Goal: Task Accomplishment & Management: Use online tool/utility

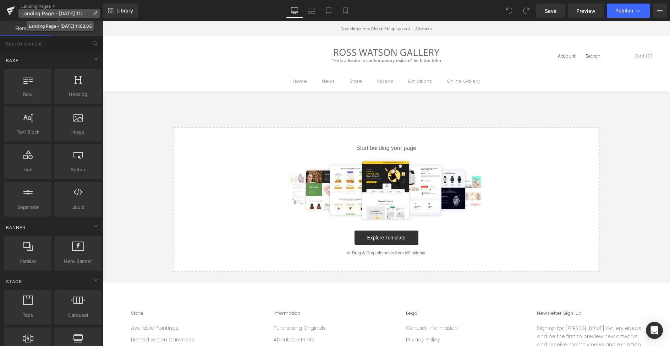
click at [92, 13] on p "Landing Page - [DATE] 11:02:03" at bounding box center [59, 13] width 82 height 9
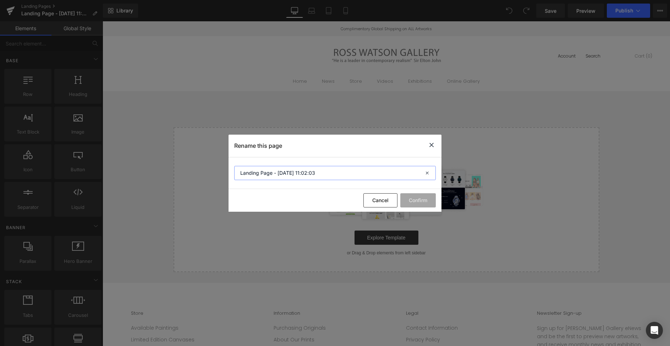
click at [320, 176] on input "Landing Page - [DATE] 11:02:03" at bounding box center [335, 173] width 202 height 14
type input "Collector's Choice"
click at [413, 197] on button "Confirm" at bounding box center [417, 200] width 35 height 14
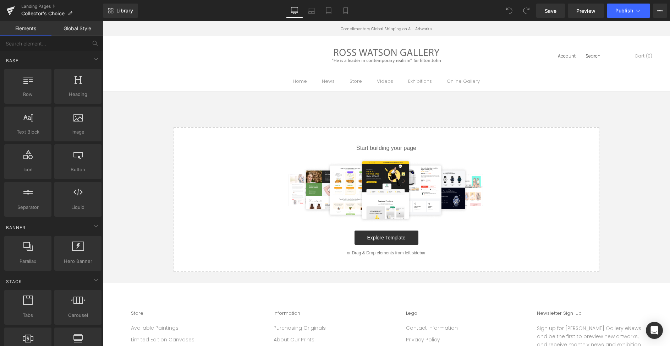
click at [87, 25] on link "Global Style" at bounding box center [76, 28] width 51 height 14
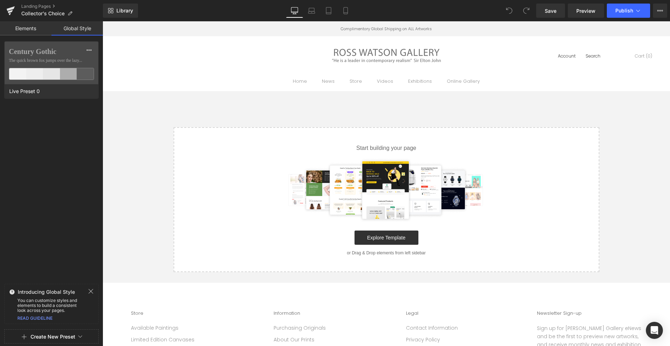
click at [25, 28] on link "Elements" at bounding box center [25, 28] width 51 height 14
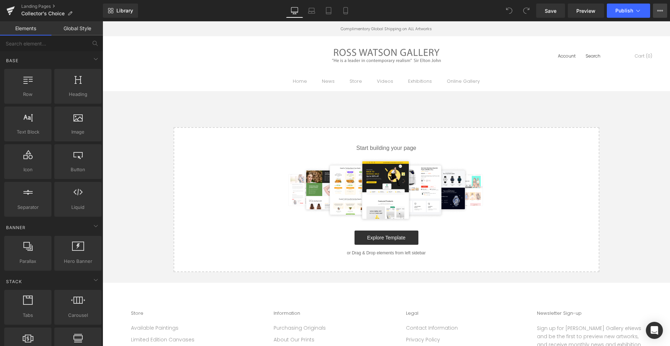
click at [659, 11] on icon at bounding box center [660, 10] width 2 height 1
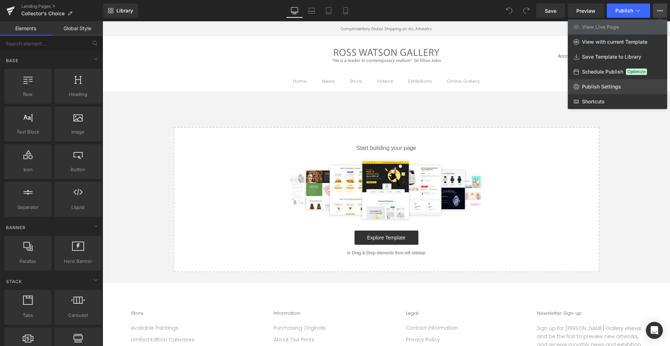
click at [610, 86] on span "Publish Settings" at bounding box center [601, 86] width 39 height 6
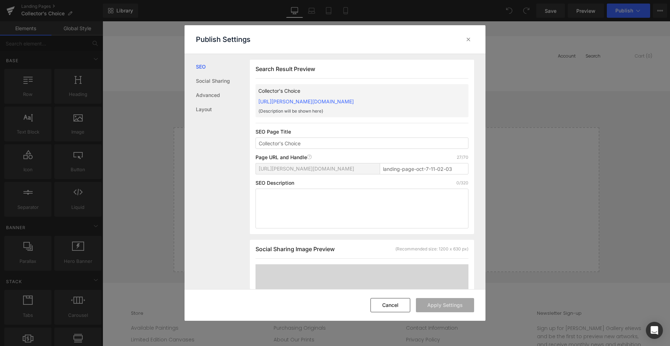
scroll to position [0, 0]
click at [210, 106] on link "Layout" at bounding box center [223, 109] width 54 height 14
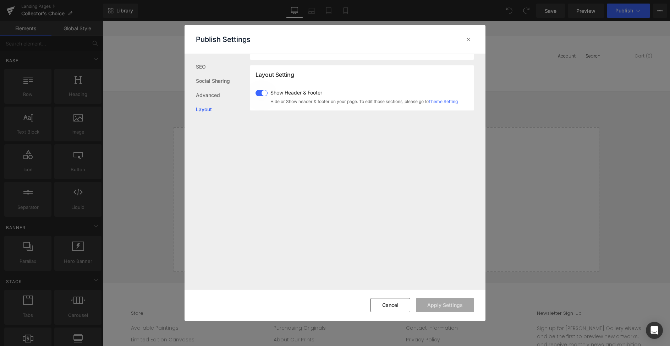
scroll to position [423, 0]
click at [262, 87] on span at bounding box center [262, 87] width 12 height 6
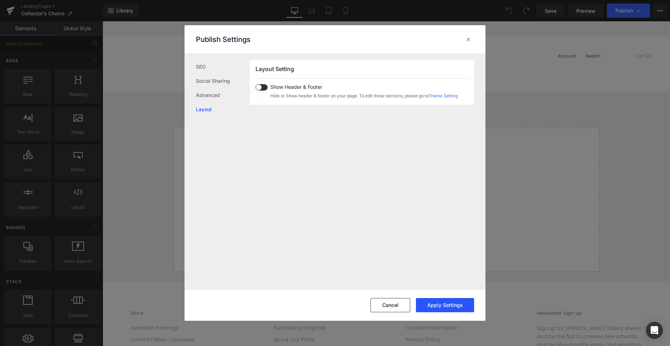
click at [453, 300] on button "Apply Settings" at bounding box center [445, 305] width 58 height 14
click at [467, 41] on icon at bounding box center [468, 39] width 7 height 7
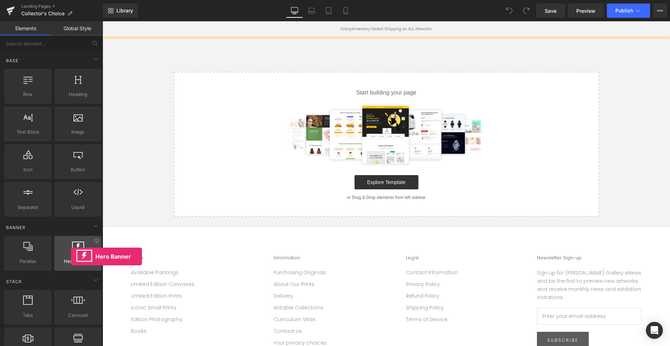
click at [71, 256] on div at bounding box center [77, 249] width 43 height 16
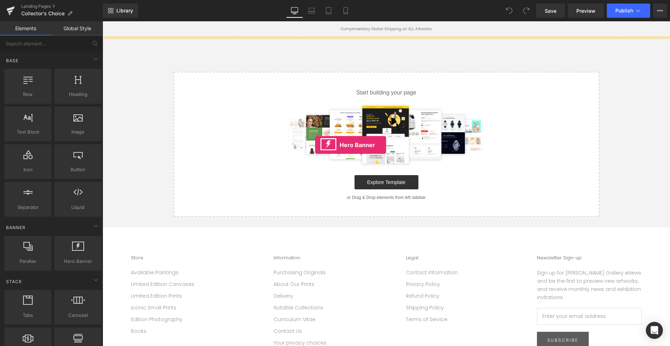
drag, startPoint x: 172, startPoint y: 273, endPoint x: 322, endPoint y: 142, distance: 199.0
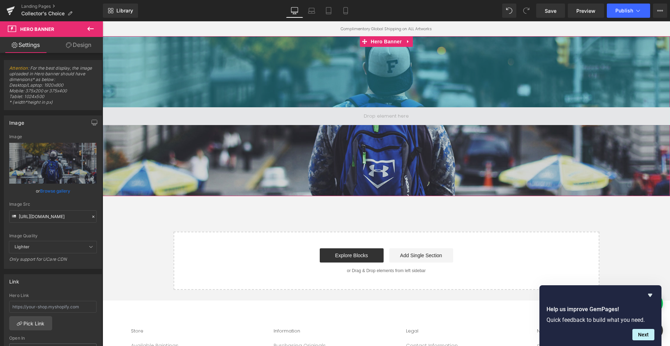
drag, startPoint x: 432, startPoint y: 85, endPoint x: 398, endPoint y: 119, distance: 47.7
click at [432, 85] on div "200px" at bounding box center [386, 71] width 567 height 71
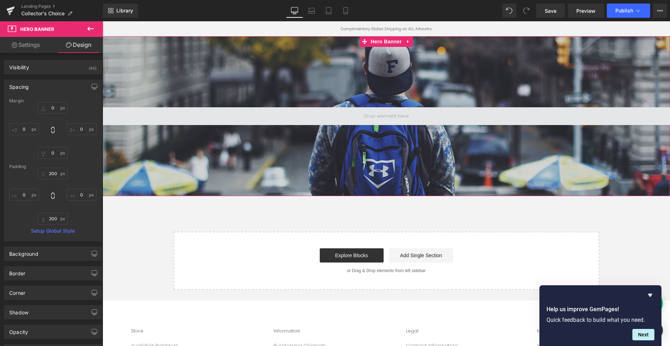
click at [384, 123] on span at bounding box center [386, 116] width 567 height 18
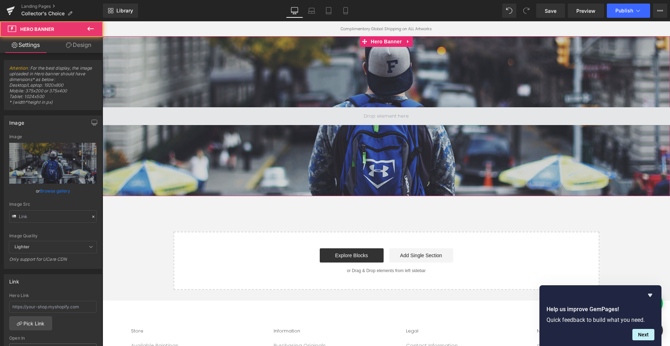
type input "https://d1um8515vdn9kb.cloudfront.net/images/hero.jpg"
click at [383, 117] on span at bounding box center [386, 115] width 50 height 11
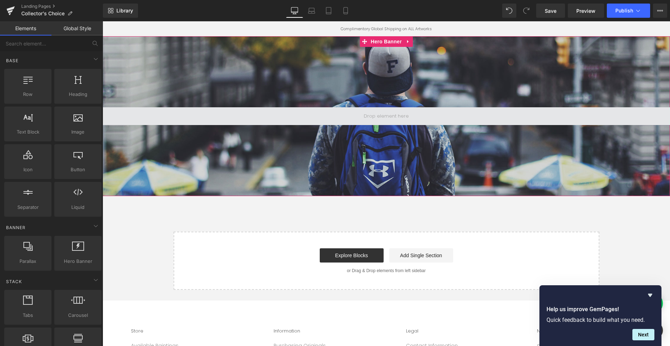
click at [383, 117] on span at bounding box center [386, 115] width 50 height 11
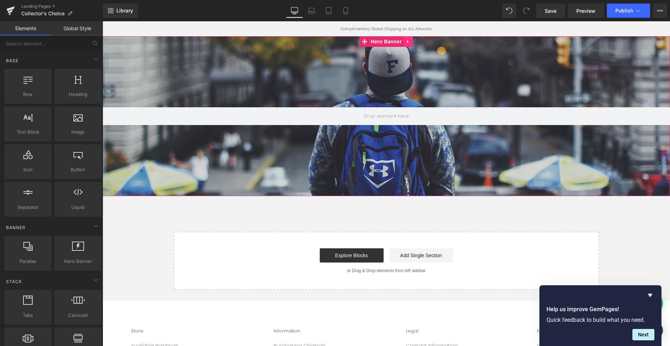
click at [406, 40] on icon at bounding box center [408, 41] width 5 height 5
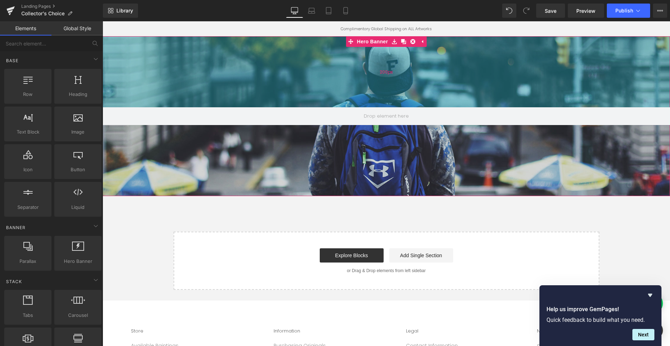
click at [361, 77] on div "200px" at bounding box center [386, 71] width 567 height 71
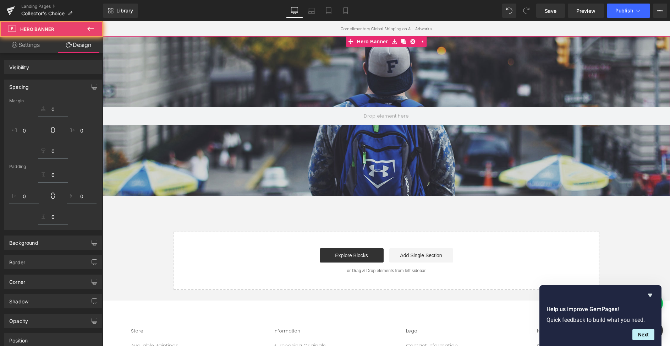
click at [380, 130] on div at bounding box center [386, 116] width 567 height 160
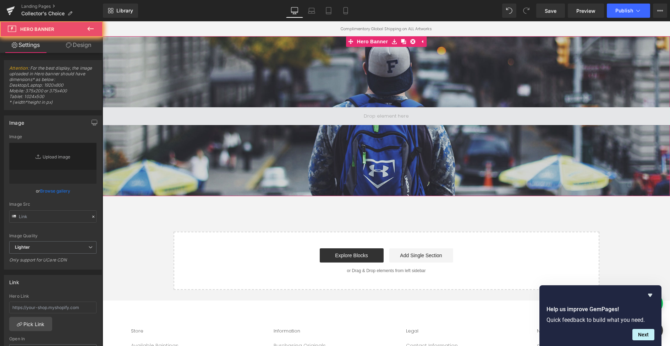
type input "https://d1um8515vdn9kb.cloudfront.net/images/hero.jpg"
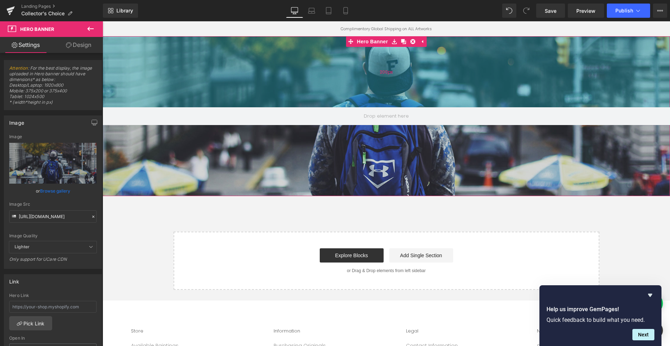
click at [386, 79] on div "200px" at bounding box center [386, 71] width 567 height 71
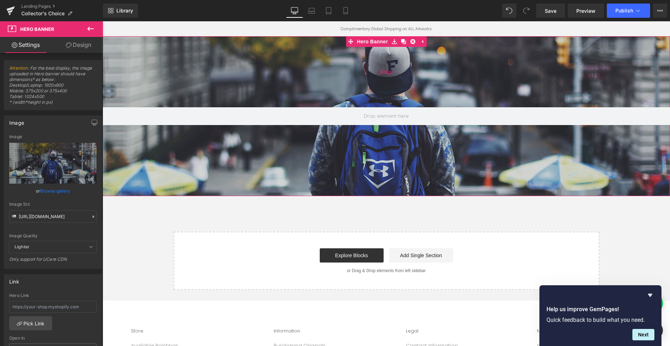
click at [396, 93] on div "200px" at bounding box center [386, 71] width 567 height 71
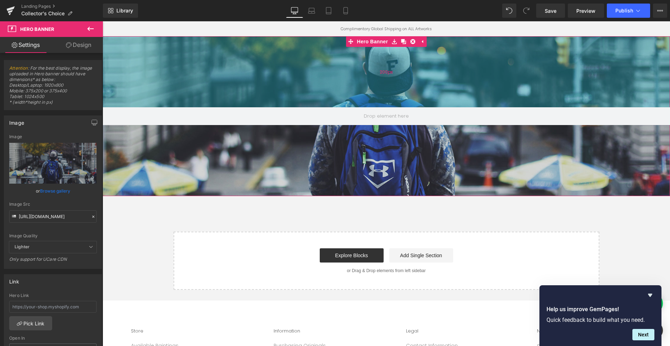
click at [396, 93] on div "200px" at bounding box center [386, 71] width 567 height 71
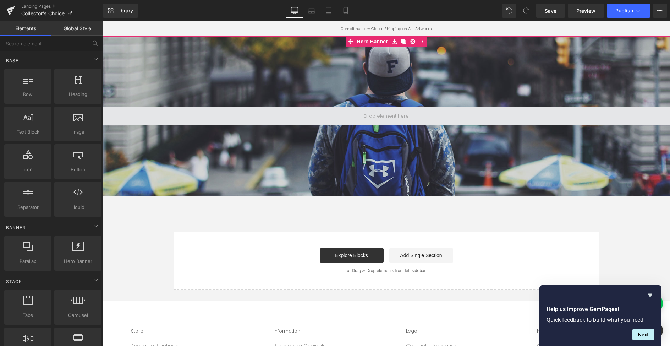
click at [387, 114] on span at bounding box center [386, 115] width 50 height 11
click at [386, 115] on span at bounding box center [386, 115] width 50 height 11
click at [382, 115] on span at bounding box center [386, 115] width 50 height 11
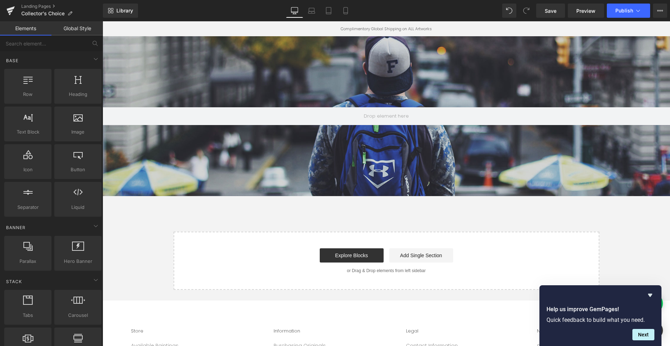
click at [649, 295] on icon "Hide survey" at bounding box center [650, 295] width 4 height 3
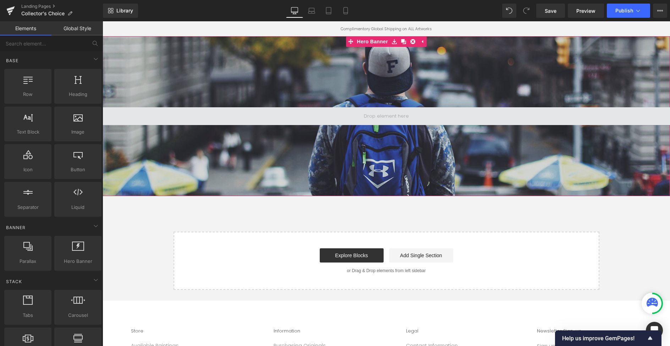
click at [395, 116] on span at bounding box center [386, 115] width 50 height 11
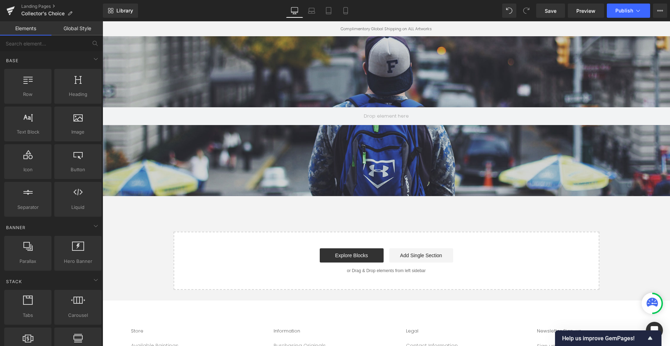
click at [401, 221] on div "Hero Banner 200px Select your layout" at bounding box center [386, 162] width 567 height 253
click at [305, 179] on div at bounding box center [386, 116] width 567 height 160
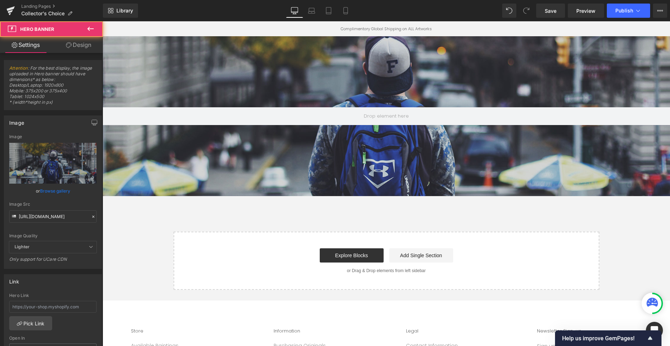
click at [319, 152] on div at bounding box center [386, 116] width 567 height 160
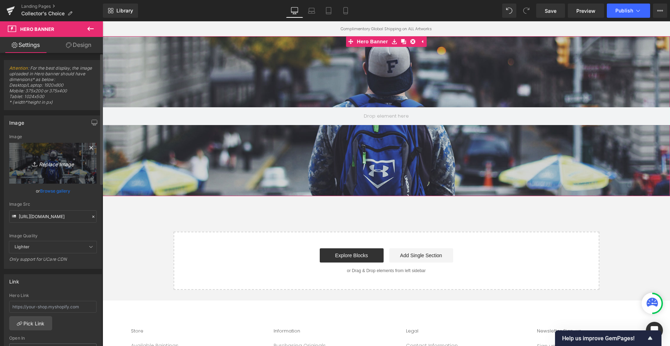
click at [44, 164] on icon "Replace Image" at bounding box center [52, 163] width 57 height 9
type input "C:\fakepath\Limited-eition-prints-male-art_banner.jpg"
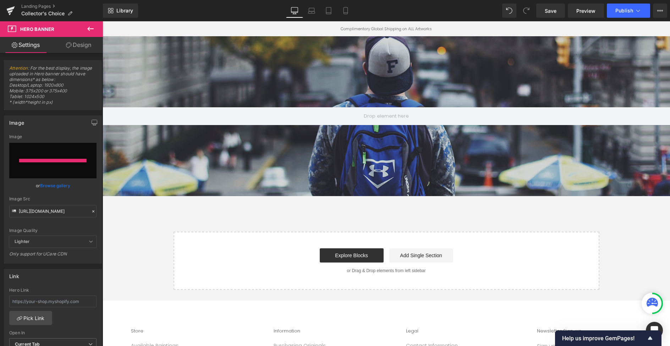
type input "https://ucarecdn.com/e8a1ef48-9082-4b5a-afbe-68945c8331ba/-/format/auto/-/previ…"
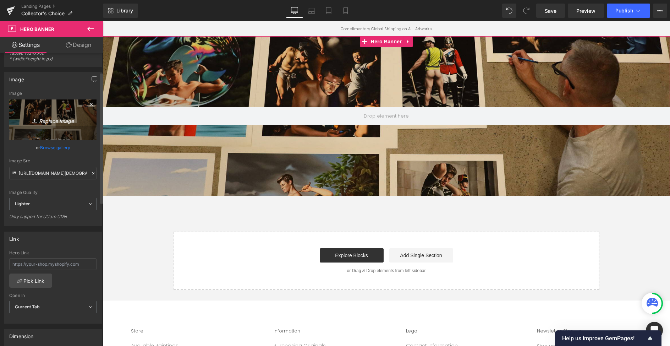
scroll to position [43, 0]
click at [58, 117] on icon "Replace Image" at bounding box center [52, 120] width 57 height 9
type input "C:\fakepath\Limited-eition-prints-male-art_banner.jpg"
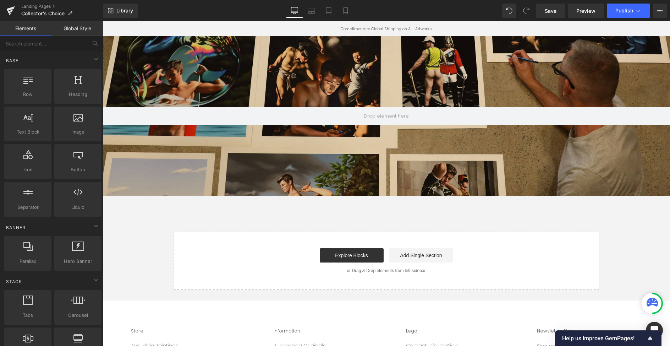
click at [521, 223] on div "Hero Banner 200px 200px Select your layout" at bounding box center [386, 162] width 567 height 253
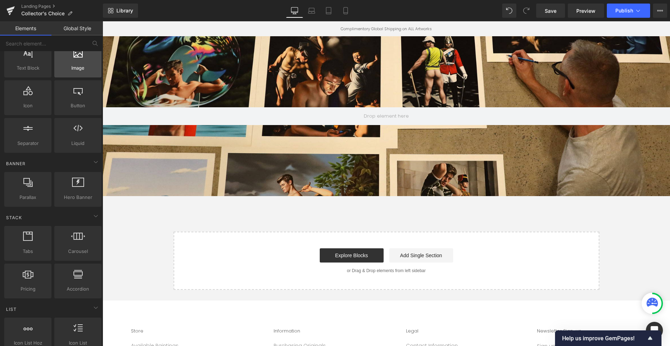
scroll to position [0, 0]
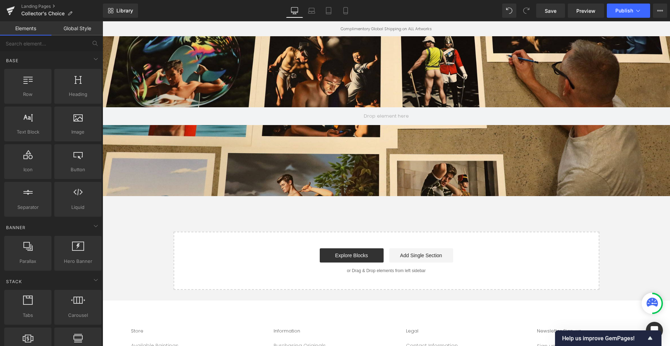
click at [103, 21] on div "200px" at bounding box center [103, 21] width 0 height 0
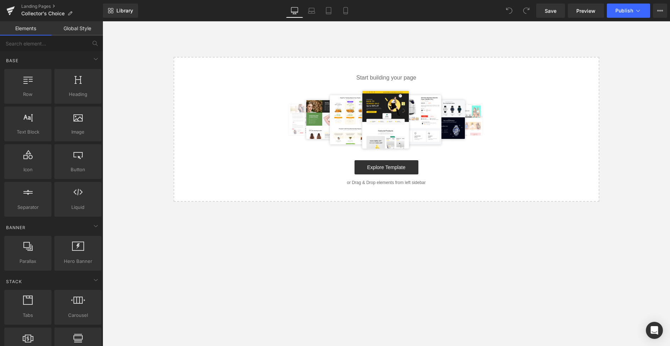
click at [297, 139] on img at bounding box center [386, 120] width 207 height 64
click at [162, 55] on body "Select your layout" at bounding box center [386, 183] width 567 height 324
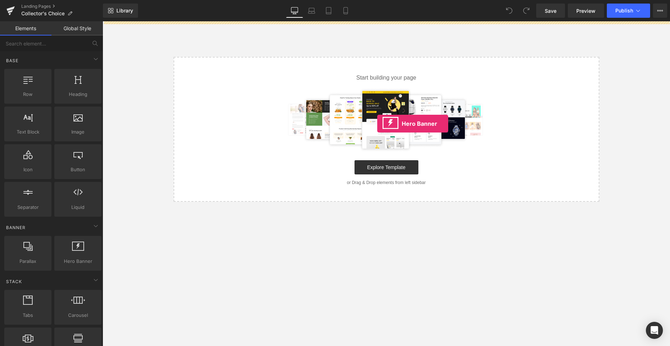
drag, startPoint x: 200, startPoint y: 263, endPoint x: 377, endPoint y: 124, distance: 225.5
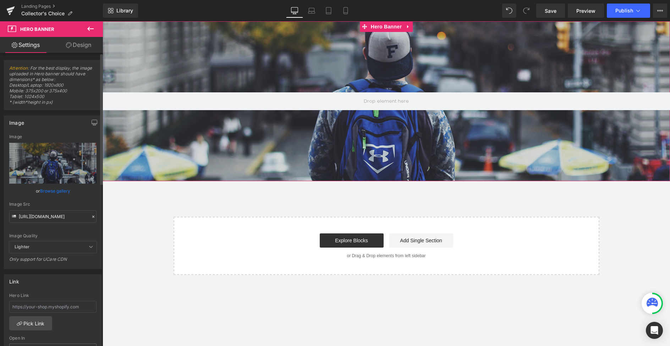
click at [56, 189] on link "Browse gallery" at bounding box center [55, 191] width 30 height 12
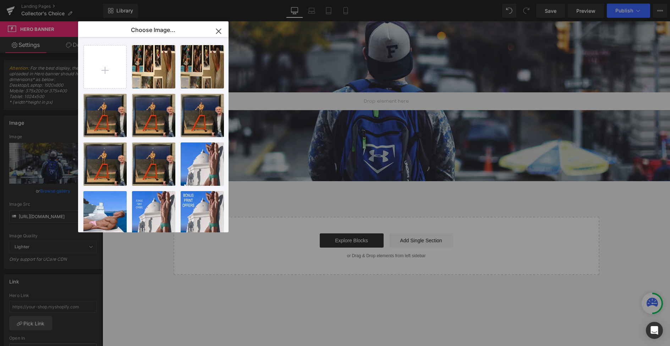
click at [218, 30] on icon "button" at bounding box center [218, 31] width 11 height 11
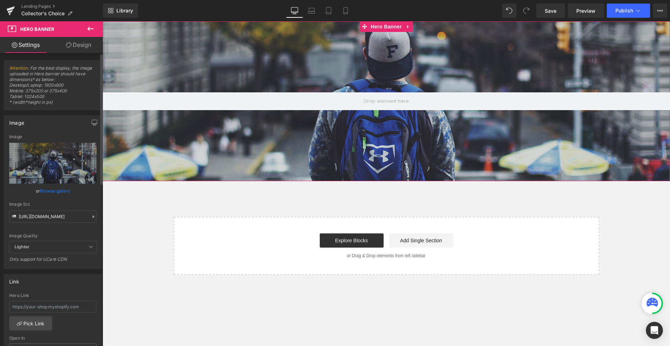
scroll to position [1, 0]
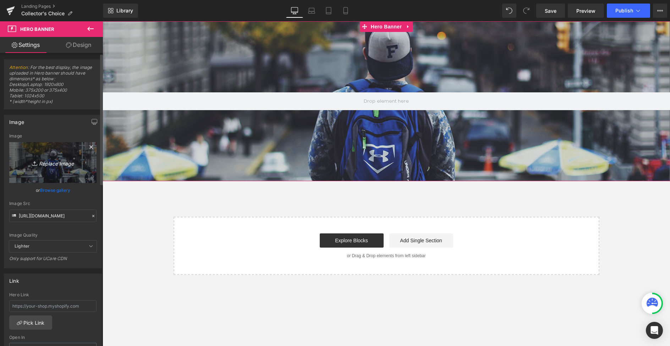
click at [49, 163] on icon "Replace Image" at bounding box center [52, 162] width 57 height 9
type input "C:\fakepath\Limited-eition-prints-male-art_banner.jpg"
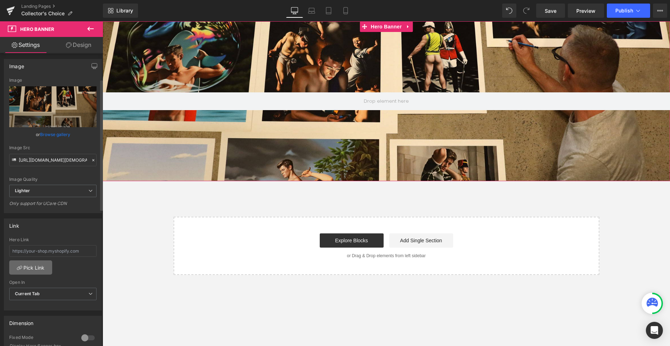
scroll to position [58, 0]
click at [72, 192] on span "Lighter" at bounding box center [52, 189] width 87 height 12
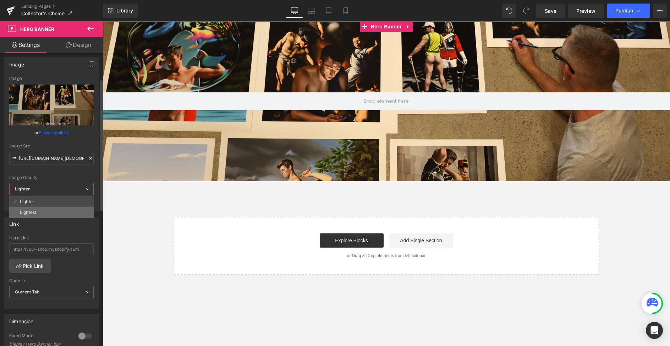
click at [50, 213] on li "Lightest" at bounding box center [51, 212] width 84 height 11
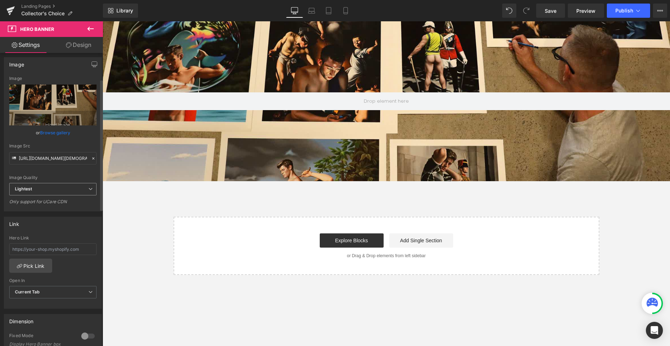
click at [84, 189] on span "Lightest" at bounding box center [52, 189] width 87 height 12
click at [70, 202] on li "Lighter" at bounding box center [51, 201] width 84 height 11
type input "https://ucarecdn.com/3ed0cb83-caa9-4ec0-9152-57c7138d44a0/-/format/auto/-/previ…"
click at [73, 207] on div "Only support for UCare CDN" at bounding box center [52, 204] width 87 height 10
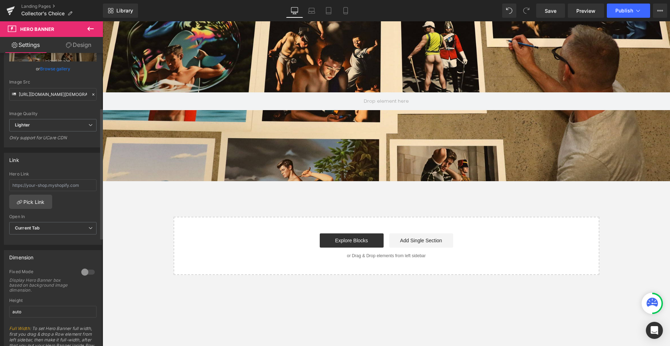
scroll to position [122, 0]
click at [66, 184] on input "text" at bounding box center [52, 185] width 87 height 12
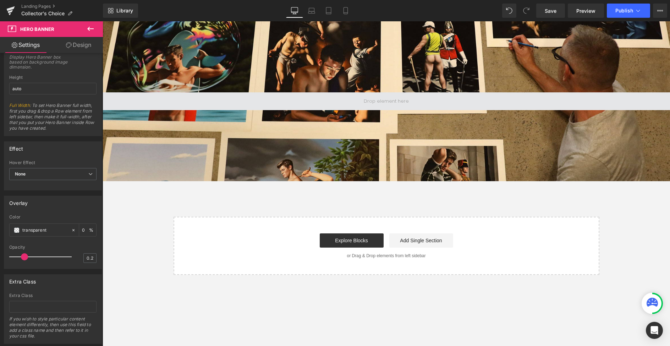
scroll to position [352, 0]
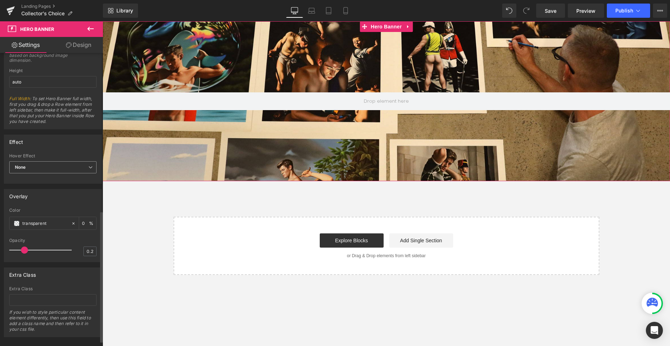
click at [56, 167] on span "None" at bounding box center [52, 167] width 87 height 12
click at [63, 155] on div "Hover Effect" at bounding box center [51, 155] width 84 height 5
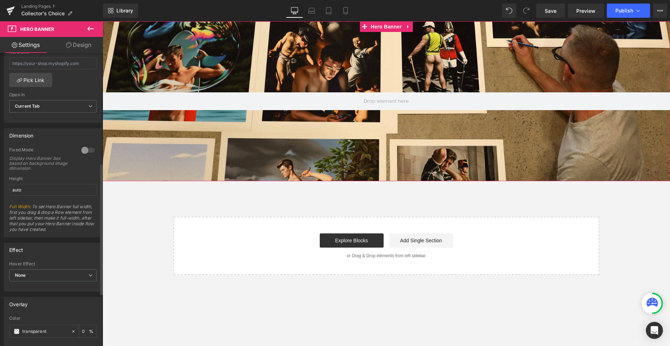
scroll to position [245, 0]
click at [52, 163] on div "Display Hero Banner box based on background image dimension." at bounding box center [41, 161] width 64 height 15
click at [84, 146] on div at bounding box center [87, 148] width 17 height 11
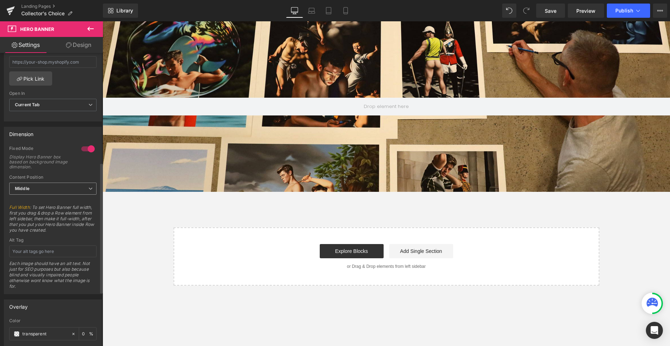
click at [81, 187] on span "Middle" at bounding box center [52, 188] width 87 height 12
click at [70, 199] on li "Top" at bounding box center [51, 201] width 84 height 11
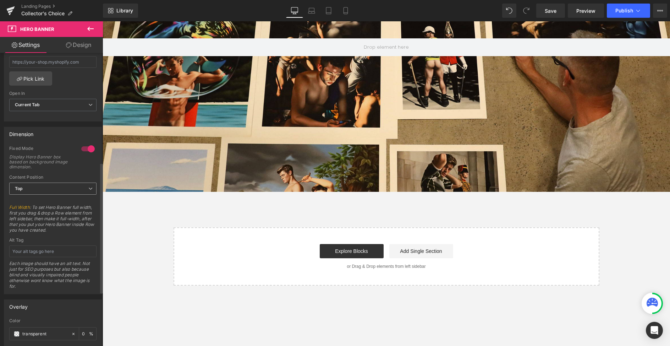
click at [83, 188] on span "Top" at bounding box center [52, 188] width 87 height 12
click at [72, 208] on li "Middle" at bounding box center [51, 211] width 84 height 11
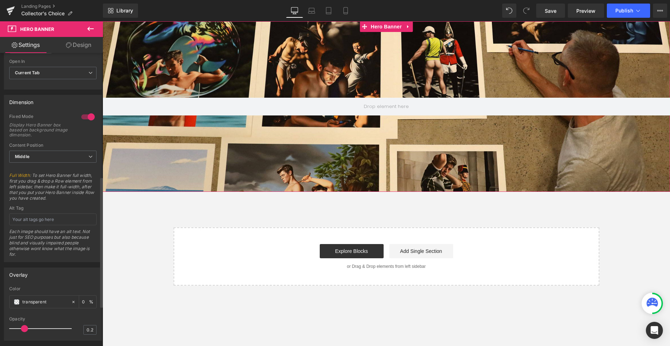
scroll to position [271, 0]
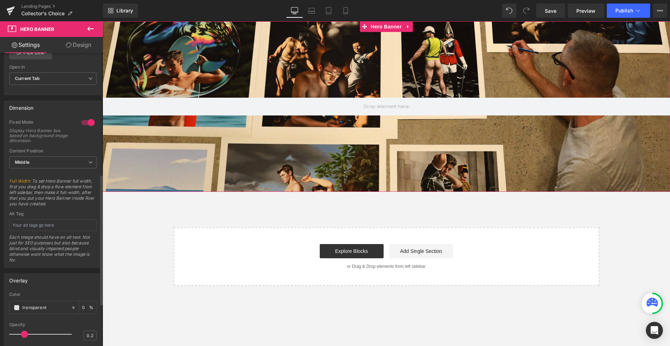
drag, startPoint x: 9, startPoint y: 131, endPoint x: 58, endPoint y: 136, distance: 49.6
click at [65, 141] on div "Display Hero Banner box based on background image dimension." at bounding box center [41, 135] width 64 height 15
drag, startPoint x: 15, startPoint y: 131, endPoint x: 28, endPoint y: 130, distance: 13.9
click at [48, 133] on div "Display Hero Banner box based on background image dimension." at bounding box center [41, 135] width 64 height 15
click at [26, 130] on div "Display Hero Banner box based on background image dimension." at bounding box center [41, 135] width 64 height 15
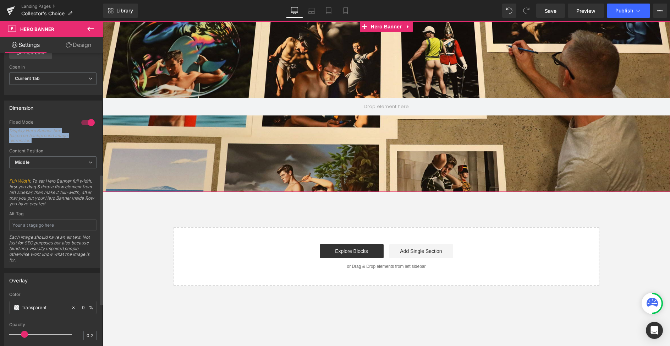
drag, startPoint x: 11, startPoint y: 130, endPoint x: 75, endPoint y: 143, distance: 65.2
click at [73, 143] on div "Fixed Mode Display Hero Banner box based on background image dimension." at bounding box center [52, 133] width 87 height 29
copy div "Display Hero Banner box based on background image dimension."
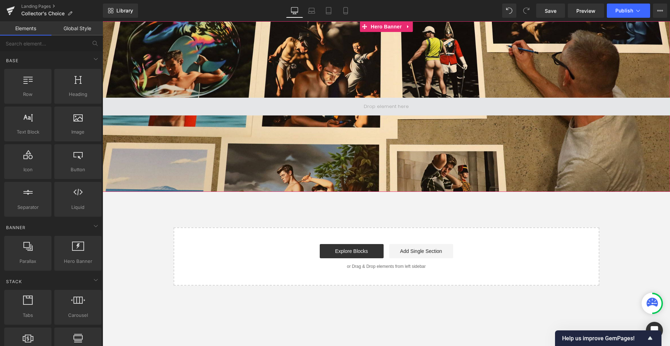
click at [388, 105] on span at bounding box center [386, 106] width 50 height 11
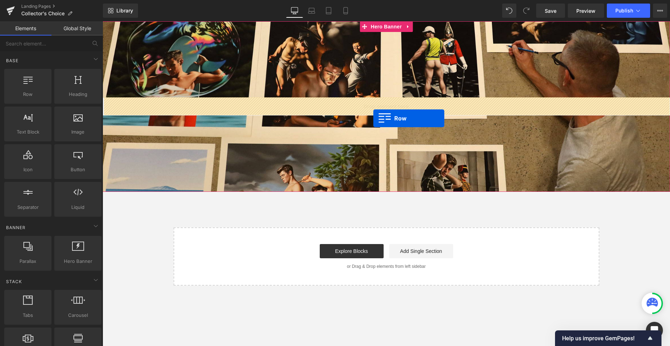
drag, startPoint x: 133, startPoint y: 111, endPoint x: 373, endPoint y: 118, distance: 240.0
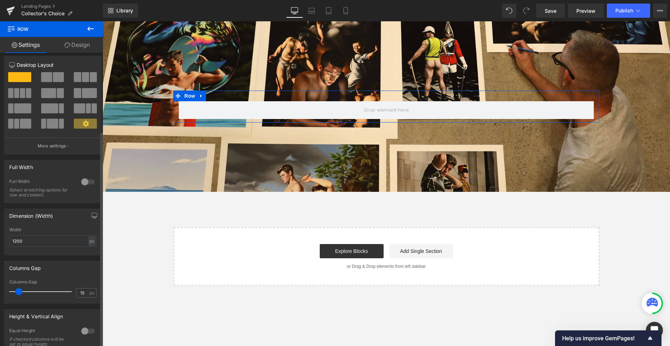
scroll to position [0, 0]
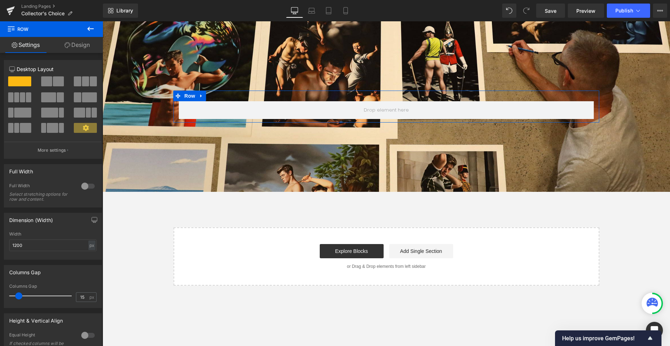
click at [71, 48] on link "Design" at bounding box center [76, 45] width 51 height 16
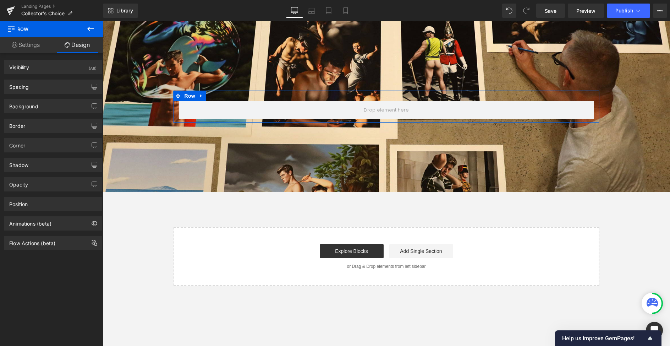
click at [23, 41] on link "Settings" at bounding box center [25, 45] width 51 height 16
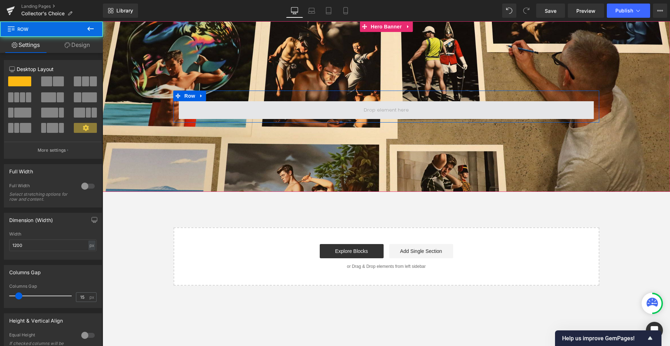
click at [248, 110] on span at bounding box center [386, 110] width 415 height 18
click at [243, 105] on span at bounding box center [386, 110] width 415 height 18
click at [418, 108] on span at bounding box center [386, 110] width 415 height 18
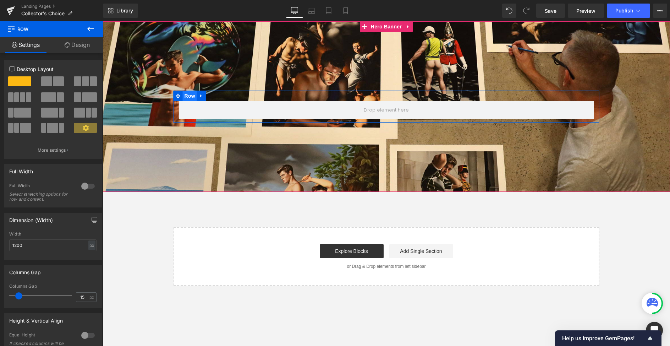
click at [193, 94] on span "Row" at bounding box center [190, 95] width 14 height 11
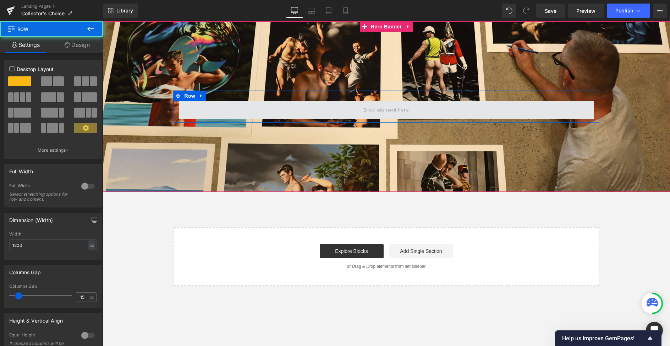
click at [222, 106] on span at bounding box center [386, 110] width 415 height 18
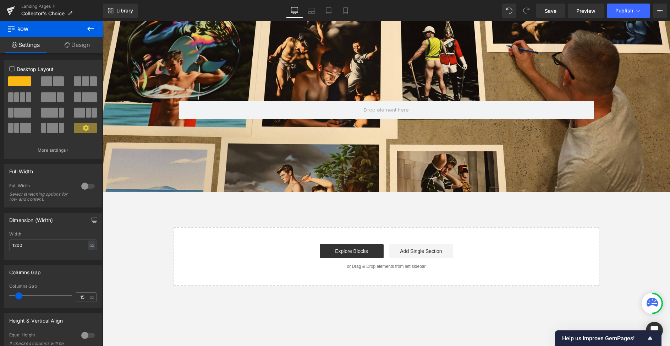
click at [91, 29] on icon at bounding box center [90, 29] width 6 height 4
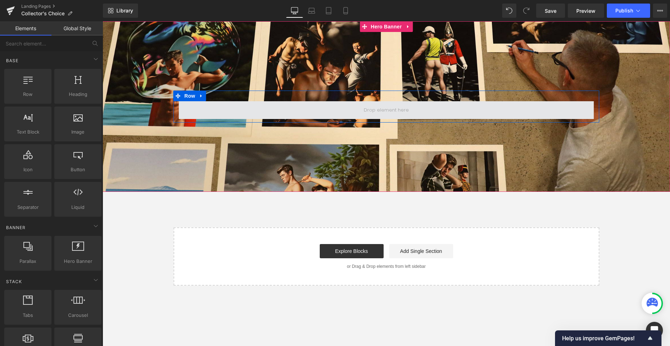
click at [345, 109] on span at bounding box center [386, 110] width 415 height 18
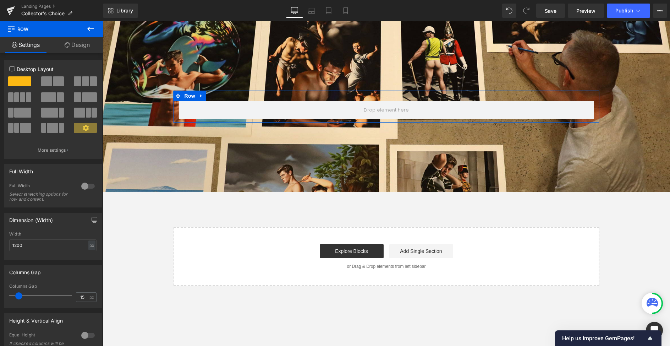
click at [78, 43] on link "Design" at bounding box center [76, 45] width 51 height 16
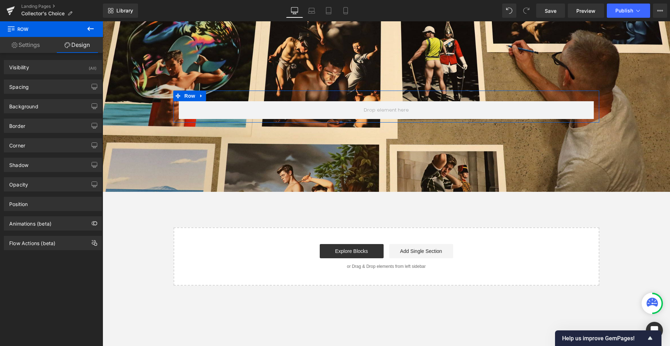
click at [34, 43] on link "Settings" at bounding box center [25, 45] width 51 height 16
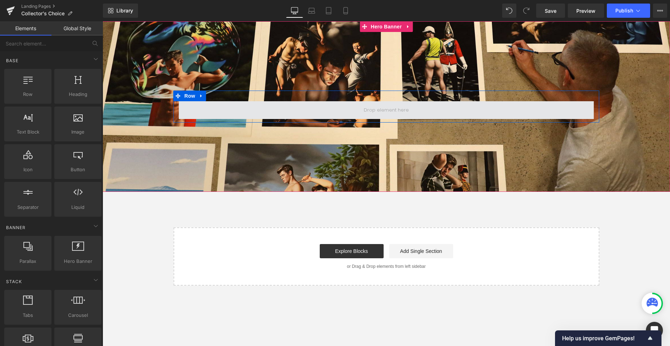
click at [362, 113] on span at bounding box center [386, 109] width 50 height 11
click at [339, 109] on span at bounding box center [386, 110] width 415 height 18
click at [389, 110] on span at bounding box center [386, 109] width 50 height 11
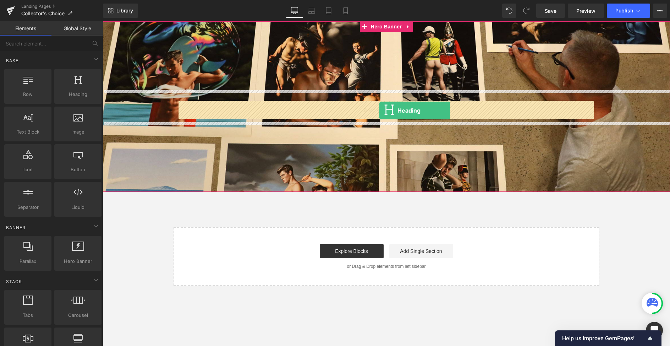
drag, startPoint x: 203, startPoint y: 111, endPoint x: 379, endPoint y: 110, distance: 176.4
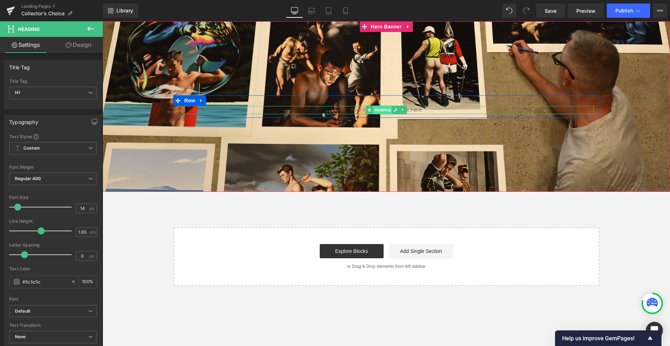
click at [375, 110] on span "Heading" at bounding box center [382, 110] width 19 height 9
click at [394, 110] on icon at bounding box center [396, 110] width 4 height 4
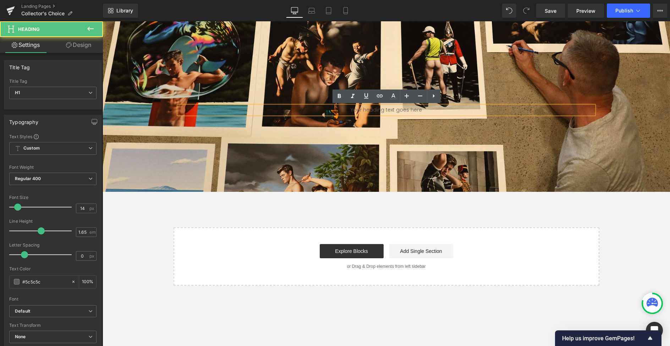
click at [379, 108] on h1 "Your heading text goes here" at bounding box center [386, 110] width 415 height 8
paste div
drag, startPoint x: 491, startPoint y: 110, endPoint x: 459, endPoint y: 112, distance: 32.7
click at [449, 110] on h1 "Your headiCollector’s Choice — Limited Edition Prints by Ross Watsonng text goe…" at bounding box center [386, 110] width 415 height 8
click at [346, 112] on h1 "Your headiCollector’s Choice — Limited Edition Prints by Ross Watson" at bounding box center [386, 110] width 415 height 8
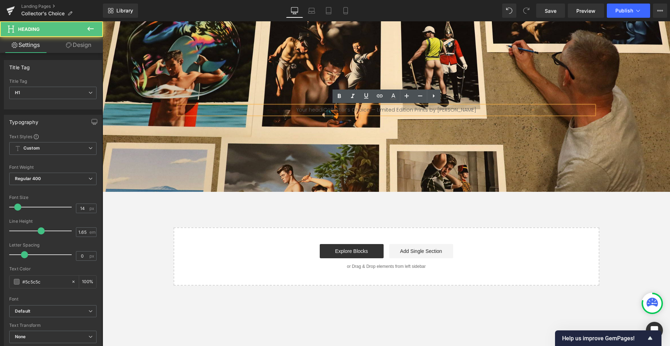
click at [351, 111] on h1 "Your headiCollector’s Choice — Limited Edition Prints by Ross Watson" at bounding box center [386, 110] width 415 height 8
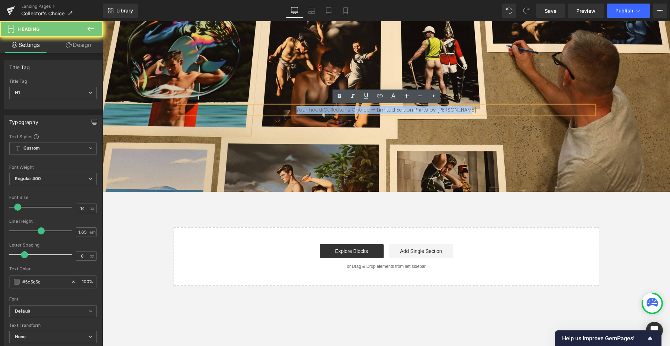
click at [351, 111] on h1 "Your headiCollector’s Choice — Limited Edition Prints by Ross Watson" at bounding box center [386, 110] width 415 height 8
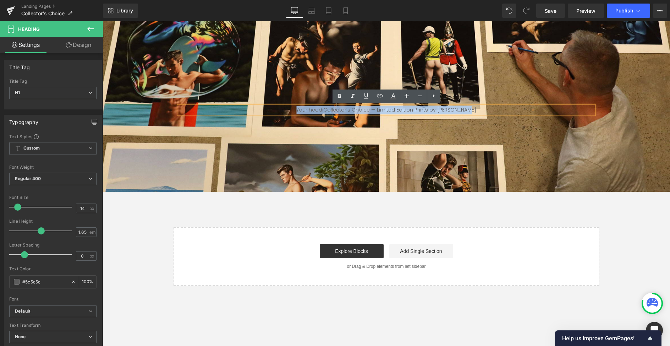
click at [326, 108] on h1 "Your headiCollector’s Choice — Limited Edition Prints by Ross Watson" at bounding box center [386, 110] width 415 height 8
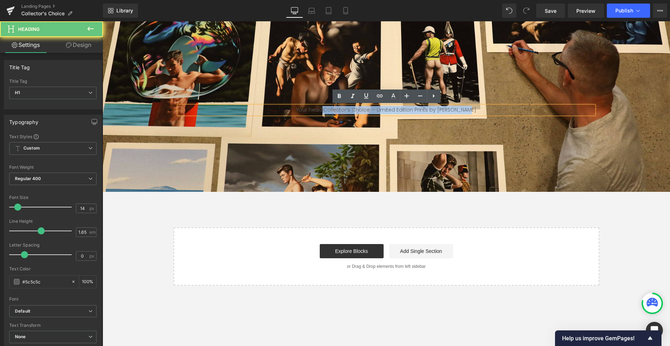
click at [329, 109] on h1 "Your headiCollector’s Choice — Limited Edition Prints by Ross Watson" at bounding box center [386, 110] width 415 height 8
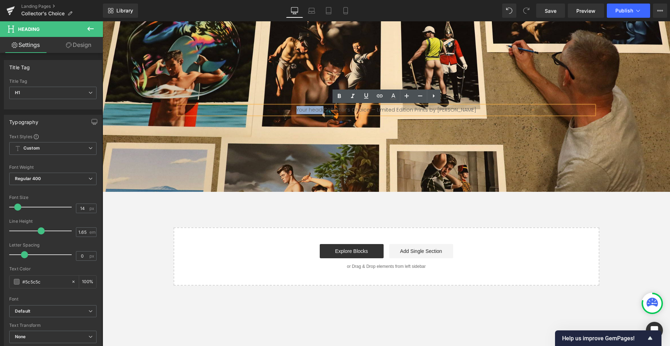
drag, startPoint x: 329, startPoint y: 109, endPoint x: 301, endPoint y: 109, distance: 28.0
click at [301, 109] on h1 "Your headiCollector’s Choice — Limited Edition Prints by Ross Watson" at bounding box center [386, 110] width 415 height 8
click at [327, 110] on h1 "Collector’s Choice — Limited Edition Prints by Ross Watson" at bounding box center [386, 110] width 415 height 8
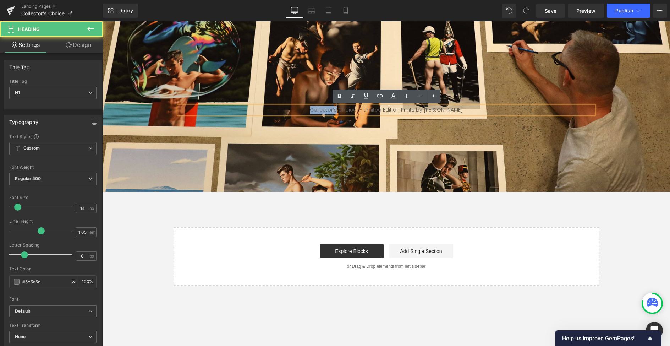
click at [327, 110] on h1 "Collector’s Choice — Limited Edition Prints by Ross Watson" at bounding box center [386, 110] width 415 height 8
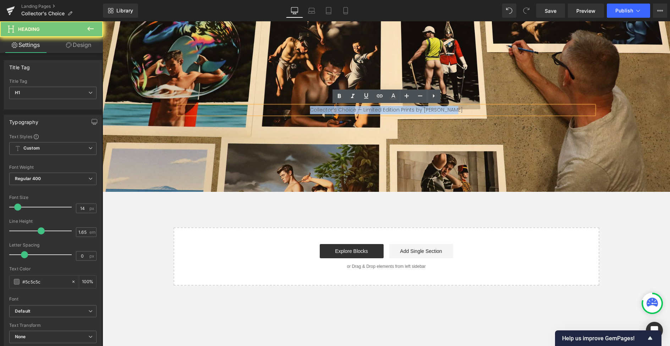
click at [327, 110] on h1 "Collector’s Choice — Limited Edition Prints by Ross Watson" at bounding box center [386, 110] width 415 height 8
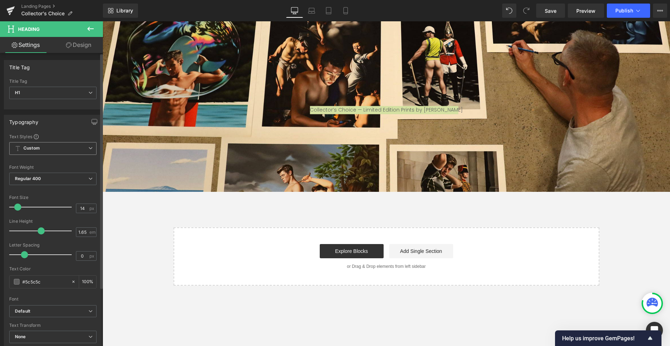
click at [73, 148] on span "Custom Setup Global Style" at bounding box center [52, 148] width 87 height 13
click at [70, 130] on div "Typography Text Styles Custom Custom Setup Global Style Custom Setup Global Sty…" at bounding box center [53, 234] width 98 height 238
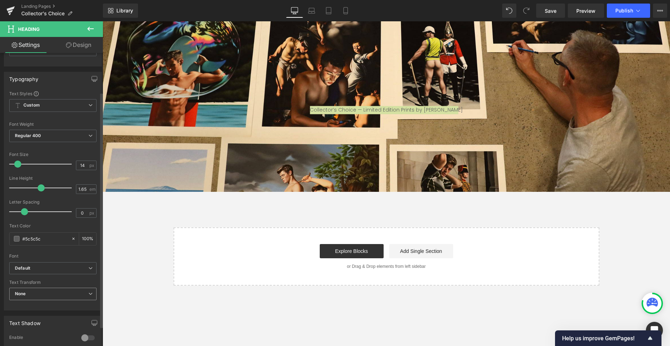
scroll to position [56, 0]
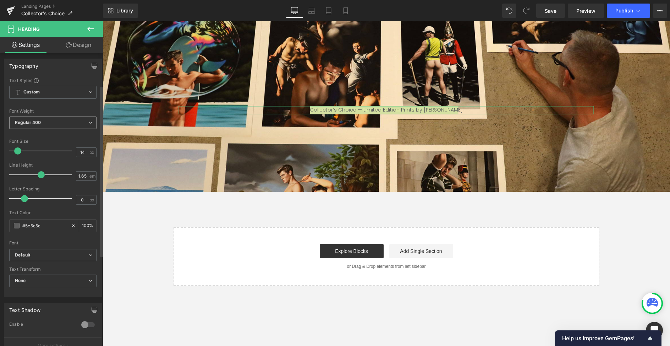
click at [88, 124] on icon at bounding box center [90, 122] width 4 height 4
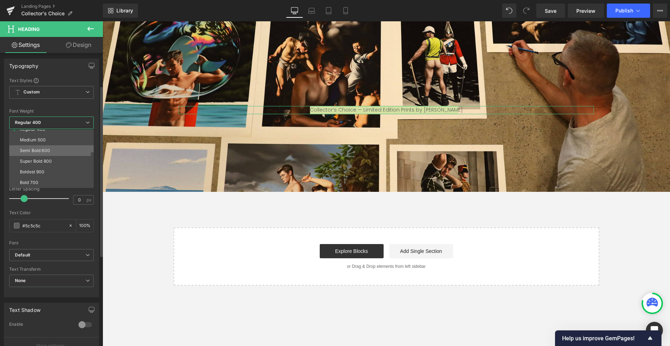
scroll to position [49, 0]
click at [66, 109] on div "Font Weight" at bounding box center [51, 111] width 84 height 5
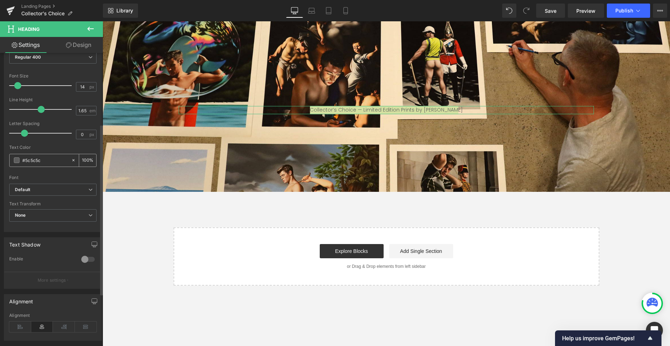
scroll to position [122, 0]
click at [78, 189] on b "Default" at bounding box center [51, 189] width 73 height 6
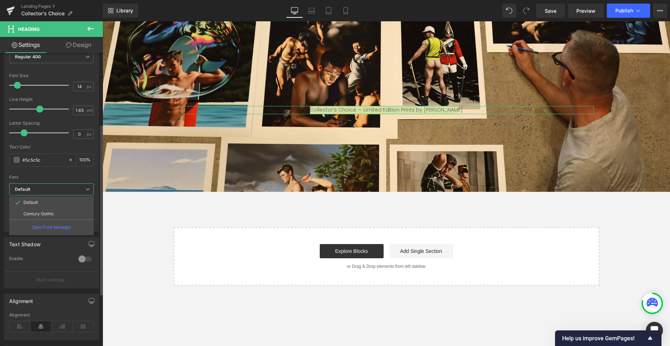
click at [51, 211] on p "Century Gothic" at bounding box center [38, 213] width 31 height 5
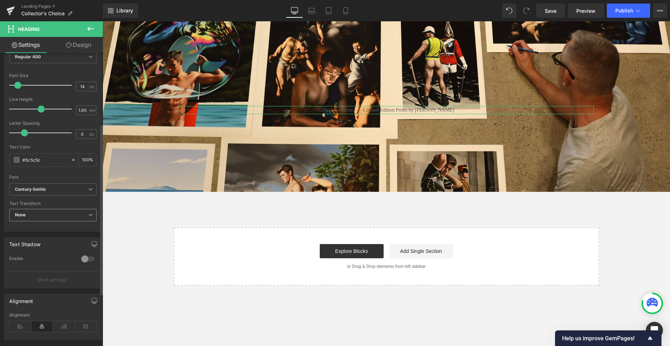
click at [54, 213] on span "None" at bounding box center [52, 215] width 87 height 12
click at [52, 203] on div "Text Transform" at bounding box center [52, 203] width 87 height 5
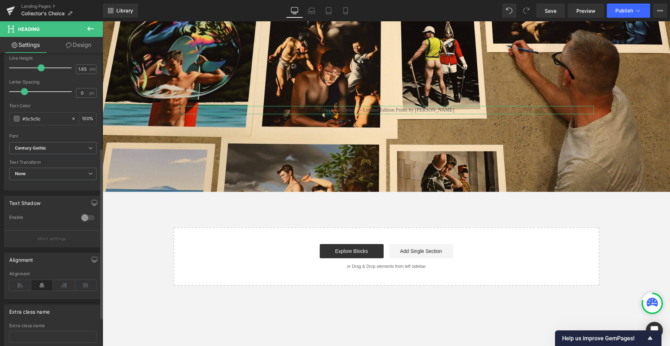
scroll to position [164, 0]
click at [84, 216] on div at bounding box center [87, 216] width 17 height 11
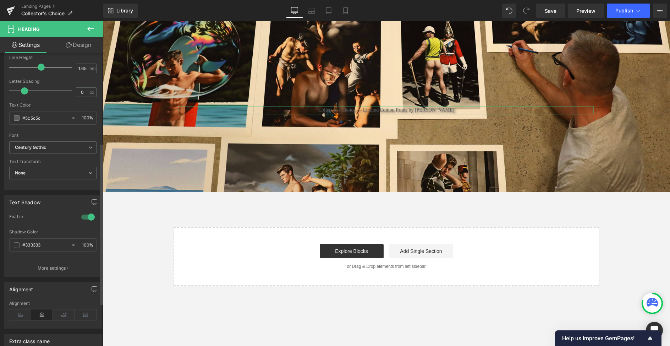
click at [84, 216] on div at bounding box center [87, 216] width 17 height 11
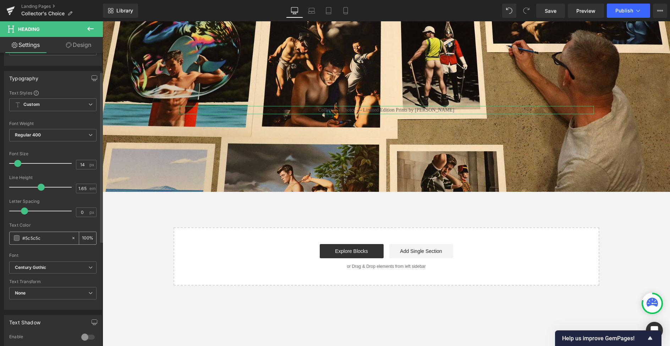
scroll to position [44, 0]
click at [15, 238] on span at bounding box center [17, 237] width 6 height 6
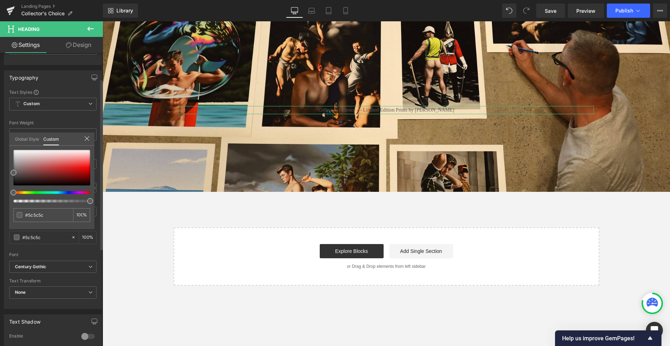
click at [30, 139] on link "Global Style" at bounding box center [27, 138] width 24 height 12
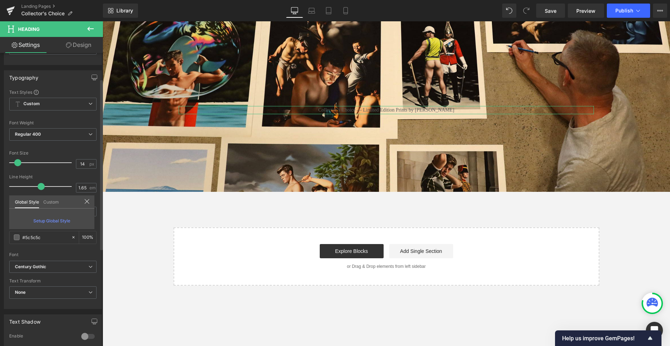
click at [51, 219] on span "Setup Global Style" at bounding box center [51, 220] width 37 height 5
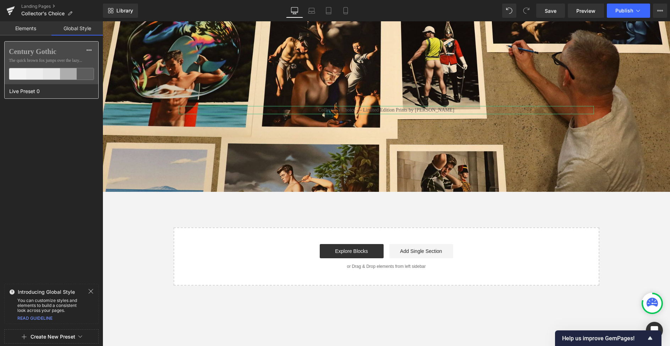
click at [23, 71] on div at bounding box center [17, 73] width 17 height 11
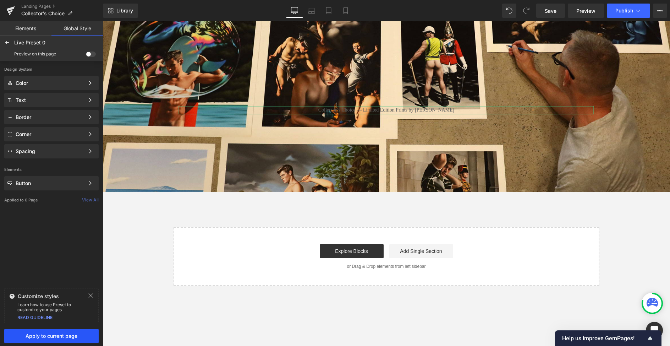
click at [61, 336] on span "Apply to current page" at bounding box center [52, 336] width 86 height 6
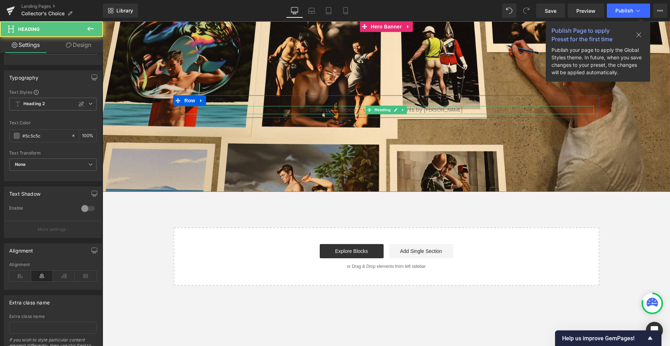
click at [323, 109] on h1 "Collector’s Choice — Limited Edition Prints by Ross Watson" at bounding box center [386, 110] width 415 height 8
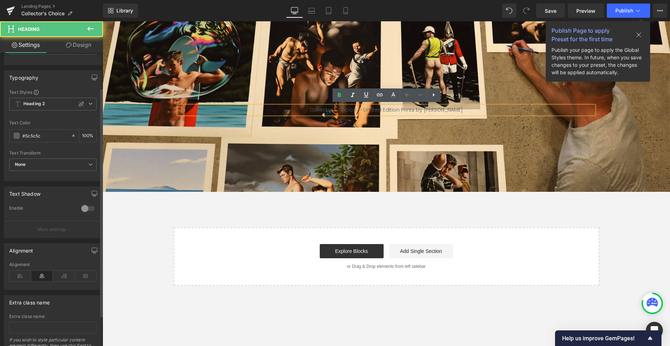
click at [323, 109] on h1 "Collector’s Choice — Limited Edition Prints by Ross Watson" at bounding box center [386, 110] width 415 height 8
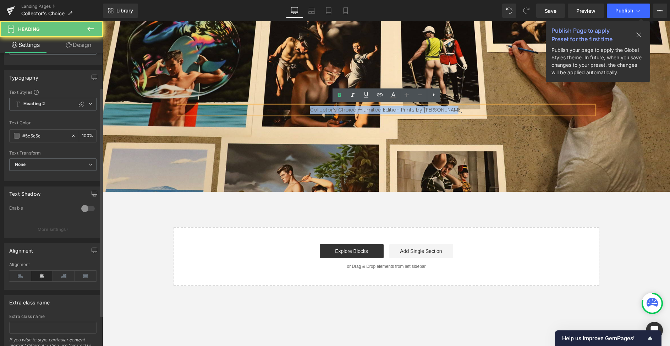
click at [323, 109] on h1 "Collector’s Choice — Limited Edition Prints by Ross Watson" at bounding box center [386, 110] width 415 height 8
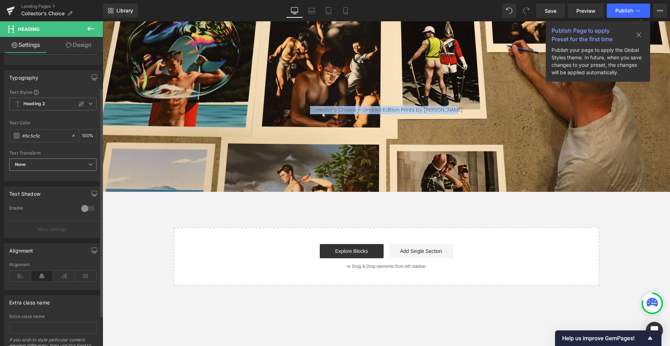
scroll to position [0, 0]
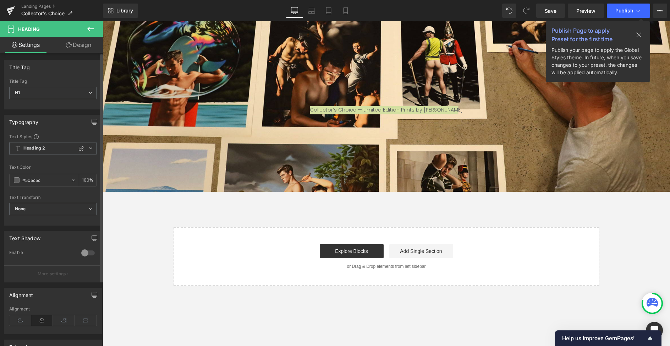
click at [16, 179] on span at bounding box center [17, 180] width 6 height 6
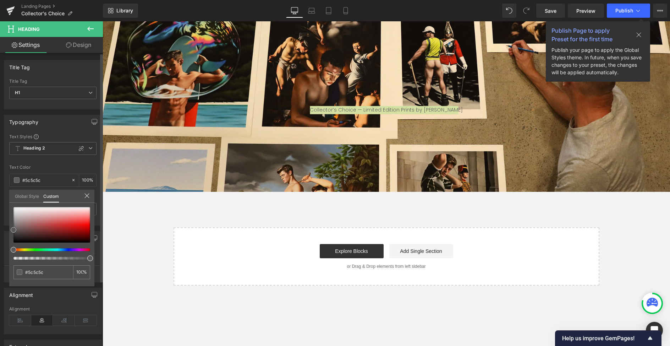
type input "#fcfcfc"
click at [15, 208] on div at bounding box center [51, 224] width 77 height 35
type input "#f9f9f9"
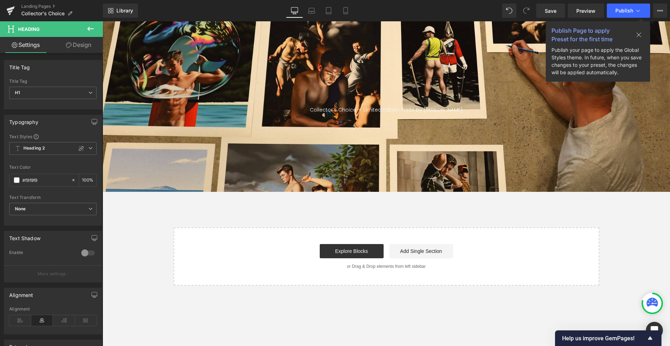
click at [150, 219] on body "Collector’s Choice — Limited Edition Prints by Ross Watson Heading Row Hero Ban…" at bounding box center [386, 183] width 567 height 324
type input "#5c5c5c"
type input "100"
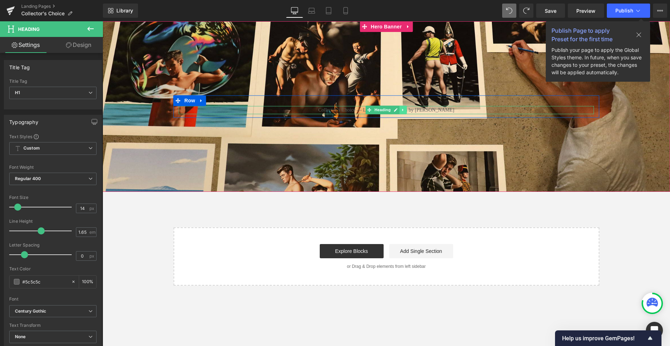
click at [402, 109] on icon at bounding box center [403, 110] width 4 height 4
click at [447, 110] on h1 "Collector’s Choice — Limited Edition Prints by Ross Watson" at bounding box center [386, 110] width 415 height 8
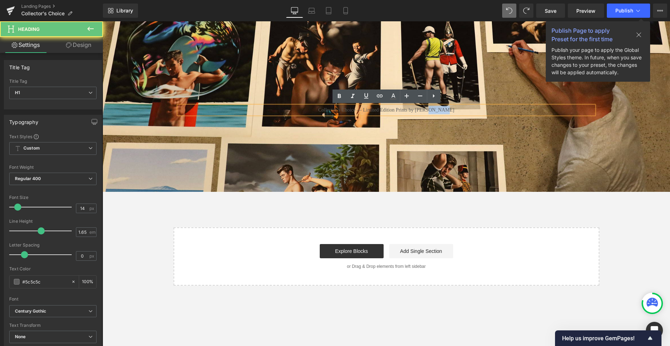
click at [447, 110] on h1 "Collector’s Choice — Limited Edition Prints by Ross Watson" at bounding box center [386, 110] width 415 height 8
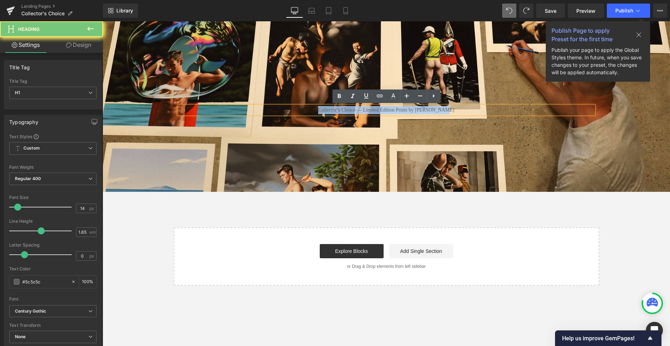
click at [447, 110] on h1 "Collector’s Choice — Limited Edition Prints by Ross Watson" at bounding box center [386, 110] width 415 height 8
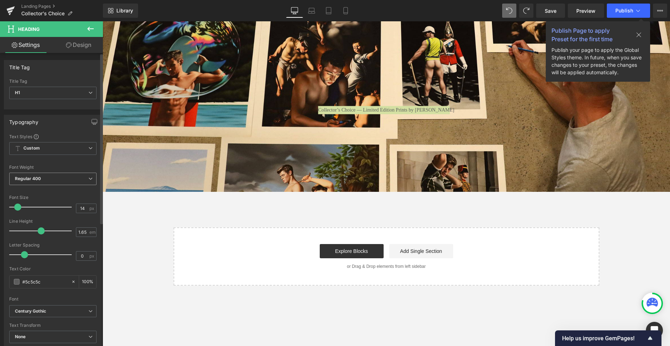
click at [85, 177] on span "Regular 400" at bounding box center [52, 178] width 87 height 12
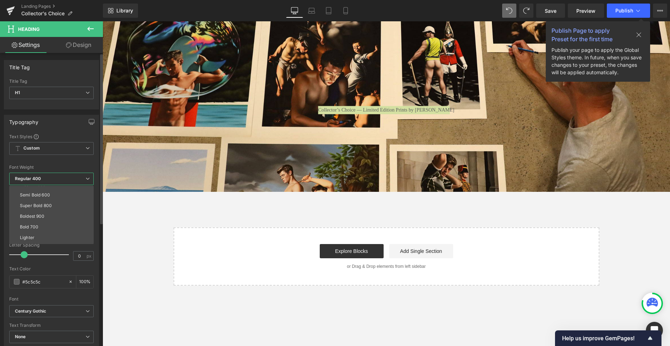
click at [79, 166] on div "Font Weight" at bounding box center [51, 167] width 84 height 5
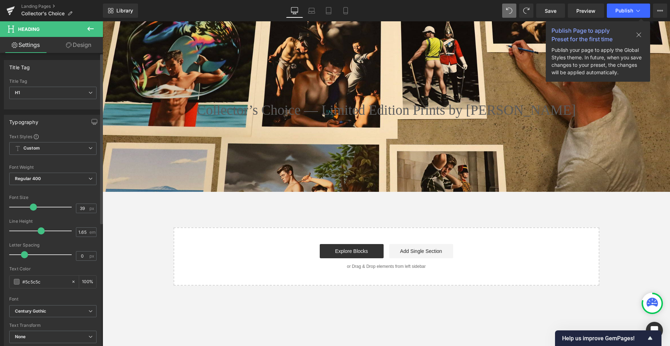
drag, startPoint x: 18, startPoint y: 205, endPoint x: 33, endPoint y: 206, distance: 14.9
click at [33, 206] on span at bounding box center [33, 206] width 7 height 7
type input "39"
click at [33, 206] on span at bounding box center [33, 206] width 7 height 7
click at [44, 231] on span at bounding box center [45, 230] width 7 height 7
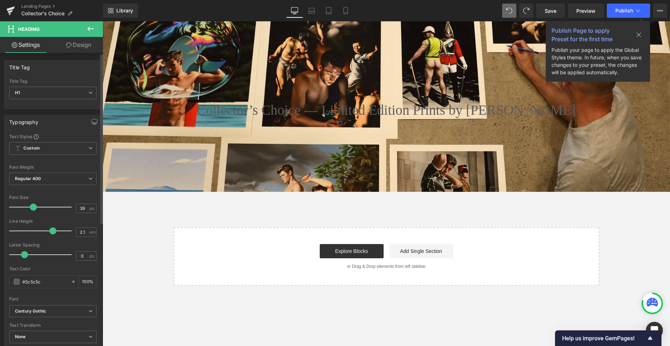
drag, startPoint x: 44, startPoint y: 231, endPoint x: 49, endPoint y: 231, distance: 5.3
click at [49, 231] on span at bounding box center [52, 230] width 7 height 7
drag, startPoint x: 50, startPoint y: 231, endPoint x: 91, endPoint y: 165, distance: 77.8
click at [30, 231] on span at bounding box center [29, 230] width 7 height 7
type input "1.65"
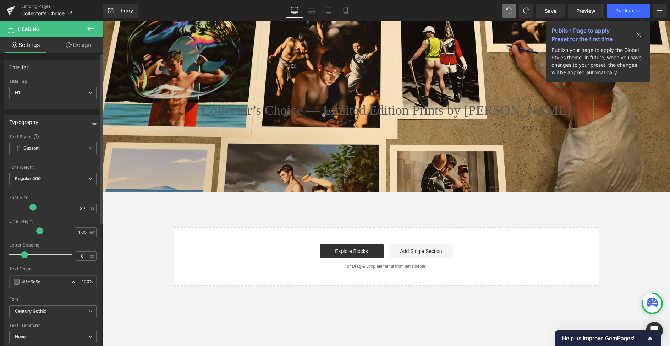
type input "40"
drag, startPoint x: 18, startPoint y: 206, endPoint x: 34, endPoint y: 207, distance: 15.3
click at [34, 207] on span at bounding box center [34, 206] width 7 height 7
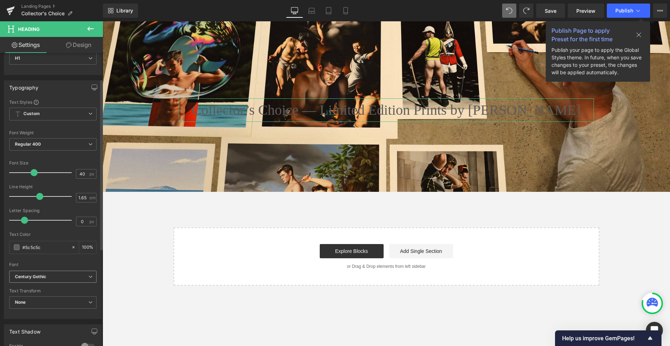
scroll to position [45, 0]
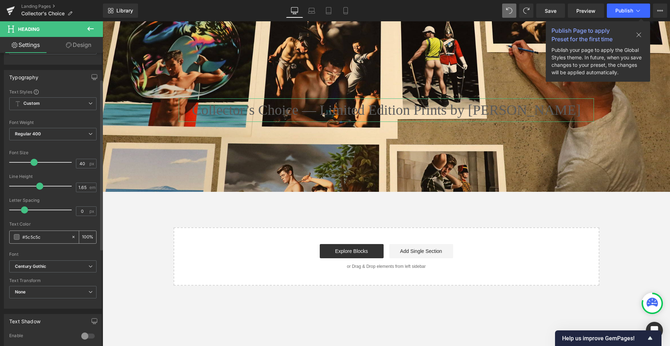
click at [17, 235] on span at bounding box center [17, 237] width 6 height 6
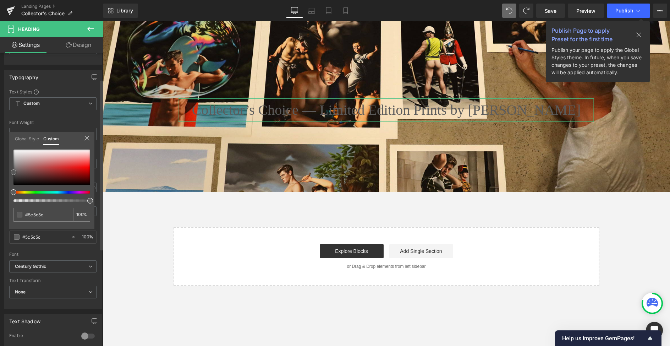
type input "#f9f9f9"
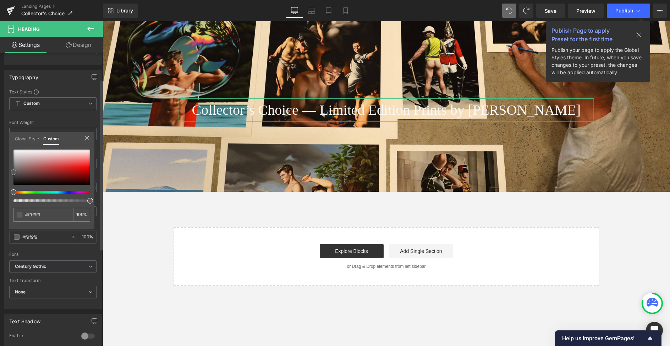
click at [14, 150] on div at bounding box center [51, 166] width 77 height 35
type input "#fcfcfc"
type input "#ffffff"
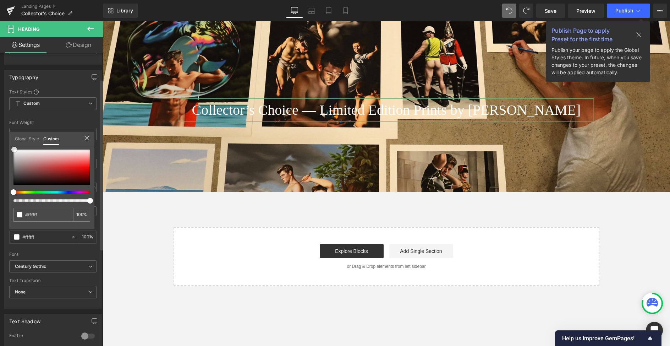
drag, startPoint x: 15, startPoint y: 148, endPoint x: 22, endPoint y: 149, distance: 7.1
click at [14, 148] on span at bounding box center [14, 150] width 6 height 6
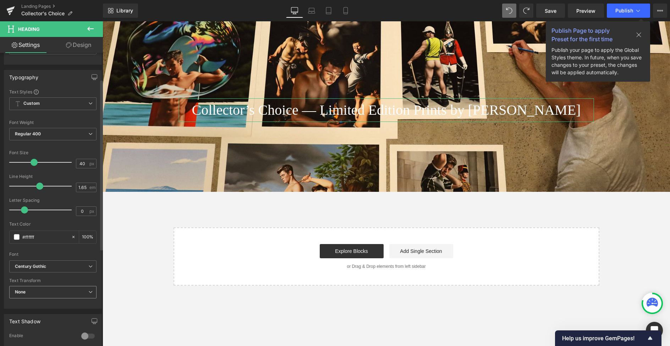
click at [37, 292] on span "None" at bounding box center [52, 292] width 87 height 12
click at [35, 281] on div "Text Transform" at bounding box center [52, 280] width 87 height 5
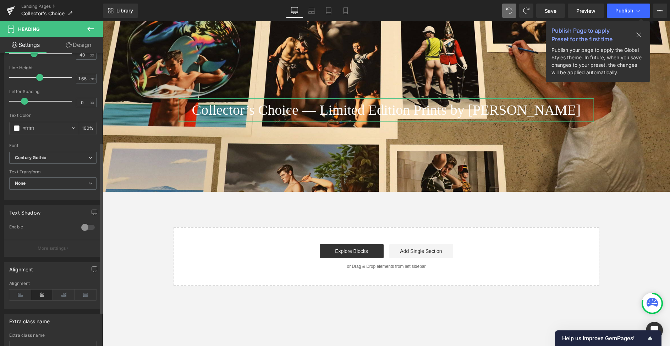
scroll to position [161, 0]
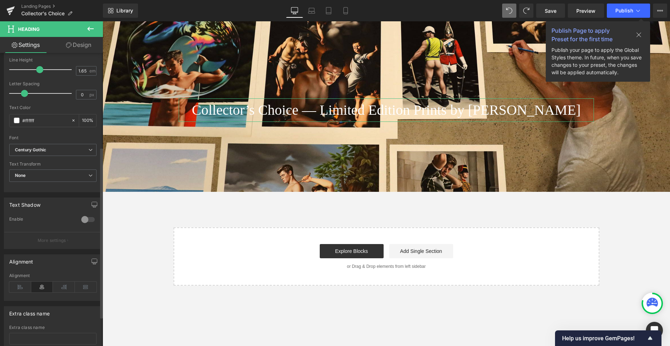
click at [83, 220] on div at bounding box center [87, 219] width 17 height 11
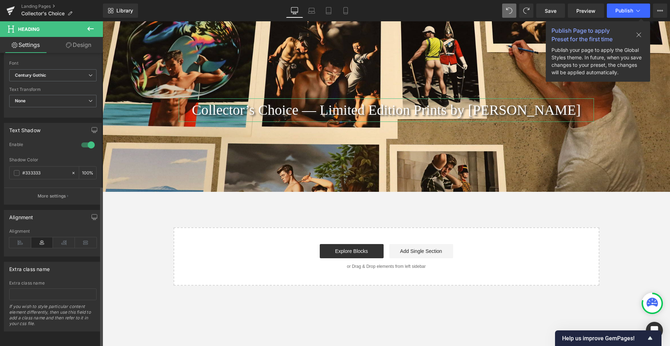
scroll to position [0, 0]
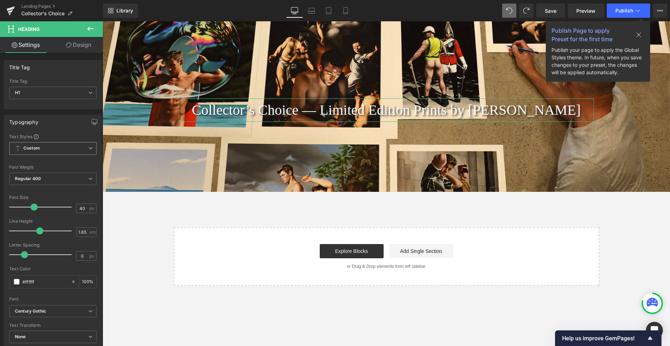
click at [88, 148] on icon at bounding box center [90, 148] width 4 height 4
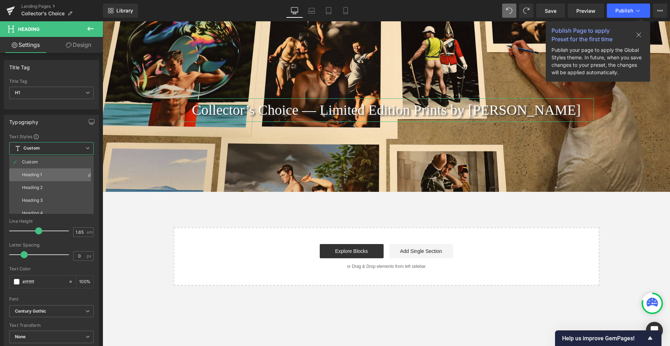
click at [38, 174] on div "Heading 1" at bounding box center [32, 174] width 20 height 5
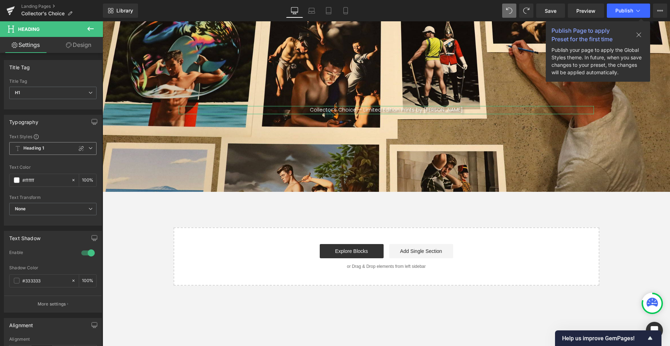
click at [59, 147] on span "Heading 1" at bounding box center [52, 148] width 87 height 13
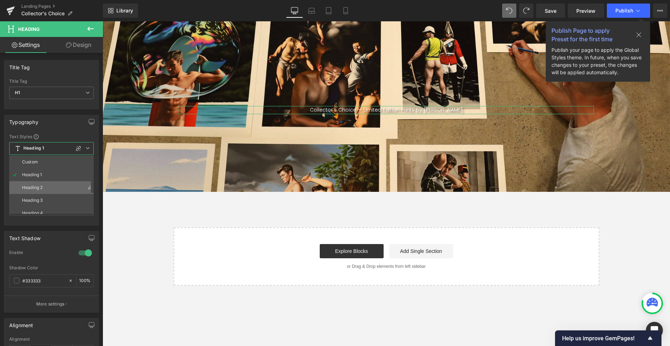
click at [34, 186] on div "Heading 2" at bounding box center [32, 187] width 21 height 5
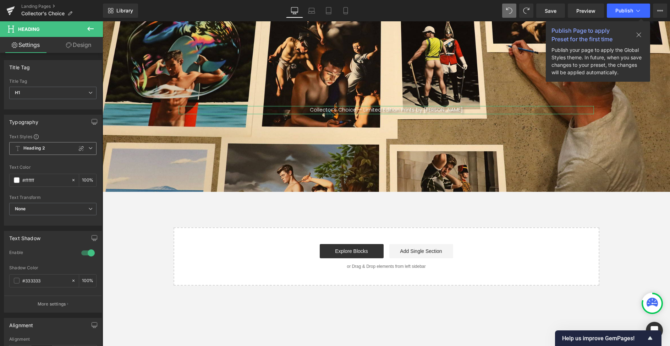
click at [48, 149] on span "Heading 2" at bounding box center [52, 148] width 87 height 13
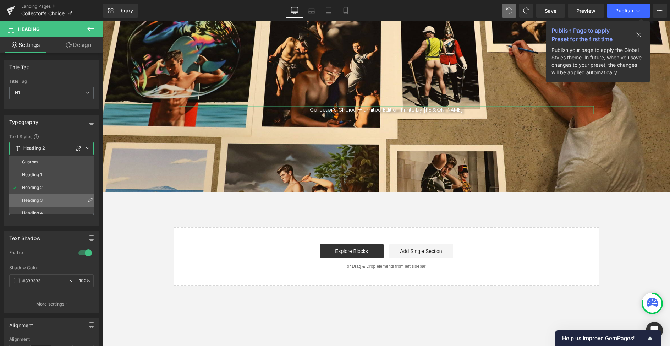
click at [37, 195] on li "Heading 3" at bounding box center [53, 200] width 88 height 13
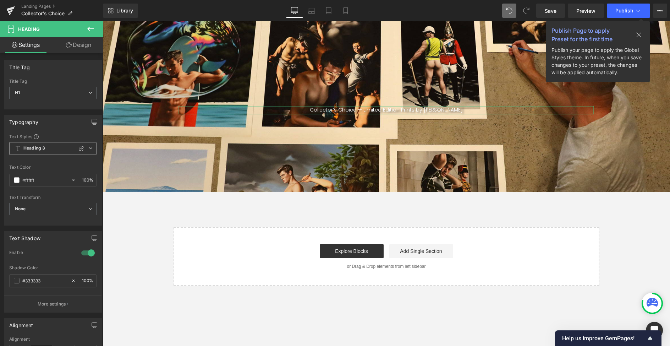
click at [49, 147] on span "Heading 3" at bounding box center [52, 148] width 87 height 13
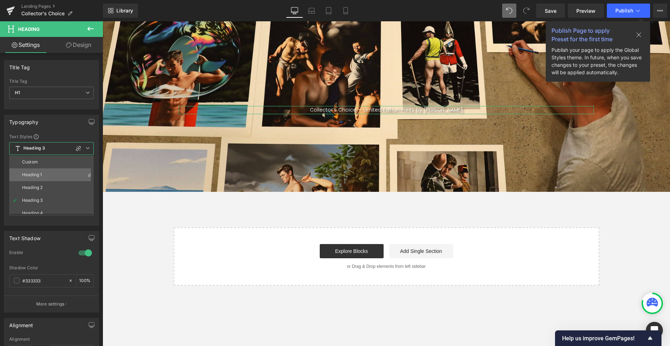
click at [37, 171] on li "Heading 1" at bounding box center [53, 174] width 88 height 13
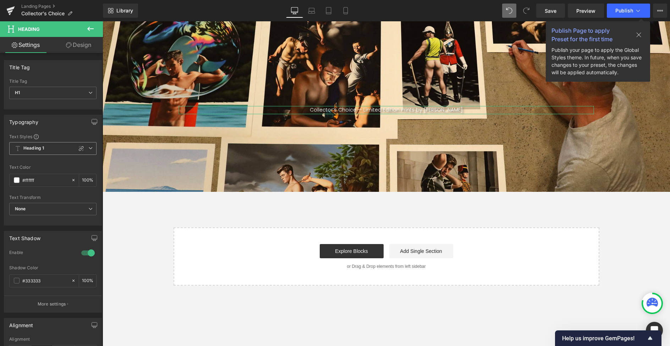
click at [49, 148] on span "Heading 1" at bounding box center [52, 148] width 87 height 13
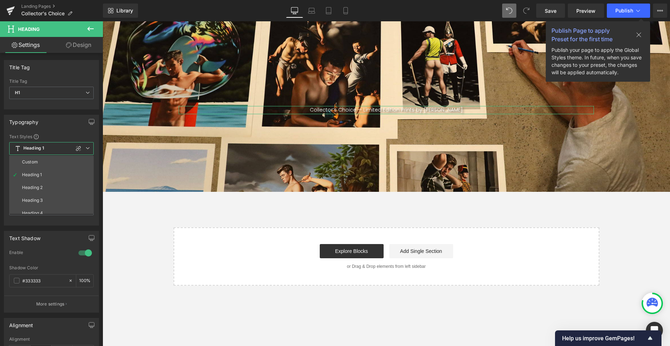
click at [41, 161] on li "Custom" at bounding box center [53, 161] width 88 height 13
type input "33.18"
type input "1.2"
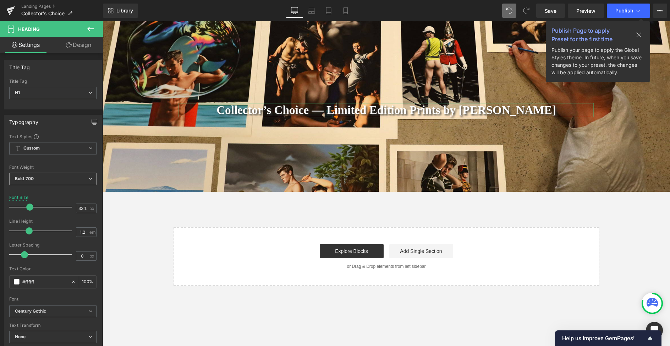
click at [72, 179] on span "Bold 700" at bounding box center [52, 178] width 87 height 12
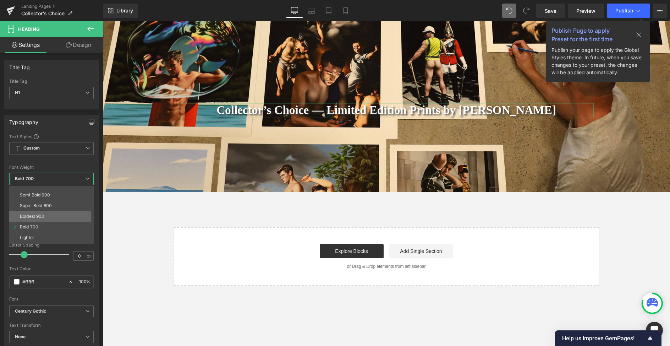
click at [55, 213] on li "Boldest 900" at bounding box center [53, 216] width 88 height 11
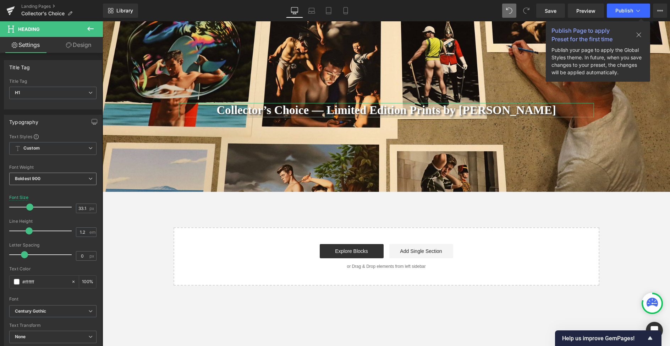
click at [61, 178] on span "Boldest 900" at bounding box center [52, 178] width 87 height 12
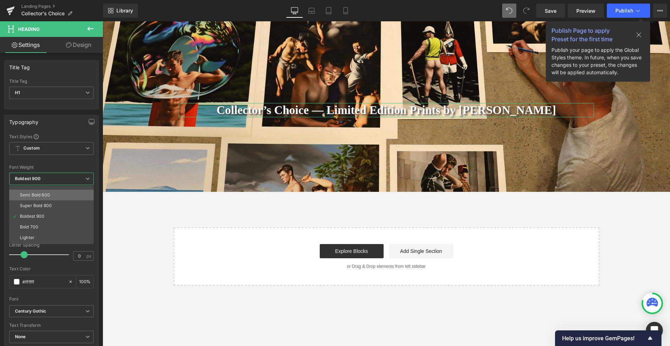
click at [55, 194] on li "Semi Bold 600" at bounding box center [53, 195] width 88 height 11
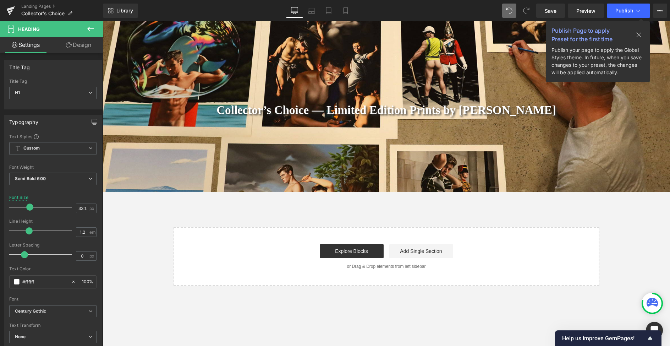
click at [316, 108] on body "Collector’s Choice — Limited Edition Prints by Ross Watson Heading Row Hero Ban…" at bounding box center [386, 183] width 567 height 324
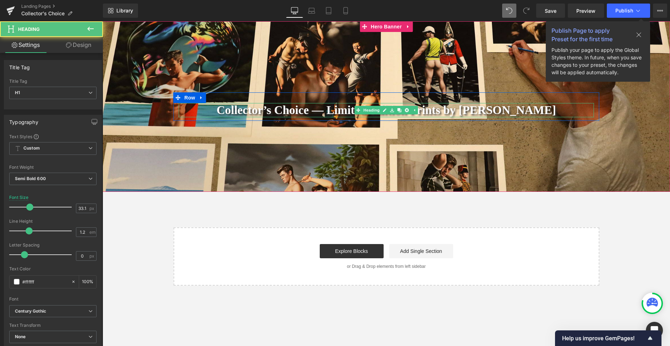
click at [313, 111] on h1 "Collector’s Choice — Limited Edition Prints by Ross Watson" at bounding box center [386, 110] width 415 height 14
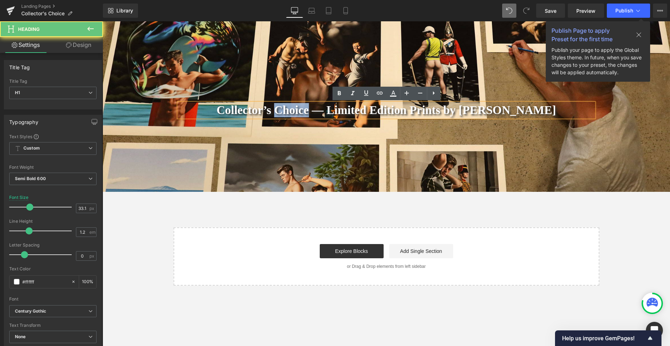
click at [313, 111] on h1 "Collector’s Choice — Limited Edition Prints by Ross Watson" at bounding box center [386, 110] width 415 height 14
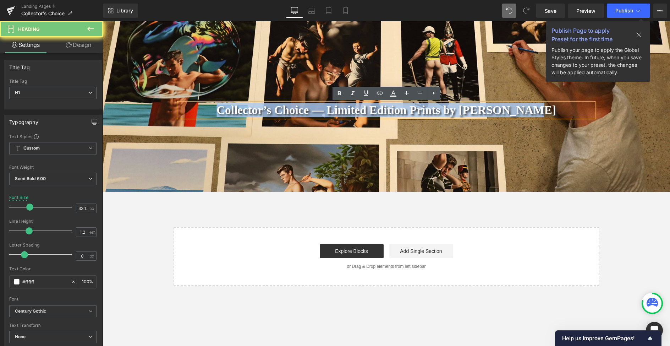
click at [313, 111] on h1 "Collector’s Choice — Limited Edition Prints by Ross Watson" at bounding box center [386, 110] width 415 height 14
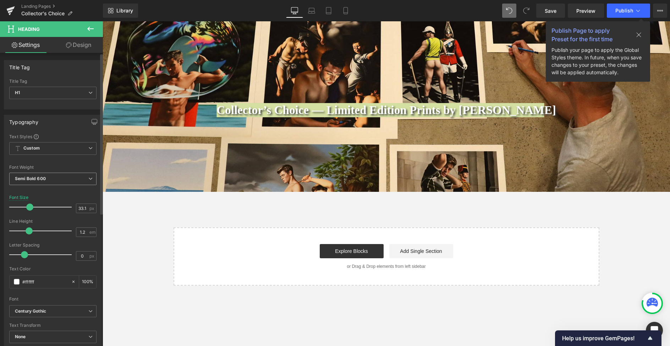
click at [75, 179] on span "Semi Bold 600" at bounding box center [52, 178] width 87 height 12
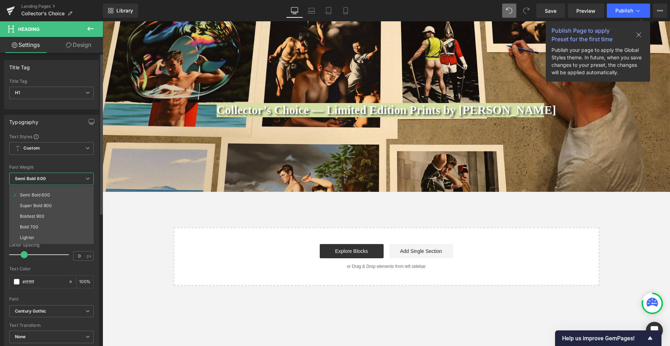
click at [48, 234] on li "Lighter" at bounding box center [53, 237] width 88 height 11
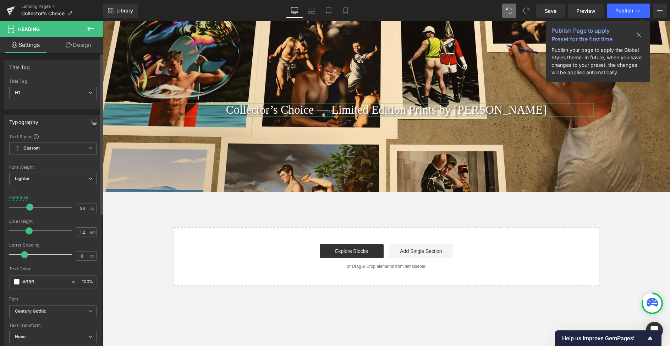
click at [31, 209] on span at bounding box center [29, 206] width 7 height 7
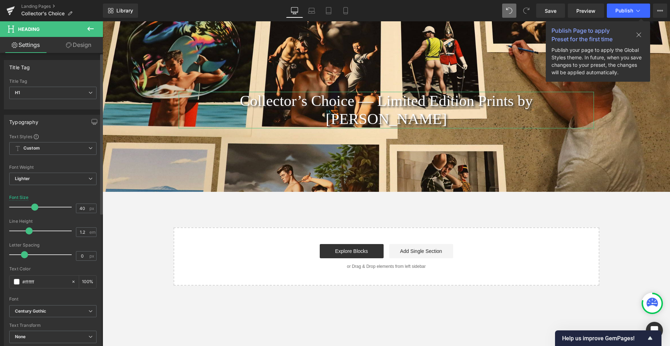
type input "39"
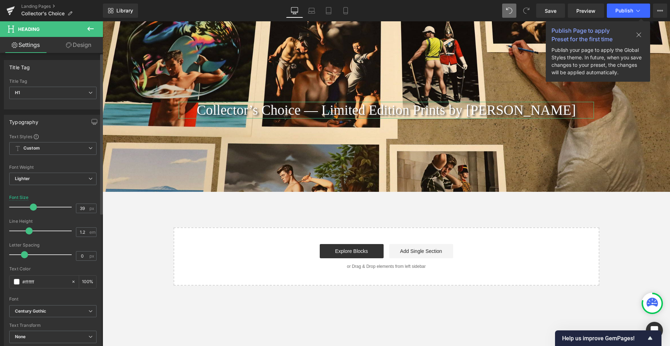
click at [31, 206] on span at bounding box center [33, 206] width 7 height 7
click at [640, 33] on icon at bounding box center [639, 35] width 6 height 6
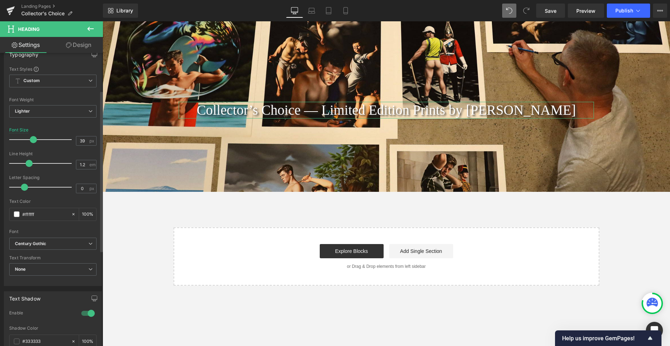
scroll to position [69, 0]
click at [71, 240] on b "Century Gothic" at bounding box center [51, 242] width 73 height 6
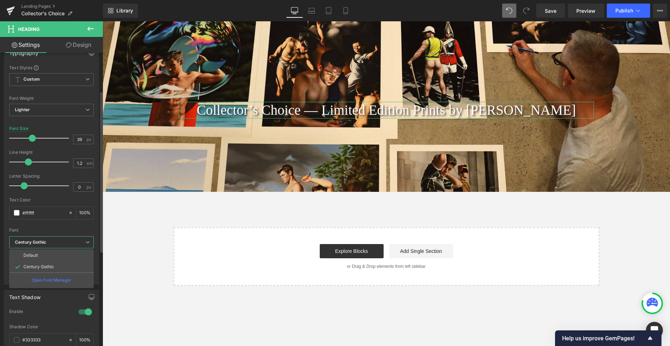
click at [62, 281] on p "Open Font Manager" at bounding box center [52, 280] width 40 height 6
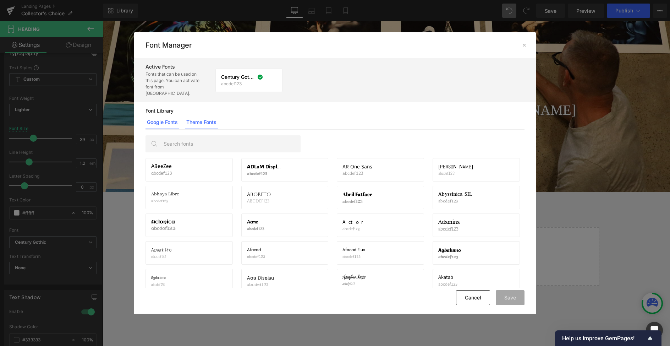
click at [201, 115] on link "Theme Fonts" at bounding box center [201, 122] width 33 height 14
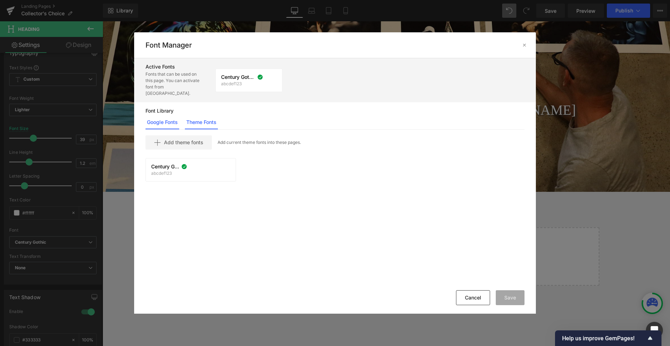
click at [164, 116] on link "Google Fonts" at bounding box center [163, 122] width 34 height 14
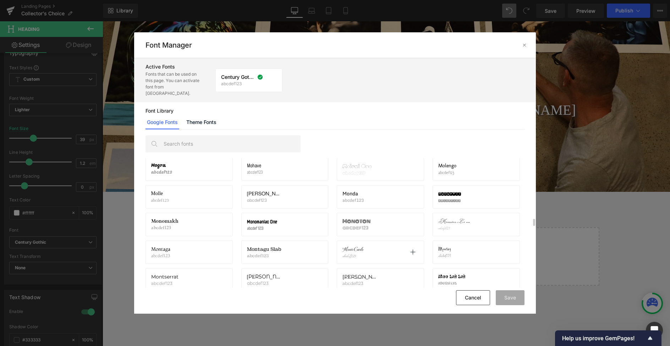
scroll to position [6576, 0]
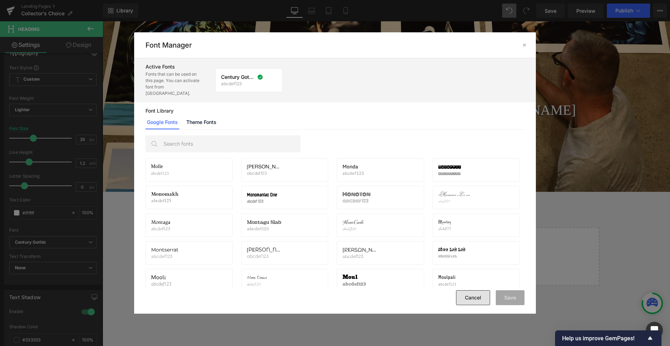
click at [477, 298] on button "Cancel" at bounding box center [473, 297] width 34 height 15
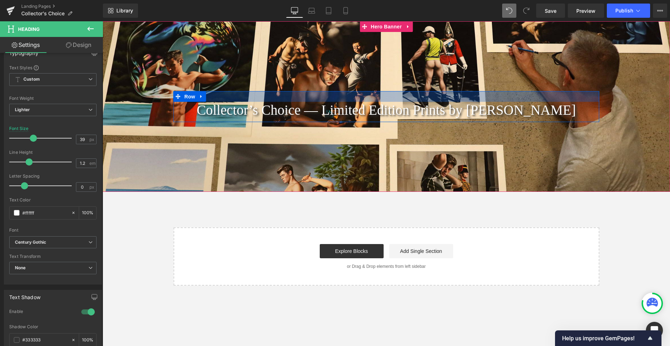
click at [350, 96] on div at bounding box center [387, 96] width 426 height 11
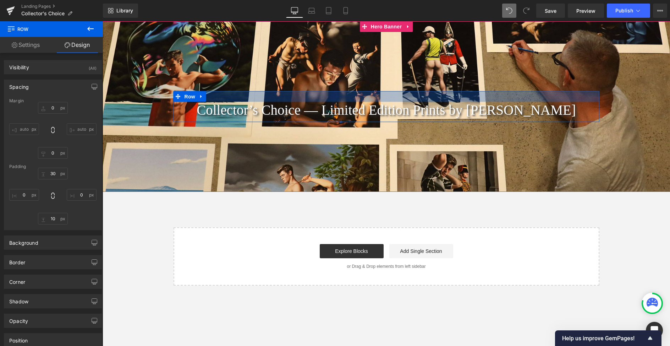
click at [354, 92] on div at bounding box center [387, 96] width 426 height 11
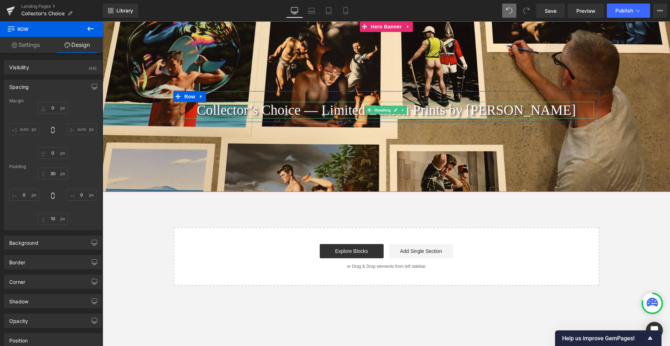
click at [367, 111] on link "Heading" at bounding box center [379, 110] width 27 height 9
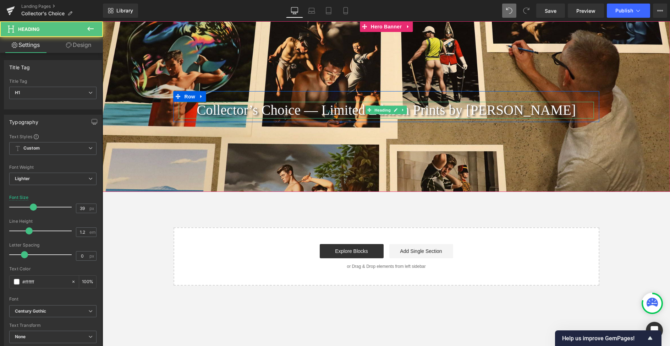
click at [340, 109] on h1 "Collector’s Choice — Limited Edition Prints by Ross Watson" at bounding box center [386, 110] width 415 height 17
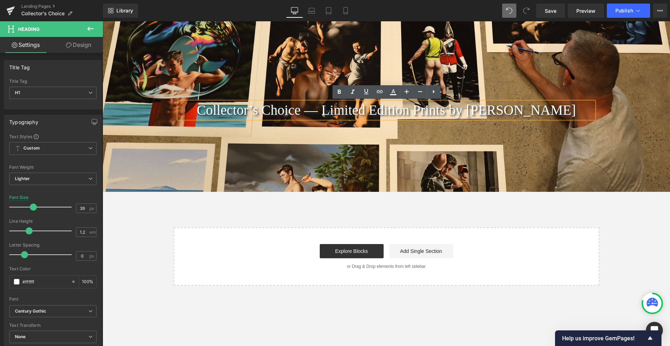
click at [328, 66] on div "Collector’s Choice — Limited Edition Prints by Ross Watson Heading Row" at bounding box center [386, 106] width 567 height 170
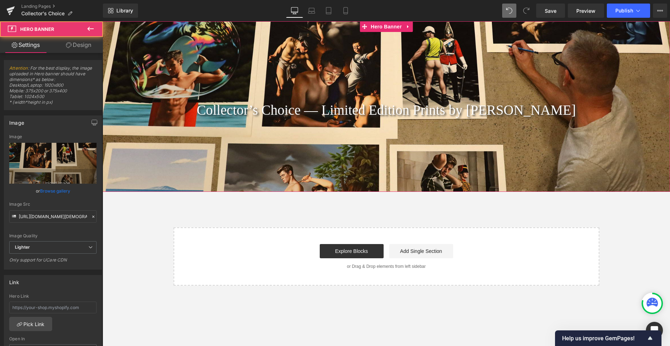
click at [362, 58] on div "Collector’s Choice — Limited Edition Prints by Ross Watson Heading Row" at bounding box center [386, 106] width 567 height 170
click at [410, 76] on div "Collector’s Choice — Limited Edition Prints by Ross Watson Heading Row" at bounding box center [386, 106] width 567 height 170
click at [619, 115] on span "Collector’s Choice — Limited Edition Prints by Ross Watson Heading Row" at bounding box center [386, 106] width 567 height 31
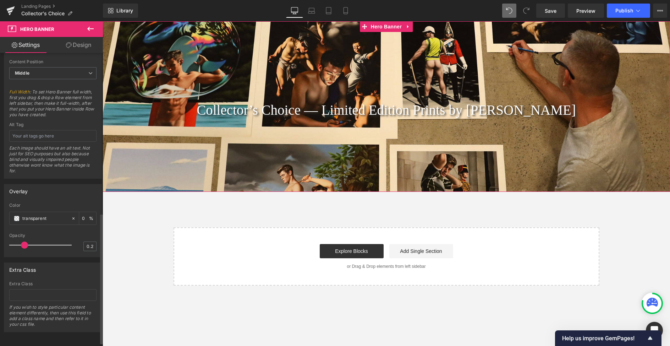
scroll to position [367, 0]
click at [84, 213] on input "0" at bounding box center [85, 217] width 7 height 8
click at [56, 214] on input "transparent" at bounding box center [44, 218] width 45 height 8
click at [72, 216] on icon at bounding box center [73, 217] width 2 height 2
click at [42, 214] on input "none" at bounding box center [44, 218] width 45 height 8
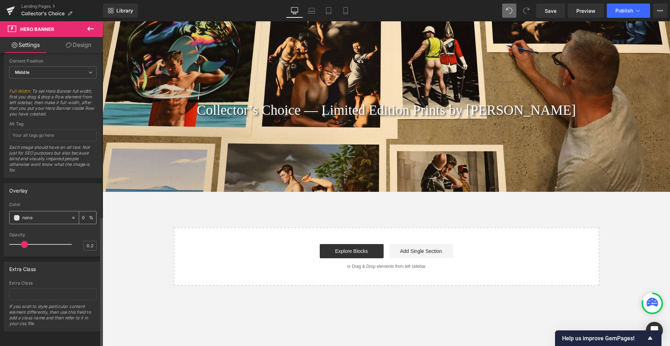
click at [25, 214] on input "none" at bounding box center [44, 218] width 45 height 8
click at [87, 214] on div "0 %" at bounding box center [87, 217] width 17 height 12
click at [82, 213] on input "0" at bounding box center [85, 217] width 7 height 8
drag, startPoint x: 81, startPoint y: 213, endPoint x: 73, endPoint y: 212, distance: 7.2
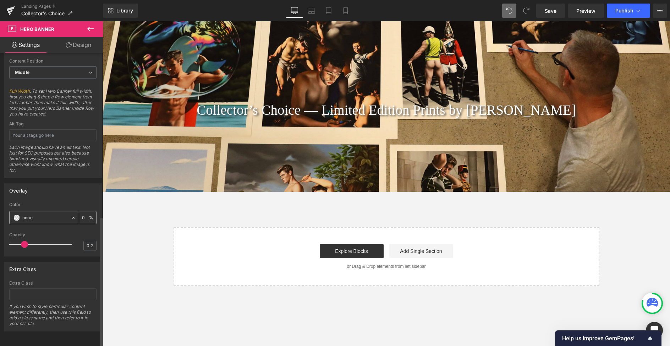
click at [82, 213] on input "0" at bounding box center [85, 217] width 7 height 8
click at [15, 215] on span at bounding box center [17, 218] width 6 height 6
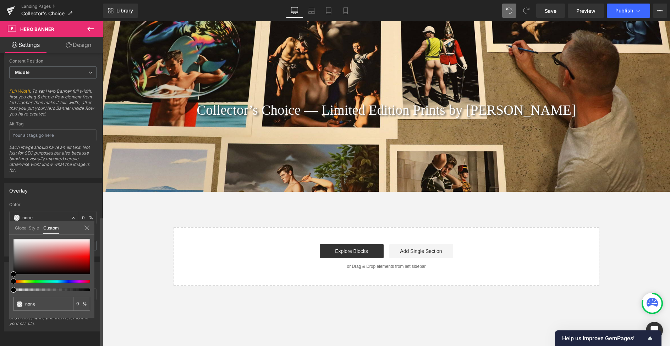
type input "#000000"
type input "3"
type input "#000000"
type input "3"
type input "99"
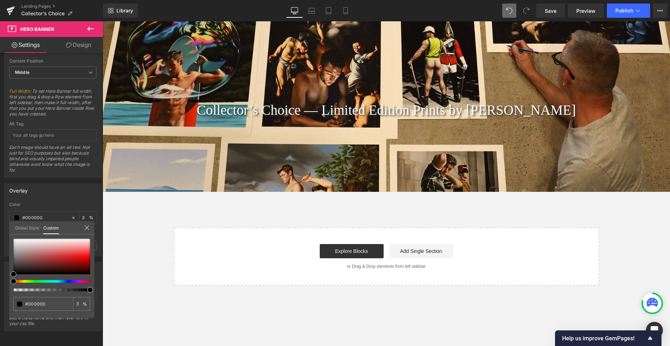
type input "99"
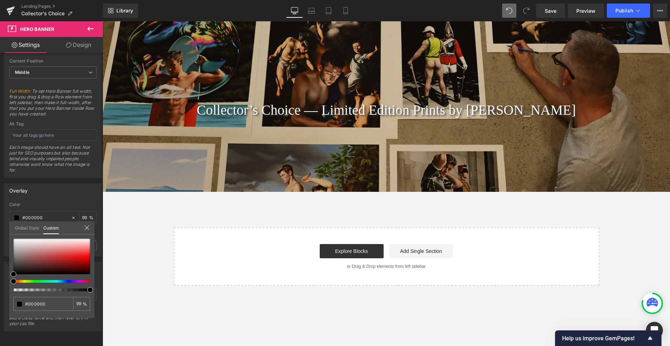
drag, startPoint x: 116, startPoint y: 311, endPoint x: 117, endPoint y: 291, distance: 19.5
click at [84, 225] on icon at bounding box center [87, 228] width 6 height 6
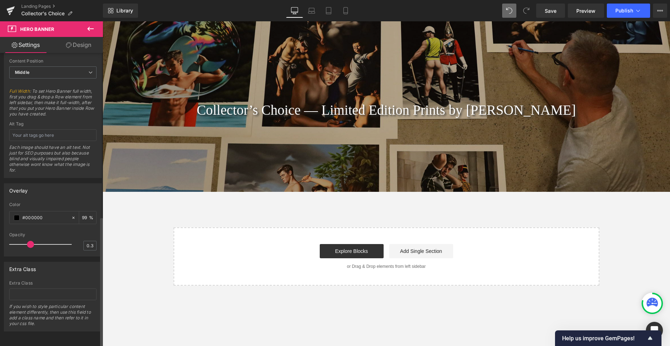
type input "0.2"
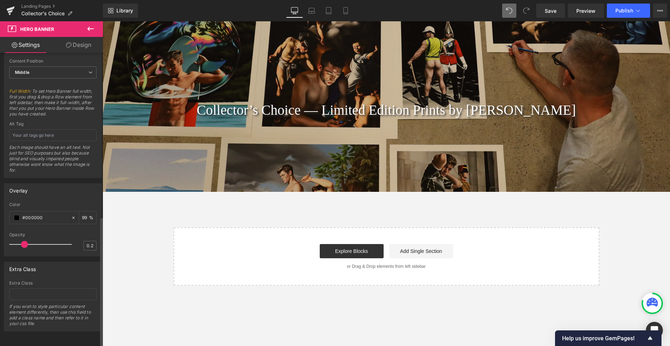
click at [26, 241] on span at bounding box center [24, 244] width 7 height 7
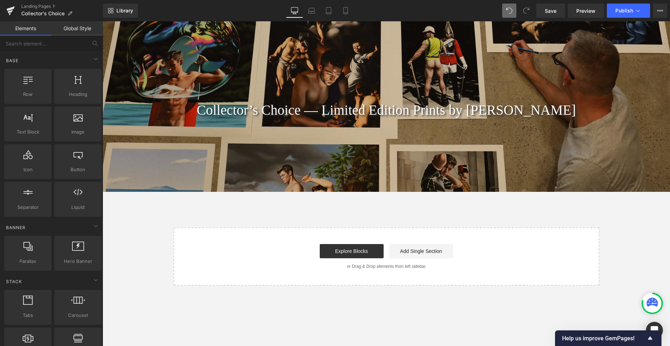
click at [158, 230] on div "Collector’s Choice — Limited Edition Prints by Ross Watson Heading Row Hero Ban…" at bounding box center [386, 153] width 567 height 264
click at [421, 86] on div "Collector’s Choice — Limited Edition Prints by Ross Watson Heading Row" at bounding box center [386, 106] width 567 height 170
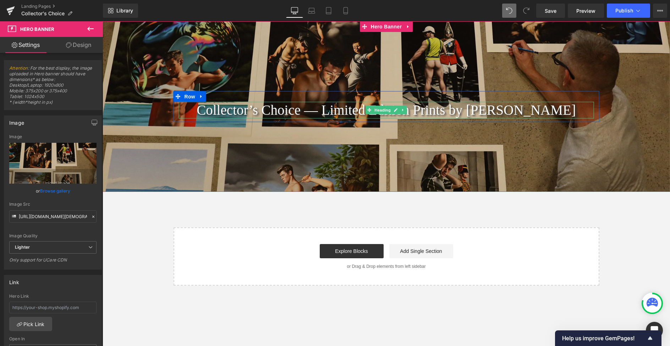
click at [411, 115] on h1 "Collector’s Choice — Limited Edition Prints by Ross Watson" at bounding box center [386, 110] width 415 height 17
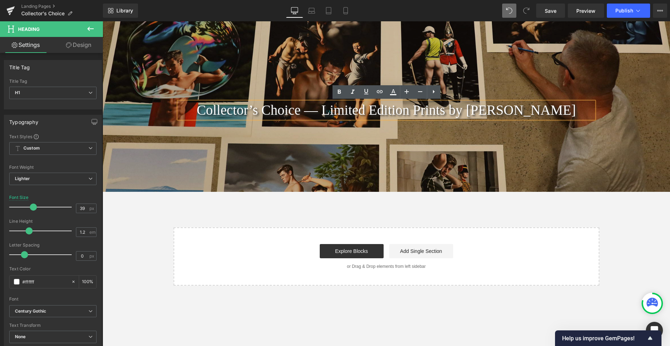
click at [491, 60] on div "Collector’s Choice — Limited Edition Prints by Ross Watson Heading Row" at bounding box center [386, 106] width 567 height 170
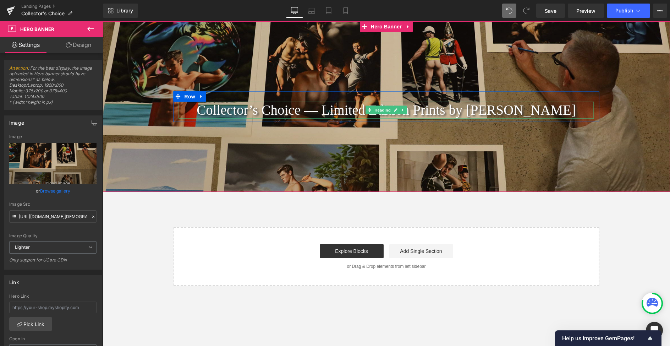
click at [260, 109] on h1 "Collector’s Choice — Limited Edition Prints by Ross Watson" at bounding box center [386, 110] width 415 height 17
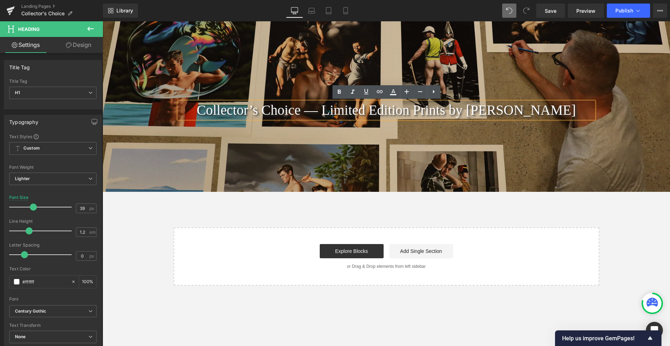
click at [352, 137] on div "Collector’s Choice — Limited Edition Prints by Ross Watson Heading Row" at bounding box center [386, 106] width 567 height 170
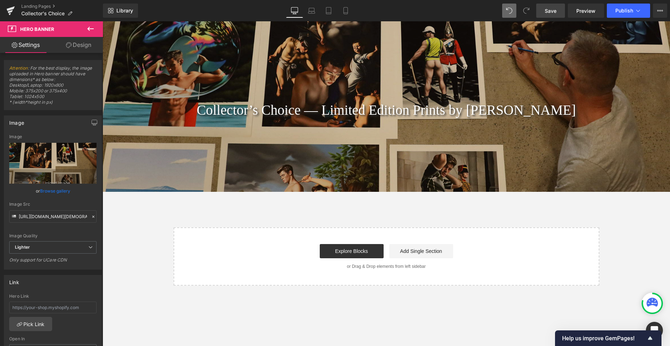
click at [552, 10] on span "Save" at bounding box center [551, 10] width 12 height 7
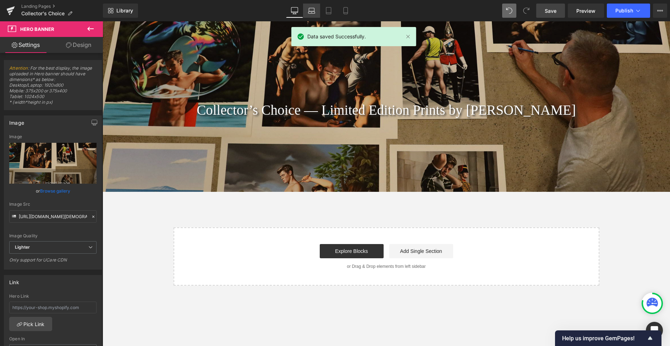
click at [312, 11] on icon at bounding box center [311, 12] width 7 height 2
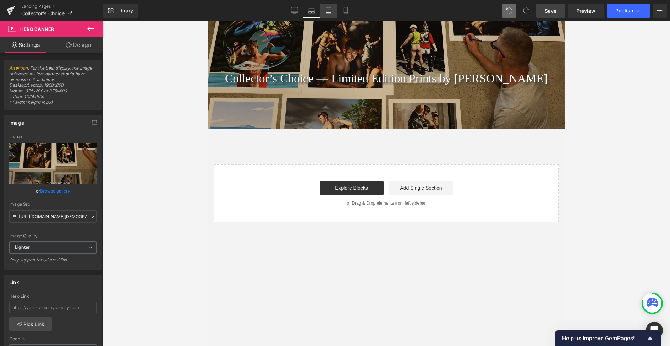
click at [330, 10] on icon at bounding box center [328, 10] width 7 height 7
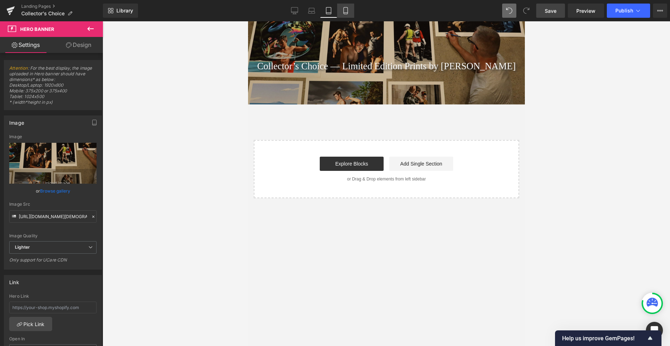
click at [344, 12] on icon at bounding box center [346, 10] width 4 height 7
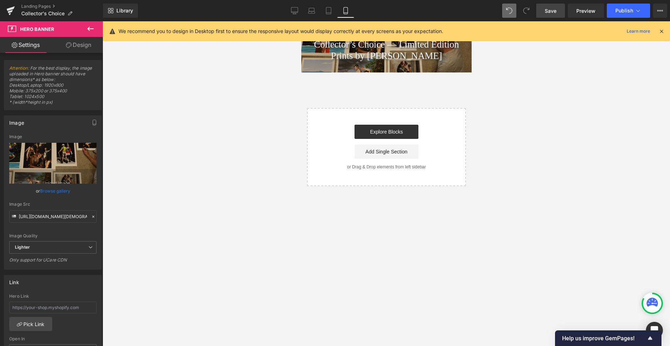
click at [662, 31] on icon at bounding box center [661, 31] width 6 height 6
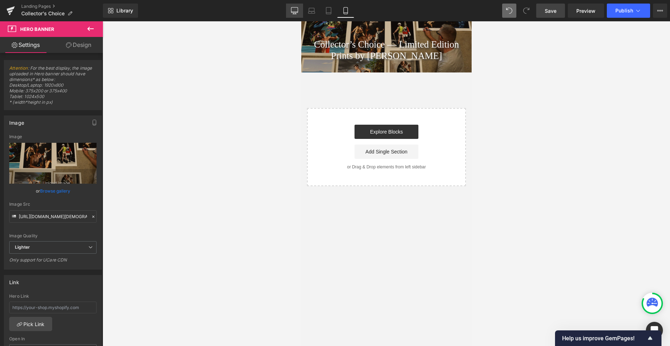
click at [298, 10] on link "Desktop" at bounding box center [294, 11] width 17 height 14
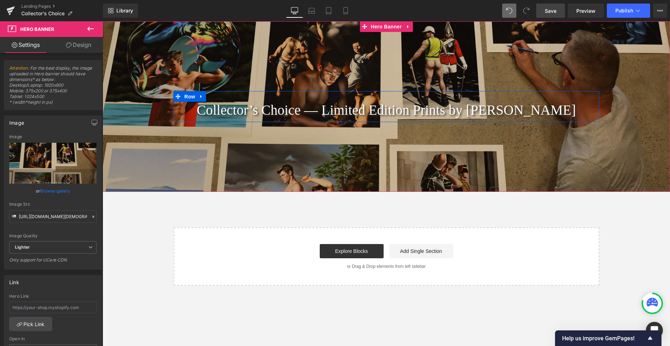
click at [333, 110] on h1 "Collector’s Choice — Limited Edition Prints by Ross Watson" at bounding box center [386, 110] width 415 height 17
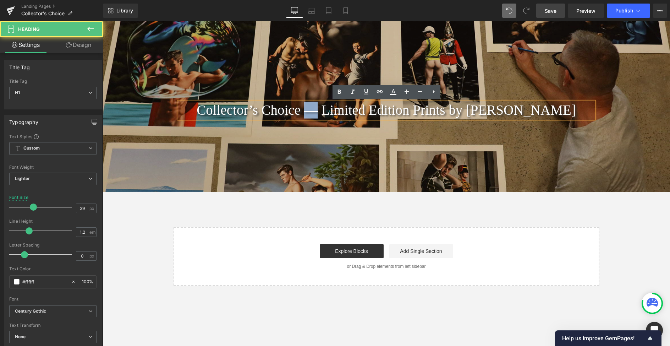
drag, startPoint x: 334, startPoint y: 111, endPoint x: 326, endPoint y: 112, distance: 7.9
click at [326, 112] on h1 "Collector’s Choice — Limited Edition Prints by Ross Watson" at bounding box center [386, 110] width 415 height 17
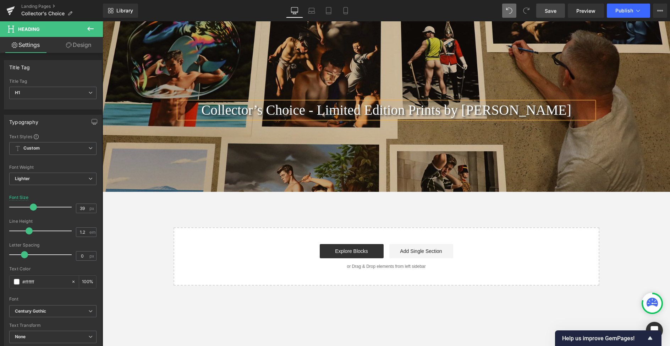
click at [380, 137] on div "Collector’s Choice - Limited Edition Prints by Ross Watson Heading Row" at bounding box center [386, 106] width 567 height 170
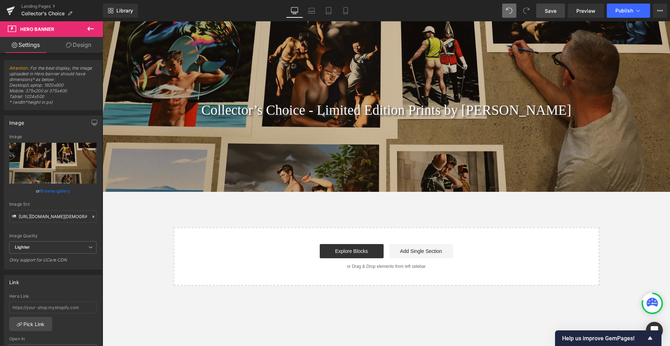
click at [549, 8] on span "Save" at bounding box center [551, 10] width 12 height 7
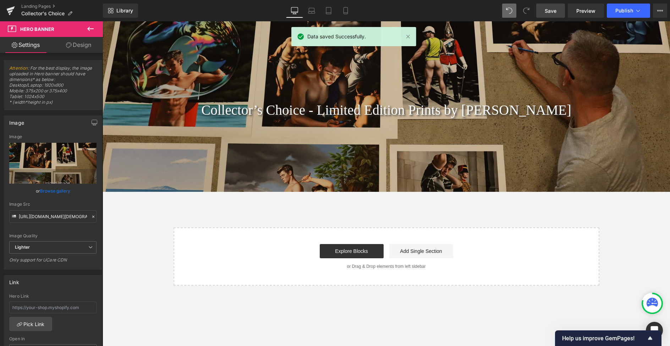
click at [90, 29] on icon at bounding box center [90, 28] width 9 height 9
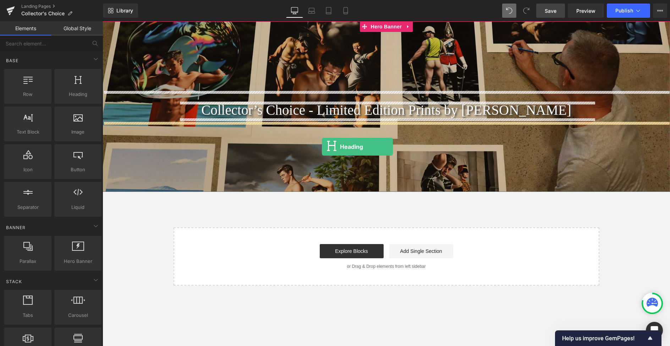
drag, startPoint x: 186, startPoint y: 107, endPoint x: 322, endPoint y: 147, distance: 141.2
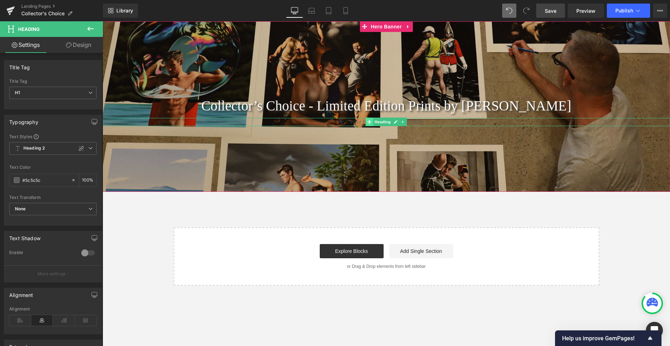
click at [368, 123] on icon at bounding box center [369, 122] width 4 height 4
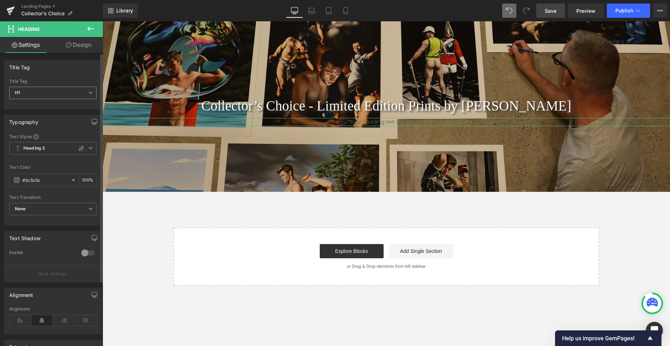
click at [83, 90] on span "H1" at bounding box center [52, 93] width 87 height 12
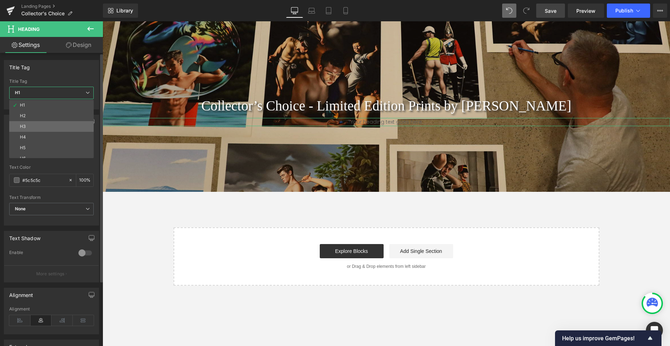
click at [62, 125] on li "H3" at bounding box center [53, 126] width 88 height 11
type input "100"
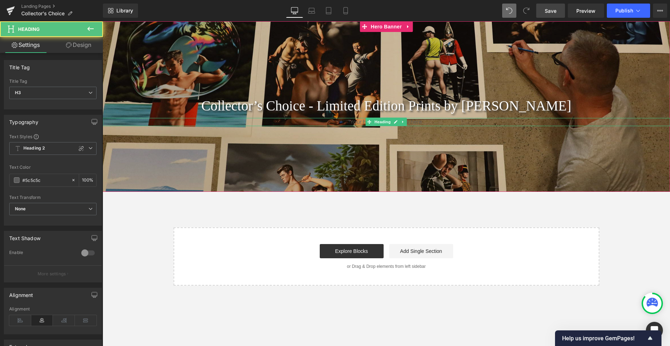
click at [346, 124] on h3 "Your heading text goes here" at bounding box center [386, 122] width 567 height 8
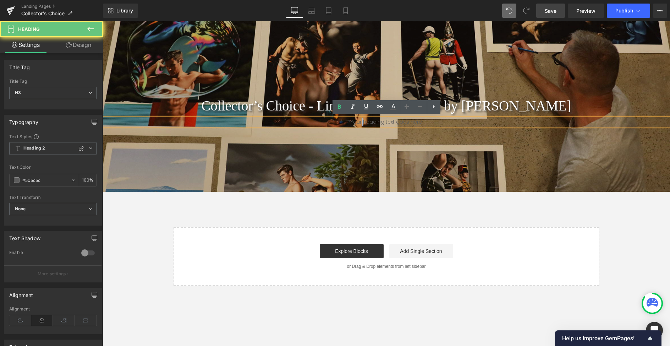
click at [346, 124] on h3 "Your heading text goes here" at bounding box center [386, 122] width 567 height 8
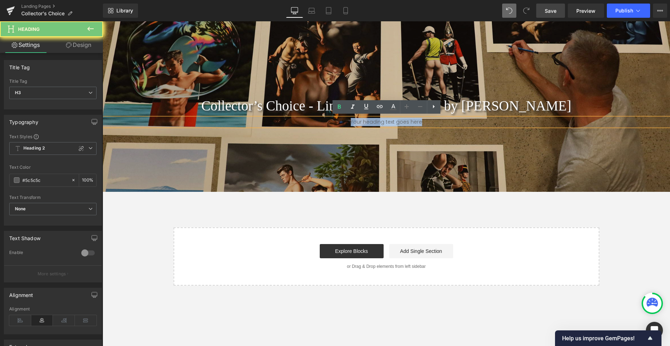
click at [346, 124] on h3 "Your heading text goes here" at bounding box center [386, 122] width 567 height 8
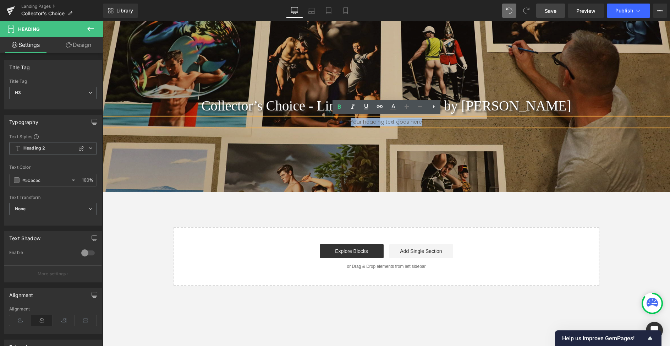
paste div
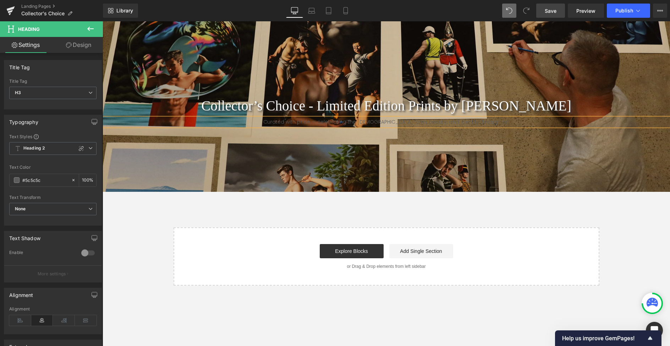
click at [352, 124] on h3 "Curated with pride — celebrating the male form, beauty, and identity through art" at bounding box center [386, 122] width 567 height 8
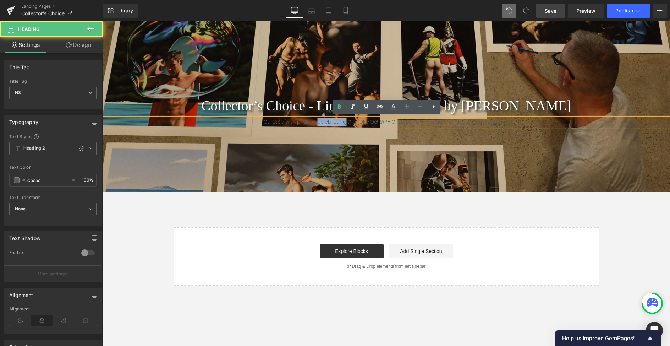
click at [352, 124] on h3 "Curated with pride — celebrating the male form, beauty, and identity through art" at bounding box center [386, 122] width 567 height 8
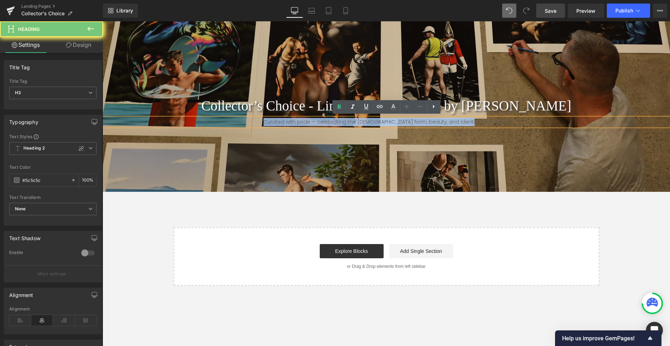
click at [352, 124] on h3 "Curated with pride — celebrating the male form, beauty, and identity through art" at bounding box center [386, 122] width 567 height 8
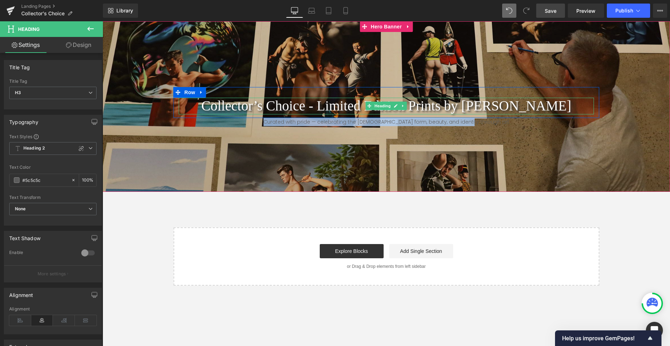
click at [225, 105] on h1 "Collector’s Choice - Limited Edition Prints by Ross Watson" at bounding box center [386, 106] width 415 height 17
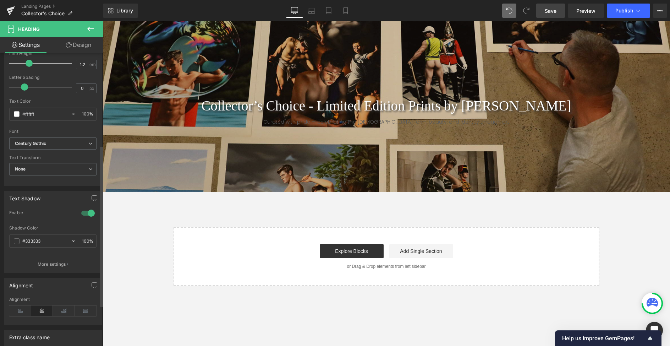
scroll to position [168, 0]
click at [60, 263] on p "More settings" at bounding box center [52, 263] width 28 height 6
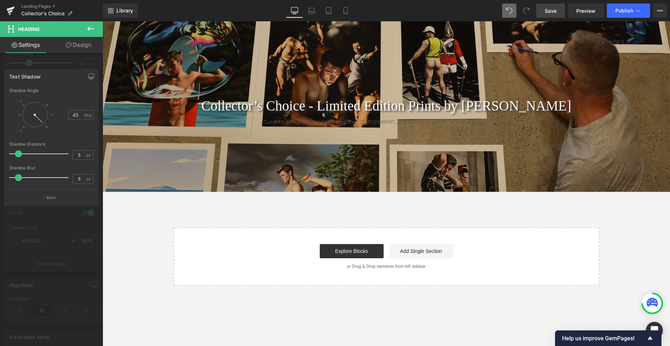
click at [42, 77] on div "Text Shadow" at bounding box center [51, 76] width 94 height 13
click at [24, 75] on div "Text Shadow" at bounding box center [24, 75] width 31 height 10
click at [90, 76] on icon "button" at bounding box center [91, 76] width 6 height 6
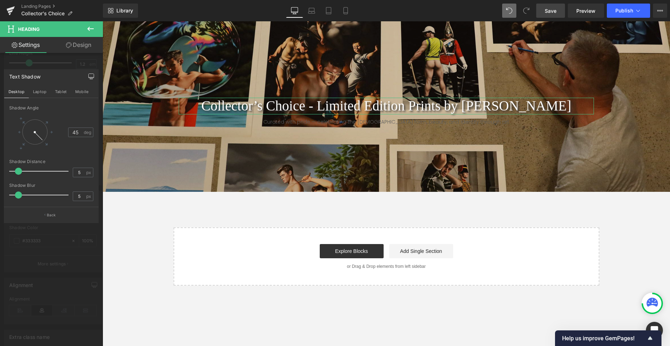
click at [90, 76] on icon "button" at bounding box center [91, 76] width 6 height 6
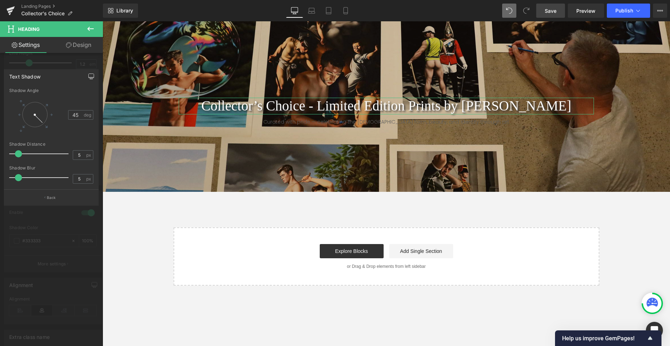
click at [90, 76] on icon "button" at bounding box center [91, 76] width 6 height 6
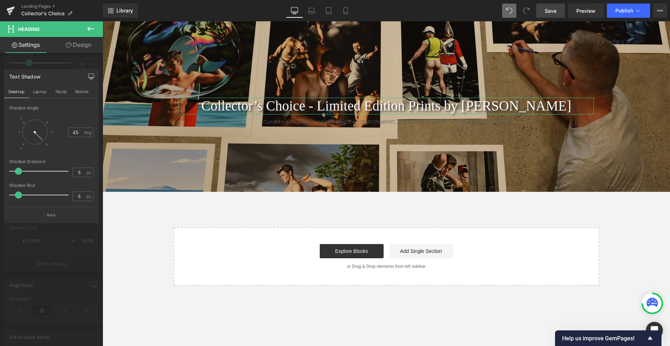
click at [90, 76] on icon "button" at bounding box center [91, 76] width 6 height 6
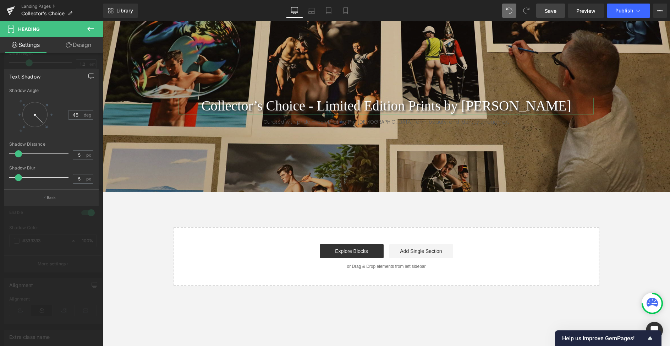
click at [90, 76] on icon "button" at bounding box center [91, 76] width 6 height 6
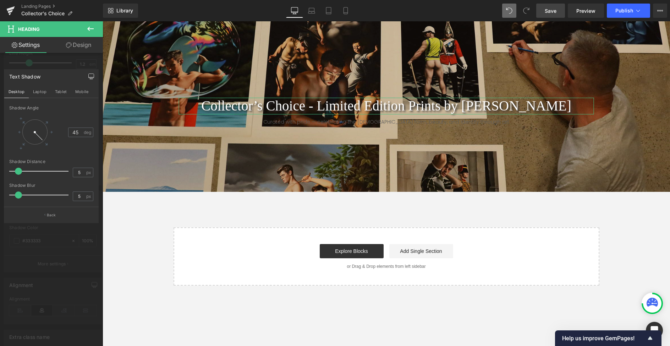
click at [90, 76] on icon "button" at bounding box center [91, 76] width 6 height 6
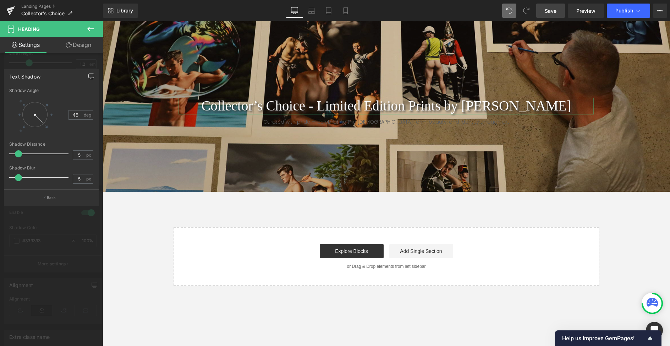
drag, startPoint x: 16, startPoint y: 76, endPoint x: 19, endPoint y: 66, distance: 11.2
click at [16, 76] on div "Text Shadow" at bounding box center [24, 75] width 31 height 10
click at [20, 63] on div at bounding box center [51, 185] width 103 height 328
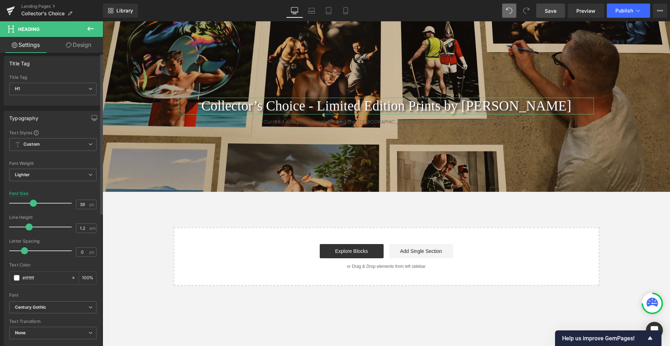
scroll to position [0, 0]
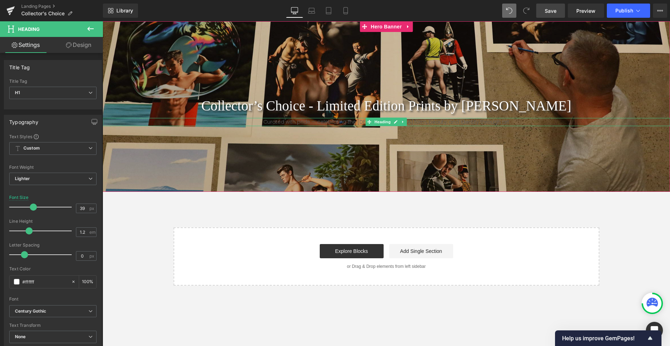
click at [288, 125] on h3 "Curated with pride — celebrating the male form, beauty, and identity through art" at bounding box center [386, 122] width 567 height 8
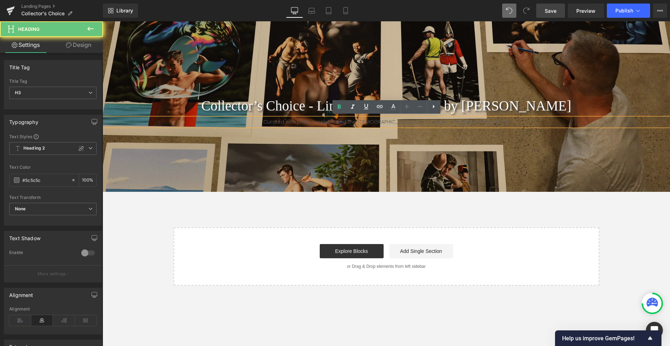
click at [288, 125] on h3 "Curated with pride — celebrating the male form, beauty, and identity through art" at bounding box center [386, 122] width 567 height 8
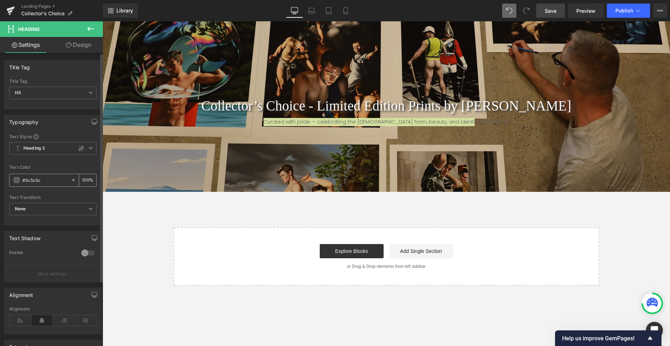
click at [21, 181] on div "#5c5c5c" at bounding box center [40, 180] width 61 height 12
click at [15, 179] on span at bounding box center [17, 180] width 6 height 6
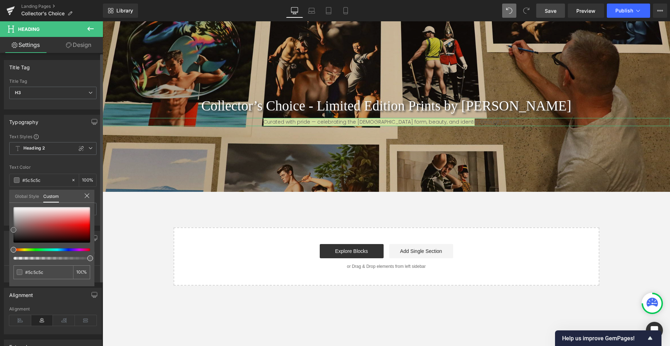
type input "#5b5b5b"
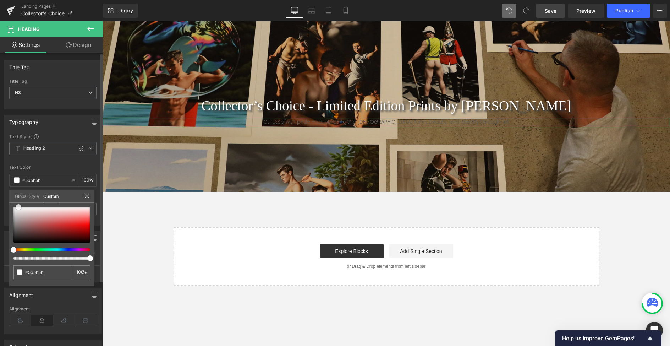
type input "#ffffff"
drag, startPoint x: 13, startPoint y: 229, endPoint x: 13, endPoint y: 206, distance: 22.4
click at [13, 205] on span at bounding box center [14, 207] width 6 height 6
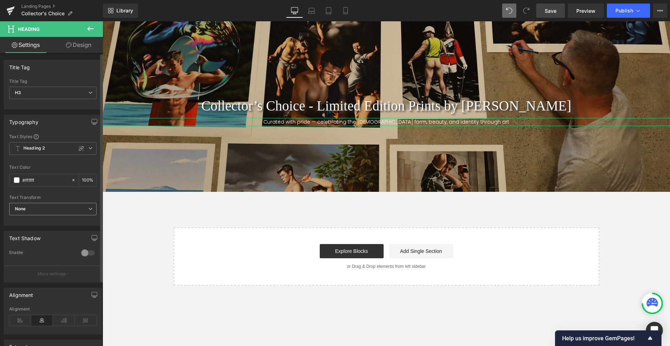
click at [72, 209] on span "None" at bounding box center [52, 209] width 87 height 12
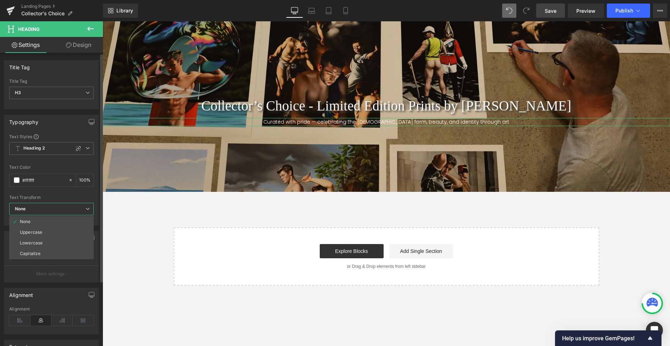
click at [58, 232] on li "Uppercase" at bounding box center [51, 232] width 84 height 11
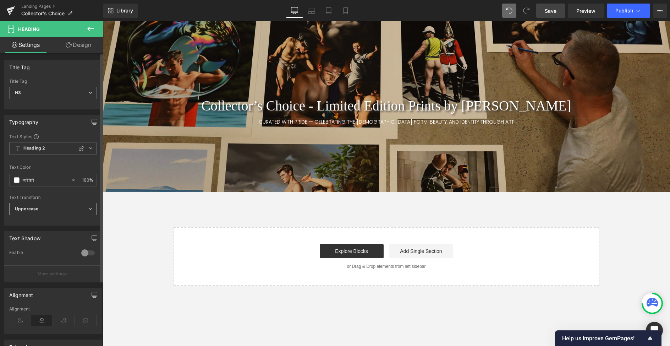
click at [79, 206] on span "Uppercase" at bounding box center [52, 209] width 87 height 12
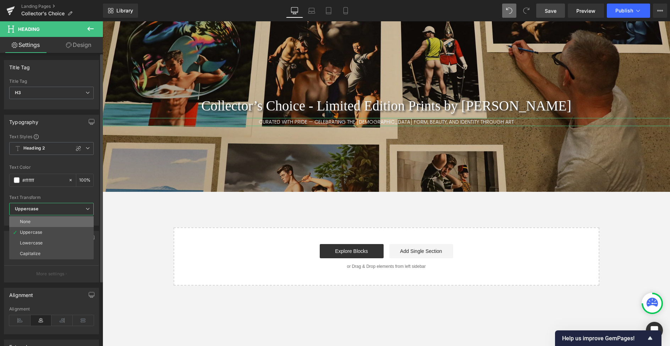
click at [57, 222] on li "None" at bounding box center [51, 221] width 84 height 11
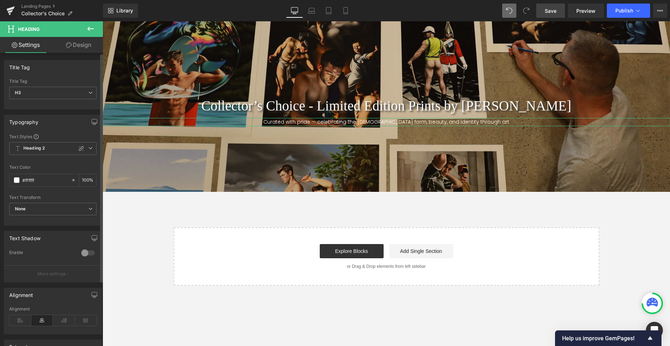
click at [84, 253] on div at bounding box center [87, 252] width 17 height 11
click at [89, 148] on icon at bounding box center [90, 148] width 4 height 4
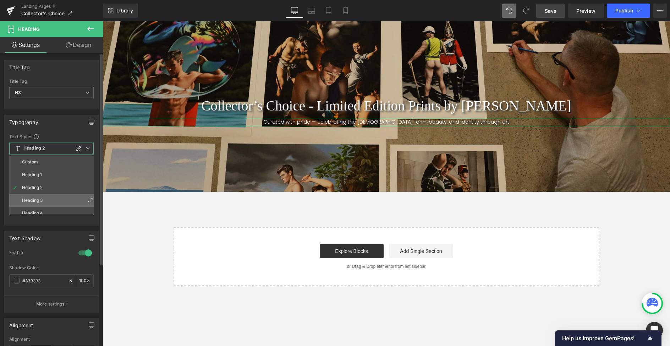
click at [61, 195] on li "Heading 3" at bounding box center [53, 200] width 88 height 13
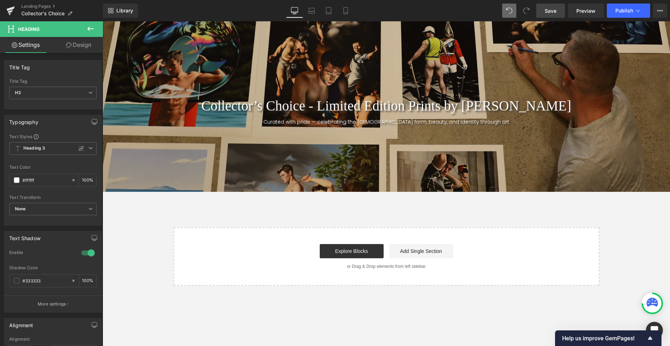
click at [303, 124] on body "Collector’s Choice - Limited Edition Prints by Ross Watson Heading Row Curated …" at bounding box center [386, 183] width 567 height 324
click at [305, 122] on h3 "Curated with pride — celebrating the male form, beauty, and identity through art" at bounding box center [386, 122] width 567 height 8
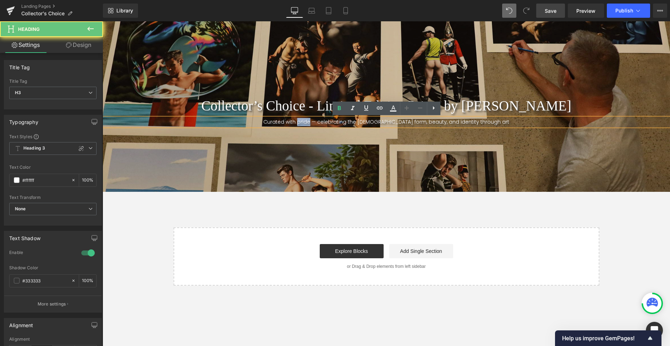
click at [305, 122] on h3 "Curated with pride — celebrating the male form, beauty, and identity through art" at bounding box center [386, 122] width 567 height 8
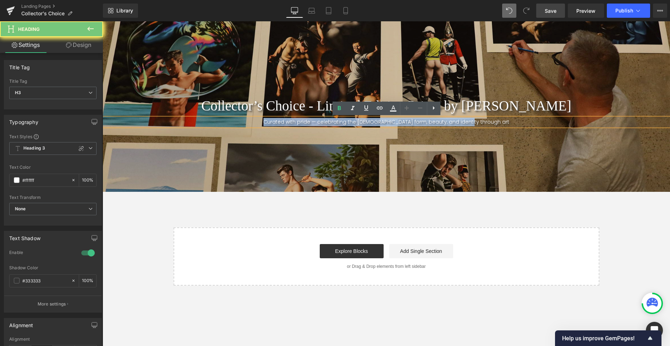
click at [305, 122] on h3 "Curated with pride — celebrating the male form, beauty, and identity through art" at bounding box center [386, 122] width 567 height 8
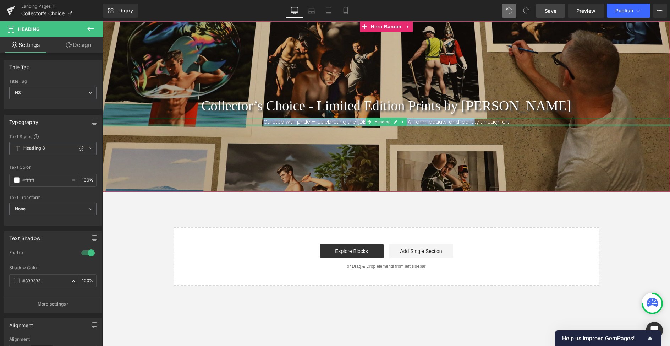
click at [309, 124] on div at bounding box center [386, 125] width 567 height 2
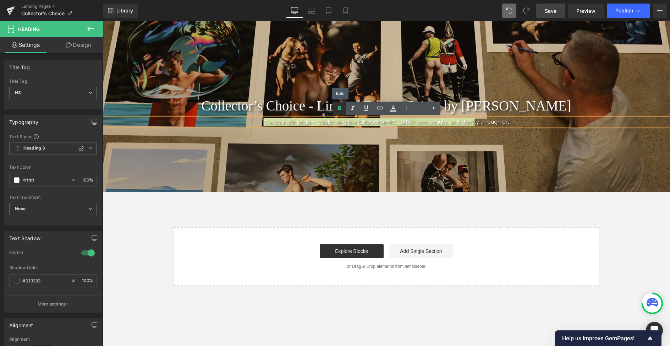
click at [338, 108] on icon at bounding box center [339, 108] width 3 height 4
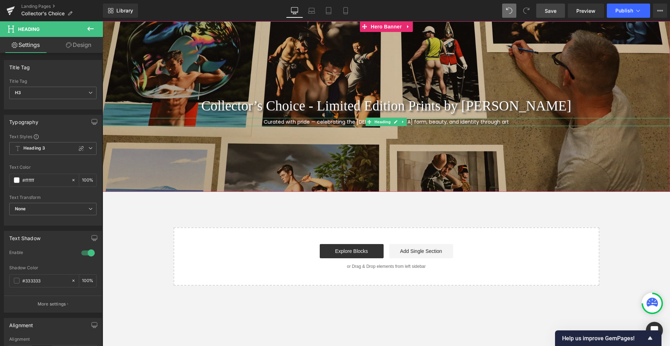
click at [298, 122] on span "Curated with pride — celebrating the male form, beauty, and identity through art" at bounding box center [386, 121] width 245 height 7
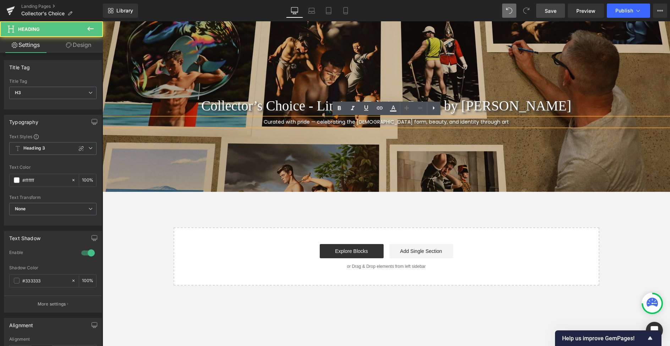
click at [311, 121] on span "Curated with pride — celebrating the male form, beauty, and identity through art" at bounding box center [386, 121] width 245 height 7
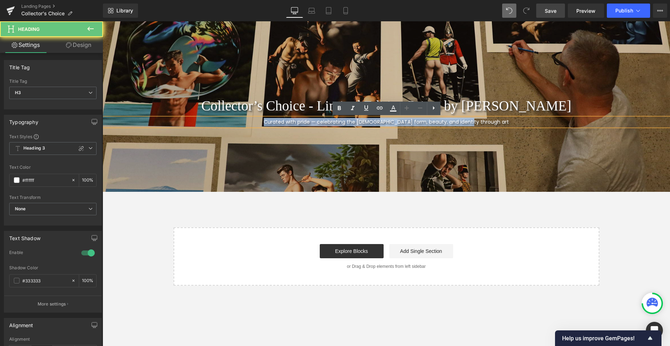
click at [311, 121] on span "Curated with pride — celebrating the male form, beauty, and identity through art" at bounding box center [386, 121] width 245 height 7
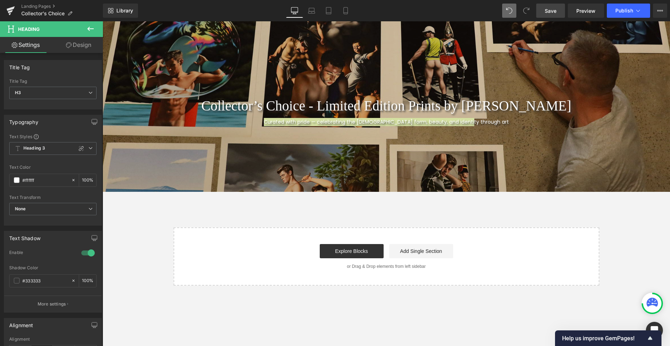
click at [92, 27] on icon at bounding box center [90, 28] width 9 height 9
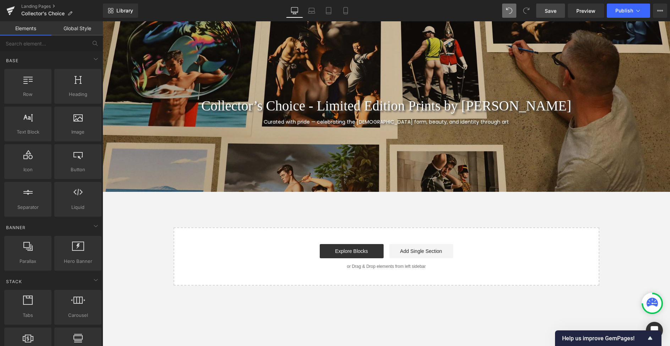
click at [155, 239] on div "Collector’s Choice - Limited Edition Prints by Ross Watson Heading Row Curated …" at bounding box center [386, 153] width 567 height 264
click at [315, 8] on icon at bounding box center [311, 10] width 7 height 7
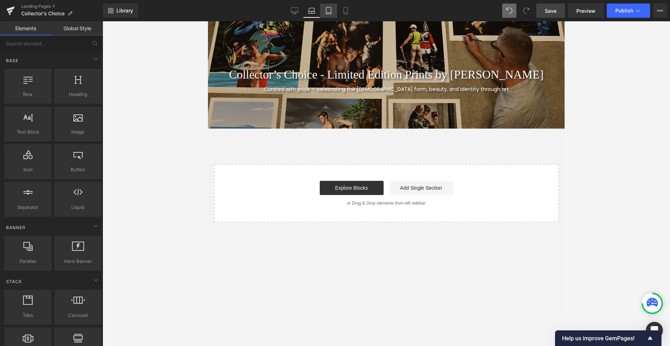
click at [328, 9] on icon at bounding box center [328, 10] width 7 height 7
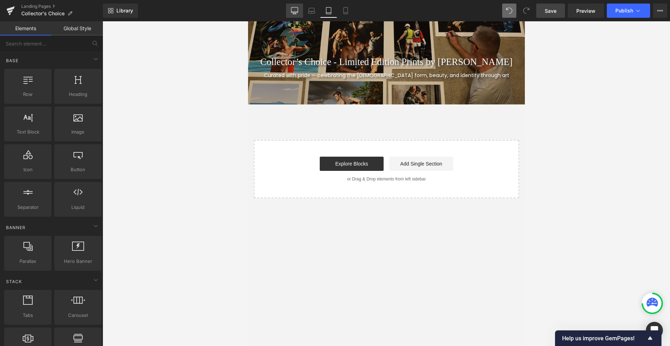
click at [296, 10] on icon at bounding box center [294, 10] width 7 height 7
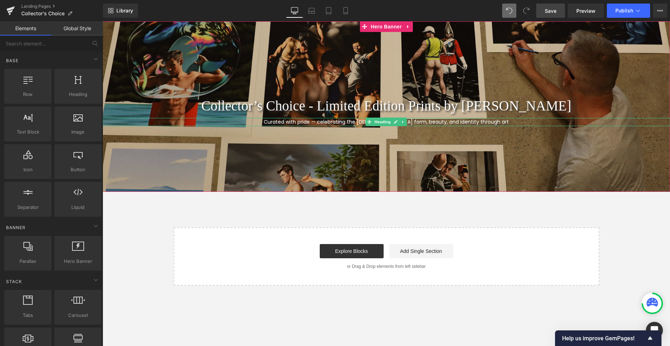
click at [335, 122] on span "Curated with pride — celebrating the male form, beauty, and identity through art" at bounding box center [386, 121] width 245 height 7
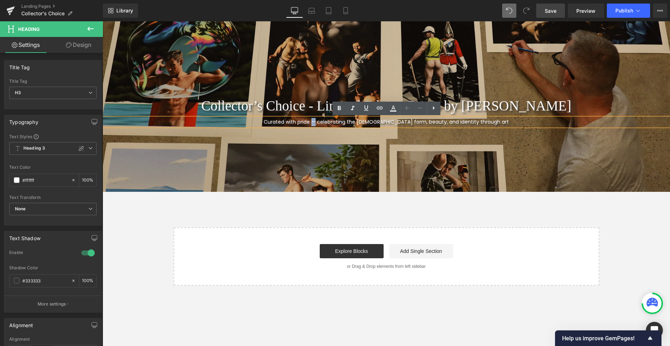
click at [320, 124] on span "Curated with pride — celebrating the male form, beauty, and identity through art" at bounding box center [386, 121] width 245 height 7
click at [367, 222] on div "Collector’s Choice - Limited Edition Prints by Ross Watson Heading Row Curated …" at bounding box center [386, 153] width 567 height 264
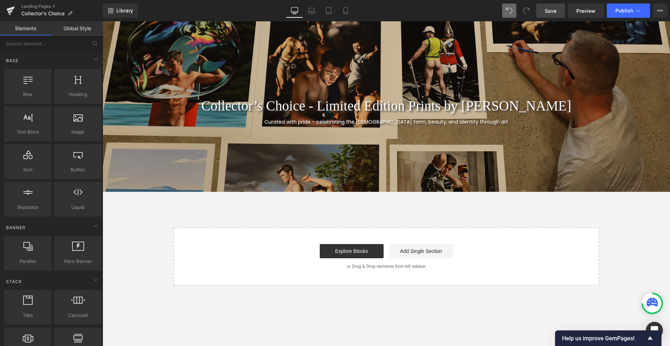
click at [548, 12] on span "Save" at bounding box center [551, 10] width 12 height 7
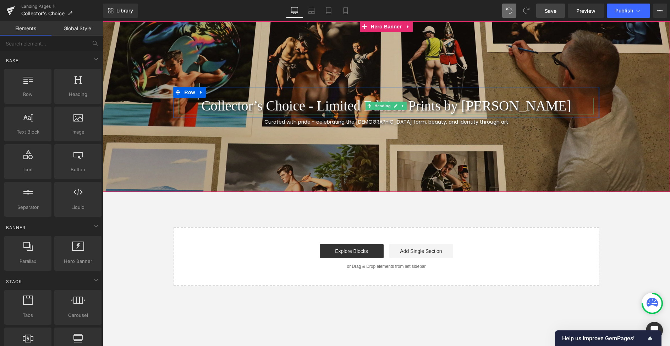
click at [473, 106] on h1 "Collector’s Choice - Limited Edition Prints by Ross Watson" at bounding box center [386, 106] width 415 height 17
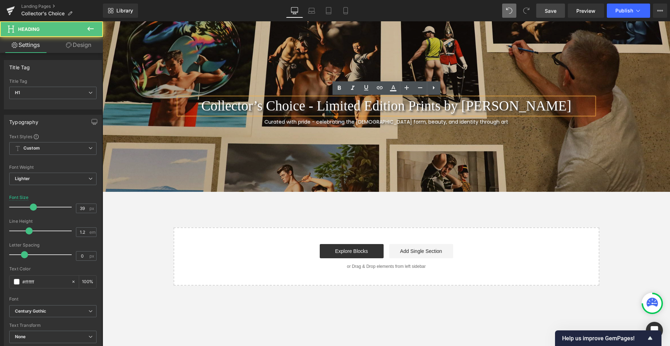
click at [420, 107] on h1 "Collector’s Choice - Limited Edition Prints by Ross Watson" at bounding box center [386, 106] width 415 height 17
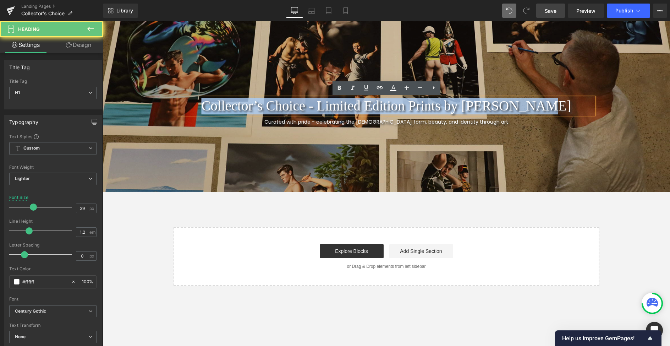
click at [420, 107] on h1 "Collector’s Choice - Limited Edition Prints by Ross Watson" at bounding box center [386, 106] width 415 height 17
copy h1 "Collector’s Choice - Limited Edition Prints by Ross Watson"
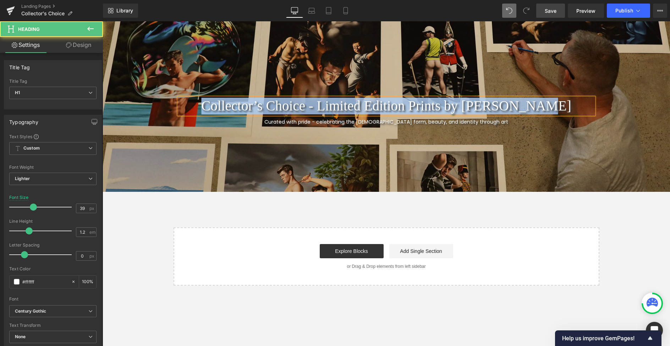
click at [436, 105] on h1 "Collector’s Choice - Limited Edition Prints by Ross Watson" at bounding box center [386, 106] width 415 height 17
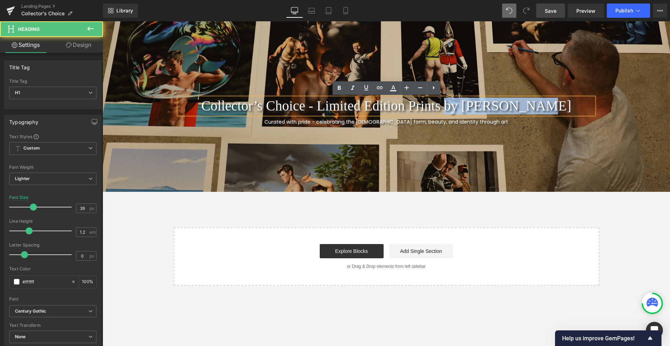
drag, startPoint x: 473, startPoint y: 107, endPoint x: 592, endPoint y: 109, distance: 119.6
click at [593, 109] on h1 "Collector’s Choice - Limited Edition Prints by Ross Watson" at bounding box center [386, 106] width 415 height 17
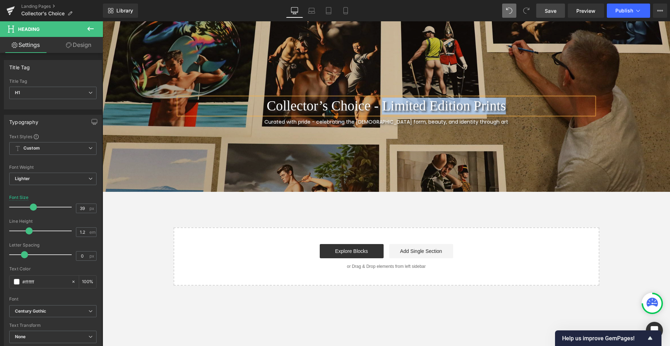
drag, startPoint x: 389, startPoint y: 105, endPoint x: 536, endPoint y: 110, distance: 146.6
click at [536, 110] on h1 "Collector’s Choice - Limited Edition Prints" at bounding box center [386, 106] width 415 height 17
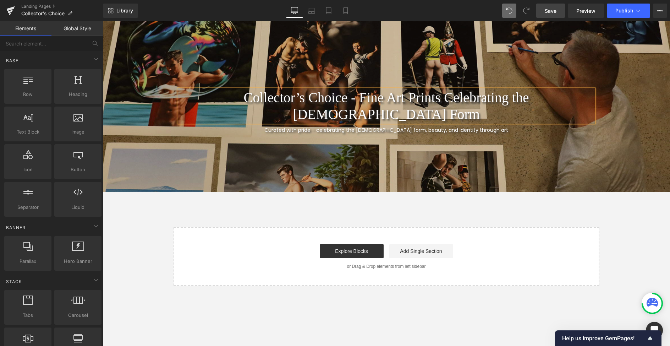
click at [550, 201] on div "Collector’s Choice - Fine Art Prints Celebrating the Male Form Heading Row Cura…" at bounding box center [386, 153] width 567 height 264
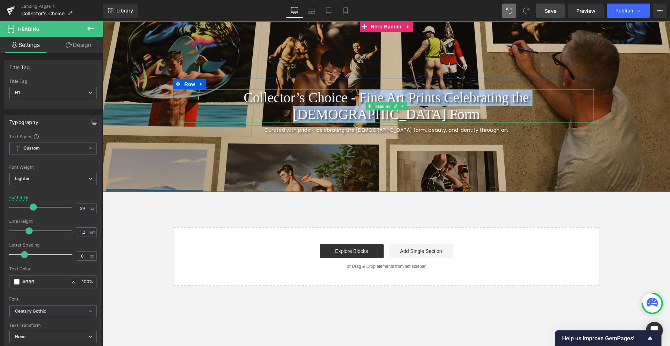
drag, startPoint x: 321, startPoint y: 104, endPoint x: 591, endPoint y: 106, distance: 270.4
click at [591, 106] on h1 "Collector’s Choice - Fine Art Prints Celebrating the Male Form" at bounding box center [386, 105] width 415 height 33
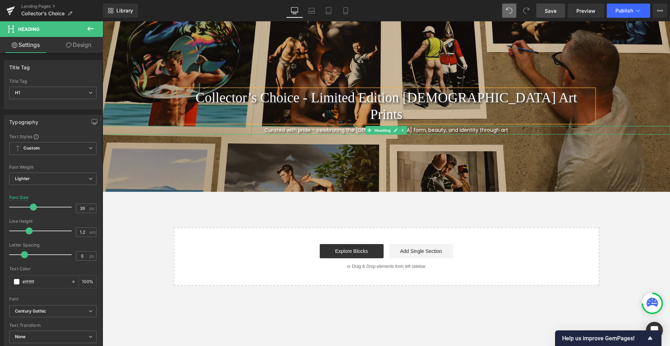
click at [508, 126] on span "Curated with pride - celebrating the male form, beauty, and identity through art" at bounding box center [386, 129] width 244 height 7
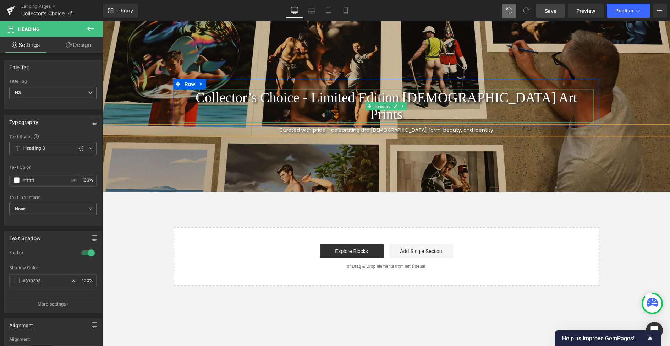
click at [324, 108] on h1 "Collector’s Choice - Limited Edition Gay Art Prints" at bounding box center [386, 105] width 415 height 33
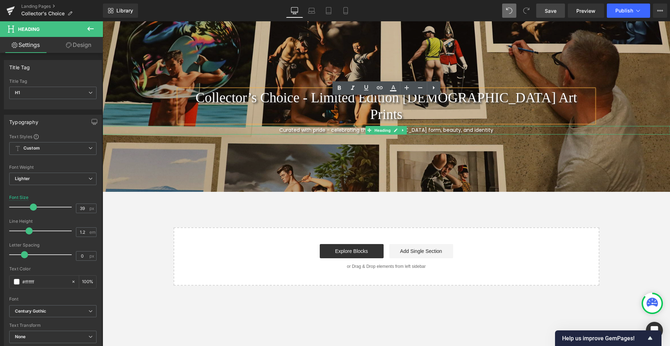
click at [340, 126] on span "Curated with pride - celebrating the male form, beauty, and identity" at bounding box center [386, 129] width 214 height 7
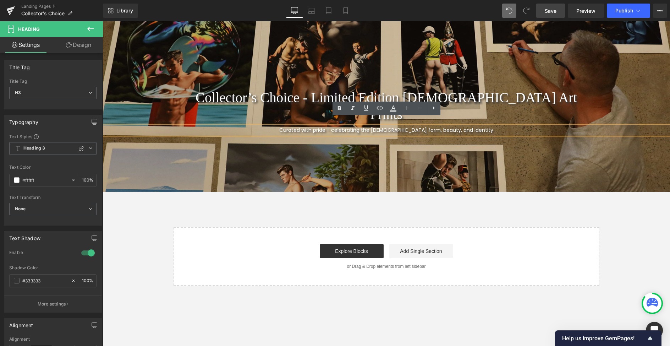
click at [478, 163] on div "Collector’s Choice - Limited Edition Gay Art Prints Heading Row Curated with pr…" at bounding box center [386, 106] width 567 height 170
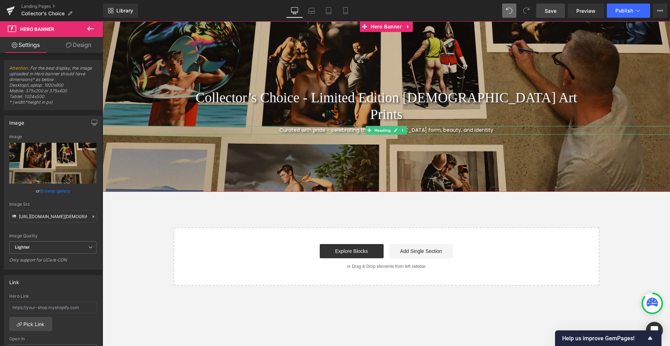
click at [408, 126] on span "Curated with pride - celebrating the male form, beauty, and identity" at bounding box center [386, 129] width 214 height 7
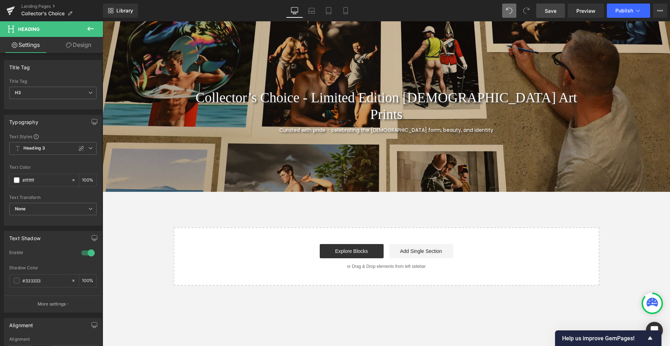
click at [89, 28] on icon at bounding box center [90, 28] width 9 height 9
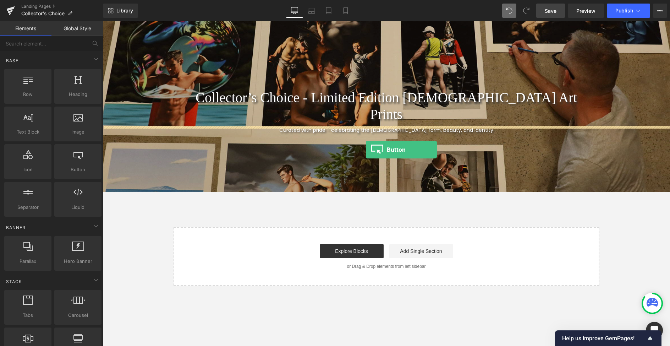
drag, startPoint x: 174, startPoint y: 182, endPoint x: 366, endPoint y: 149, distance: 194.4
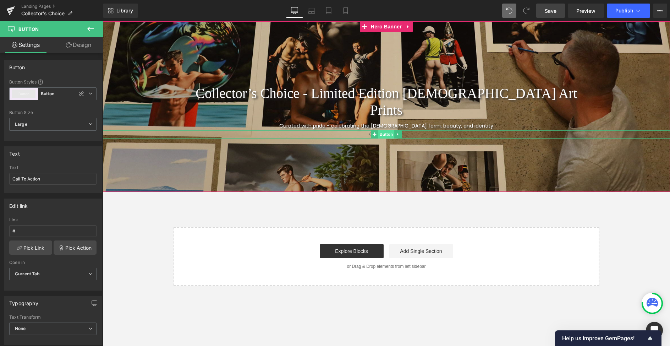
click at [385, 130] on span "Button" at bounding box center [386, 134] width 16 height 9
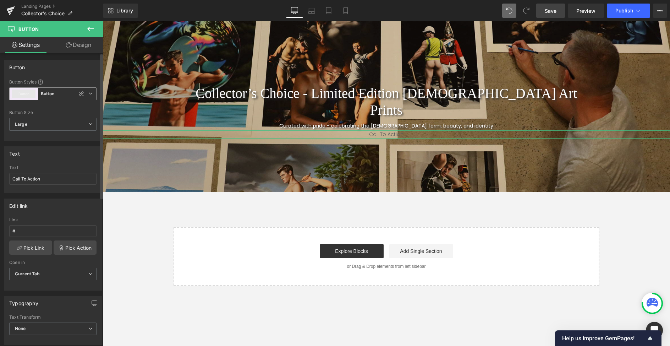
click at [18, 95] on button "Button" at bounding box center [23, 93] width 23 height 9
click at [19, 95] on button "Button" at bounding box center [23, 93] width 23 height 9
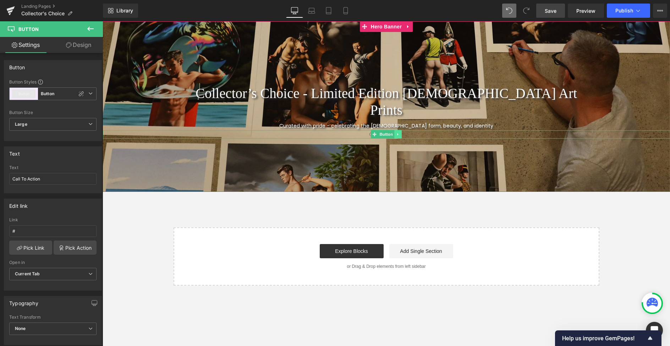
click at [397, 133] on icon at bounding box center [397, 134] width 1 height 2
click at [364, 130] on div "Call To Action Button" at bounding box center [386, 134] width 567 height 8
click at [377, 130] on span at bounding box center [374, 134] width 7 height 9
click at [382, 130] on span "Button" at bounding box center [386, 134] width 16 height 9
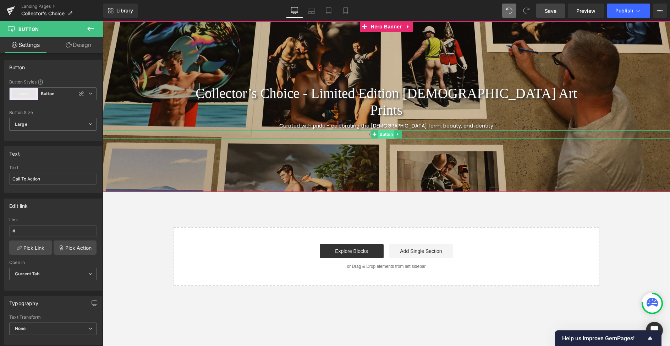
click at [382, 130] on span "Button" at bounding box center [386, 134] width 16 height 9
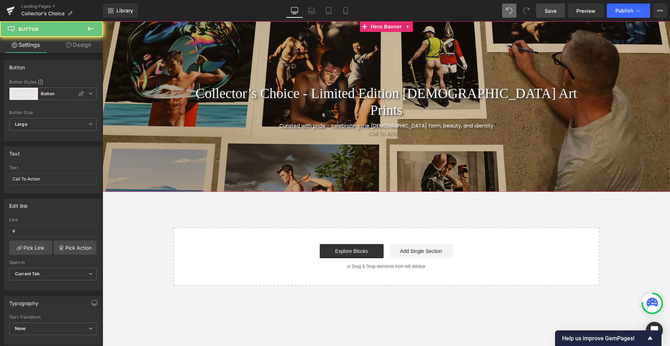
click at [390, 150] on div "Collector’s Choice - Limited Edition Gay Art Prints Heading Row Curated with pr…" at bounding box center [386, 106] width 567 height 170
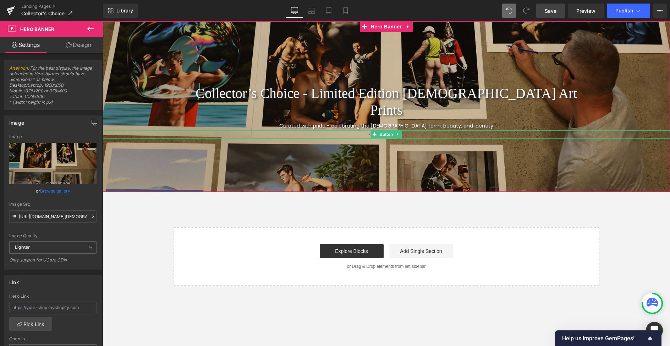
click at [403, 130] on span "Call To Action" at bounding box center [386, 134] width 34 height 8
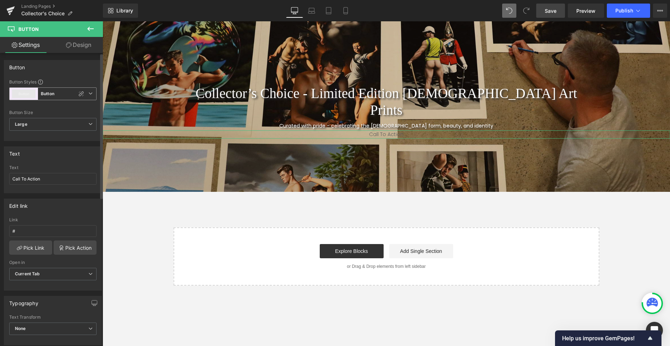
click at [88, 93] on icon at bounding box center [90, 93] width 4 height 4
click at [87, 93] on icon at bounding box center [88, 93] width 4 height 4
click at [47, 180] on input "Call To Action" at bounding box center [52, 179] width 87 height 12
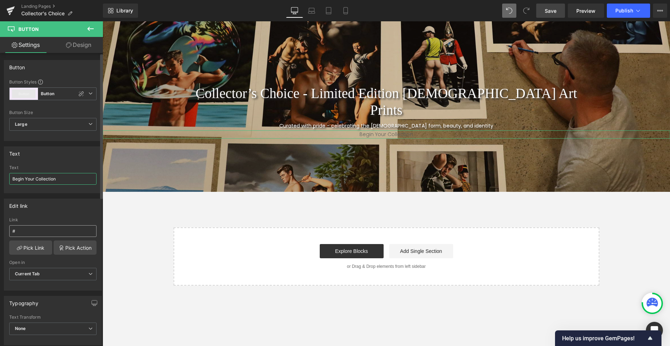
type input "Begin Your Collection"
click at [27, 230] on input "#" at bounding box center [52, 231] width 87 height 12
type input "#collection"
click at [55, 215] on div "Edit link #collection Link #collection Pick Link Pick Action Current Tab New Ta…" at bounding box center [53, 244] width 98 height 92
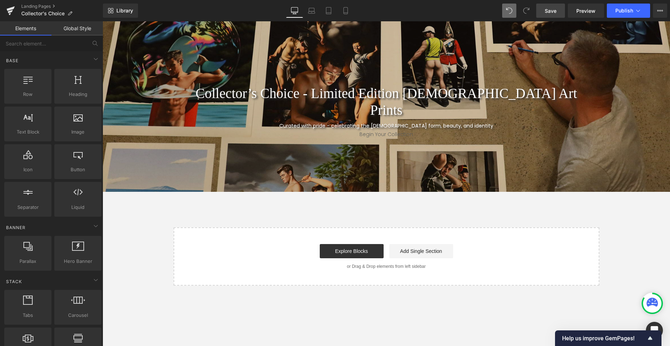
click at [567, 215] on div "Collector’s Choice - Limited Edition Gay Art Prints Heading Row Curated with pr…" at bounding box center [386, 153] width 567 height 264
click at [397, 133] on icon at bounding box center [397, 134] width 1 height 2
click at [377, 145] on div "Collector’s Choice - Limited Edition Gay Art Prints Heading Row Curated with pr…" at bounding box center [386, 106] width 567 height 170
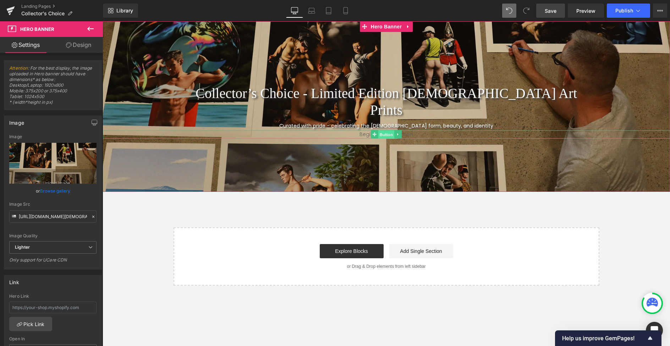
click at [379, 130] on span "Button" at bounding box center [386, 134] width 16 height 9
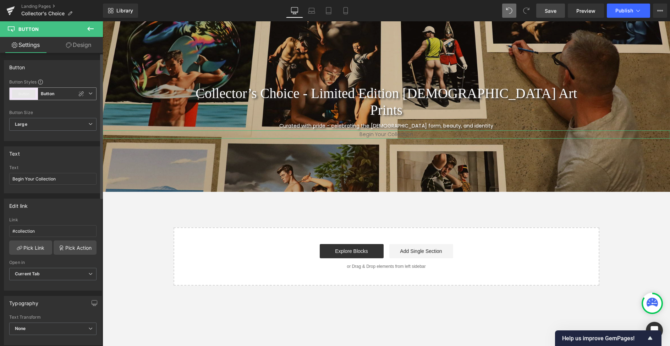
click at [87, 96] on span "Button Button" at bounding box center [52, 93] width 87 height 13
click at [80, 74] on div "Button Button Styles Custom Button Button Button Custom Button Button Button Si…" at bounding box center [53, 100] width 98 height 81
click at [73, 121] on span "Large" at bounding box center [52, 124] width 87 height 13
click at [72, 109] on div "Button Styles Custom Button Button Button Custom Button Button Button Size Larg…" at bounding box center [52, 110] width 97 height 62
click at [90, 94] on span "Button Button" at bounding box center [52, 93] width 87 height 13
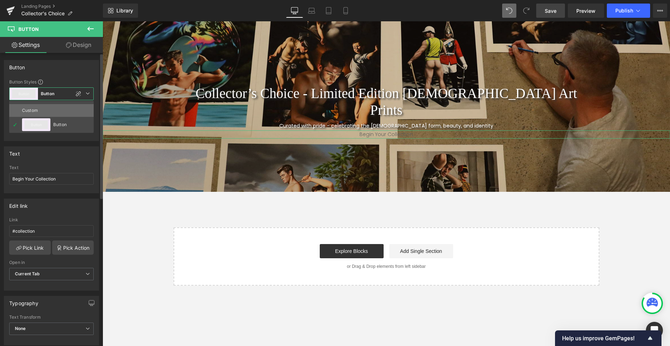
click at [37, 113] on div "Custom" at bounding box center [36, 110] width 28 height 13
type input "Brand Color"
type input "Color 1"
type input "Color 7"
type input "Color 1"
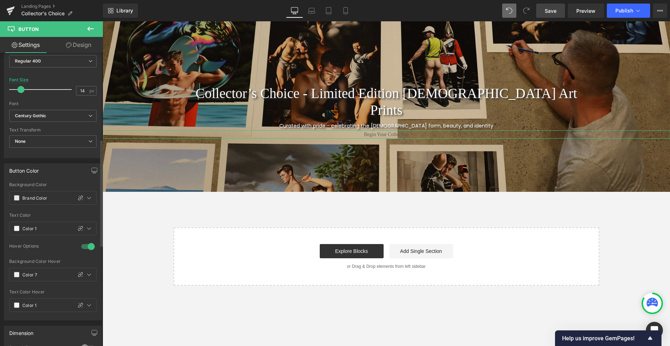
scroll to position [238, 0]
click at [86, 226] on icon at bounding box center [89, 227] width 6 height 6
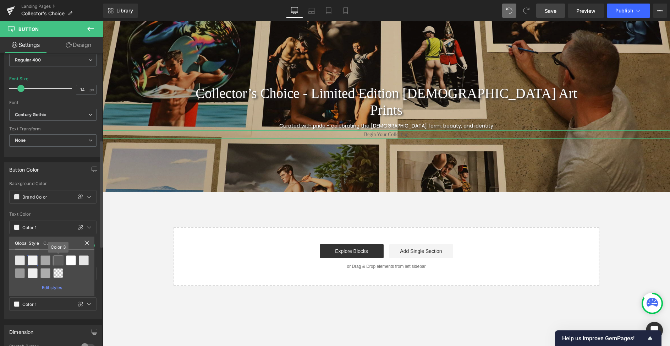
click at [56, 261] on div at bounding box center [58, 260] width 10 height 10
type input "Color 3"
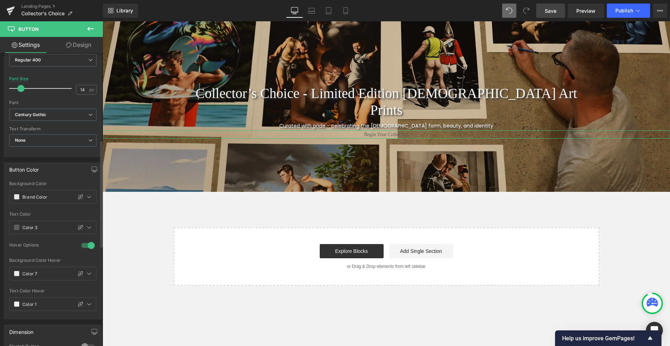
click at [55, 288] on div "Text Color Hover" at bounding box center [52, 290] width 87 height 5
click at [86, 305] on icon at bounding box center [89, 304] width 6 height 6
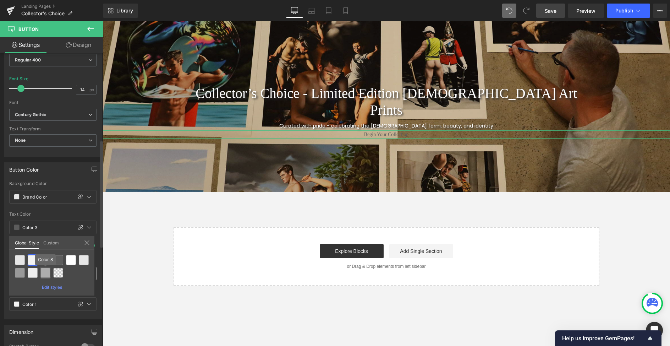
click at [44, 271] on div at bounding box center [45, 273] width 10 height 10
type input "Color 8"
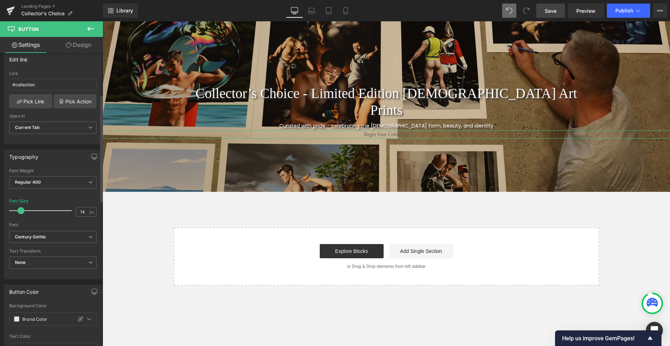
scroll to position [114, 0]
click at [88, 264] on icon at bounding box center [90, 264] width 4 height 4
click at [92, 254] on div "Text Transform" at bounding box center [52, 253] width 87 height 5
click at [87, 267] on span "None" at bounding box center [52, 264] width 87 height 12
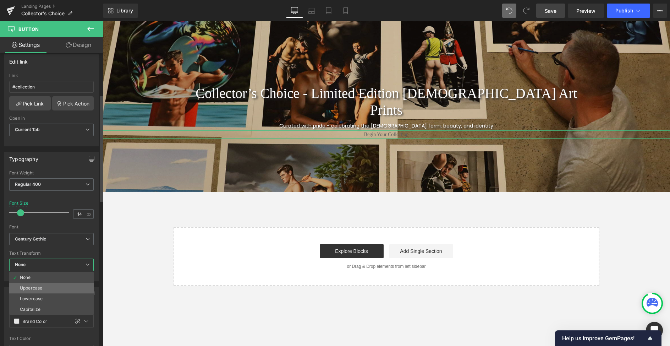
click at [56, 286] on li "Uppercase" at bounding box center [51, 287] width 84 height 11
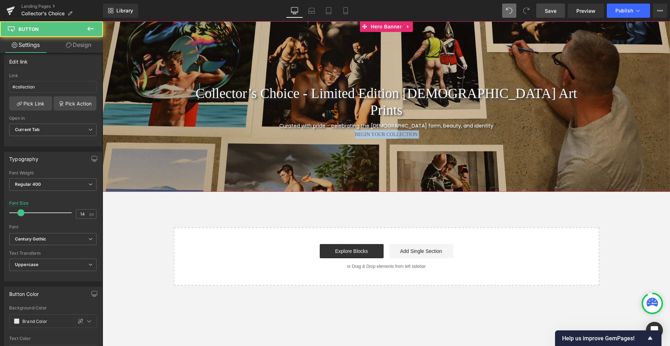
drag, startPoint x: 224, startPoint y: 124, endPoint x: 274, endPoint y: 122, distance: 50.4
click at [225, 132] on div "Collector’s Choice - Limited Edition Gay Art Prints Heading Row Curated with pr…" at bounding box center [386, 106] width 567 height 170
click at [434, 130] on div "Begin Your Collection" at bounding box center [386, 134] width 567 height 8
click at [359, 130] on span "Begin Your Collection" at bounding box center [386, 134] width 63 height 8
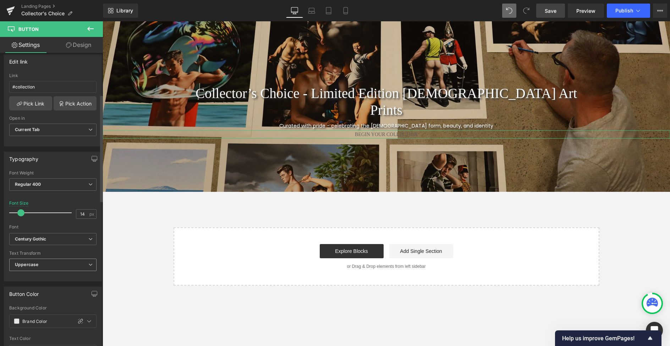
click at [57, 266] on span "Uppercase" at bounding box center [52, 264] width 87 height 12
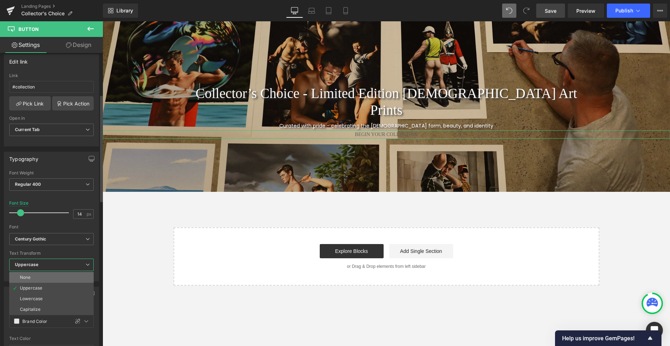
click at [52, 275] on li "None" at bounding box center [51, 277] width 84 height 11
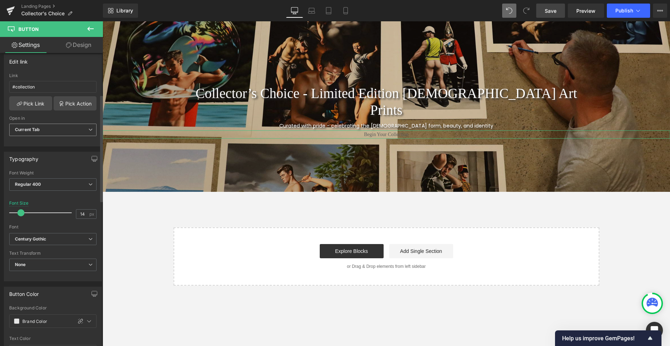
scroll to position [0, 0]
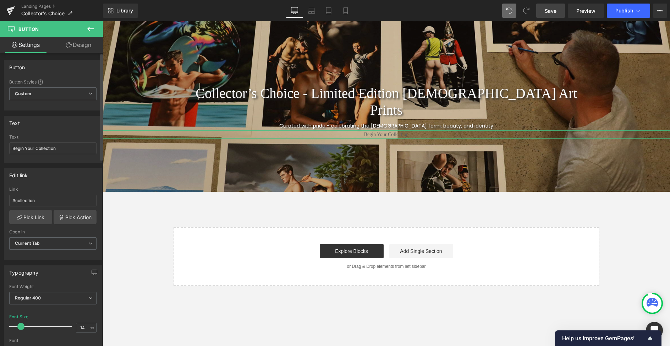
click at [68, 70] on div "Button" at bounding box center [52, 66] width 97 height 13
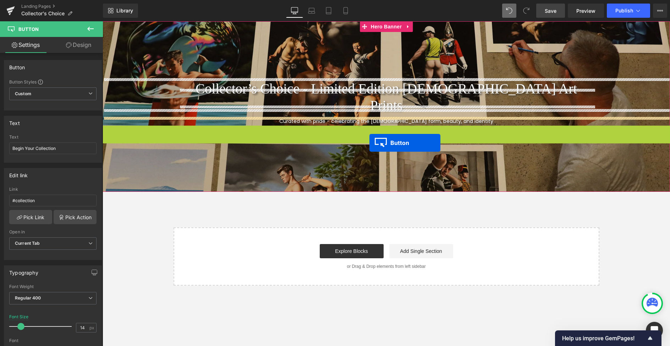
drag, startPoint x: 374, startPoint y: 126, endPoint x: 369, endPoint y: 141, distance: 16.4
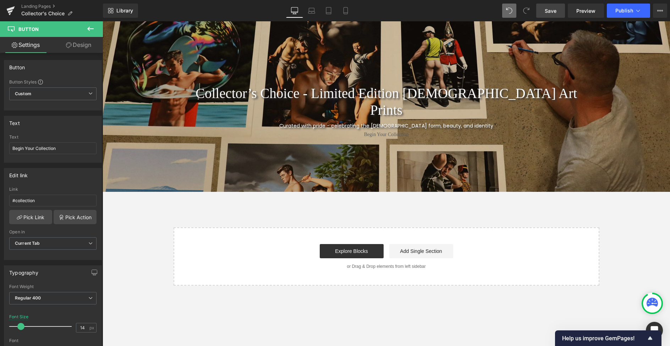
click at [614, 216] on div "Collector’s Choice - Limited Edition Gay Art Prints Heading Row Curated with pr…" at bounding box center [386, 153] width 567 height 264
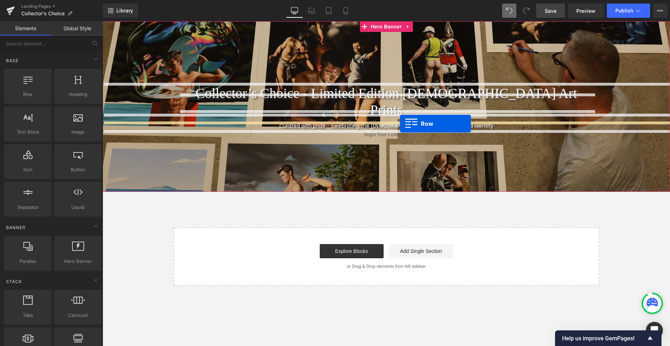
drag, startPoint x: 133, startPoint y: 105, endPoint x: 400, endPoint y: 124, distance: 267.5
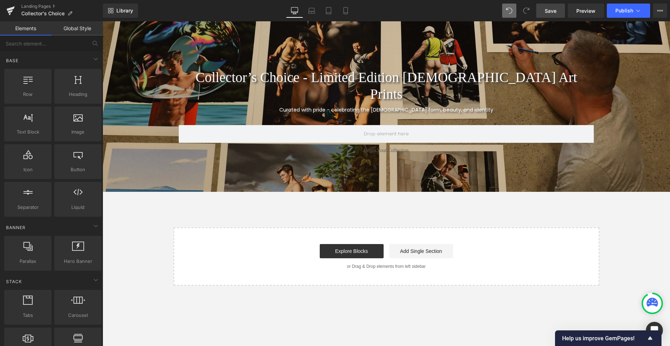
drag, startPoint x: 422, startPoint y: 204, endPoint x: 424, endPoint y: 199, distance: 5.5
click at [422, 204] on div "Collector’s Choice - Limited Edition Gay Art Prints Heading Row Curated with pr…" at bounding box center [386, 153] width 567 height 264
click at [414, 114] on div "Row" at bounding box center [387, 130] width 426 height 32
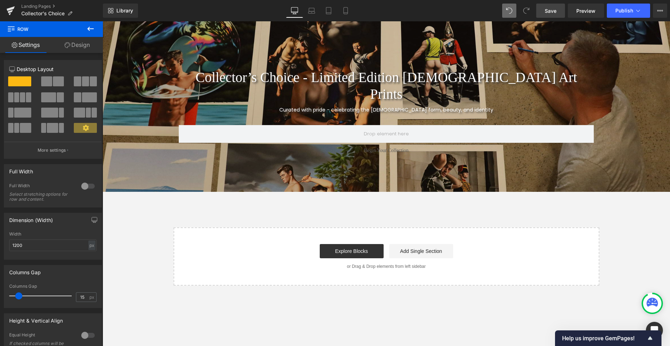
click at [385, 206] on div "Collector’s Choice - Limited Edition Gay Art Prints Heading Row Curated with pr…" at bounding box center [386, 153] width 567 height 264
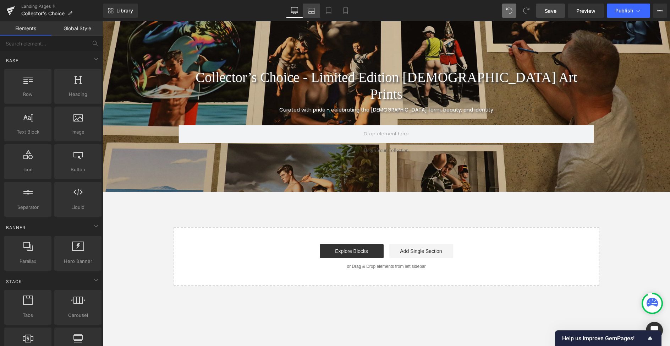
click at [313, 12] on icon at bounding box center [311, 10] width 7 height 7
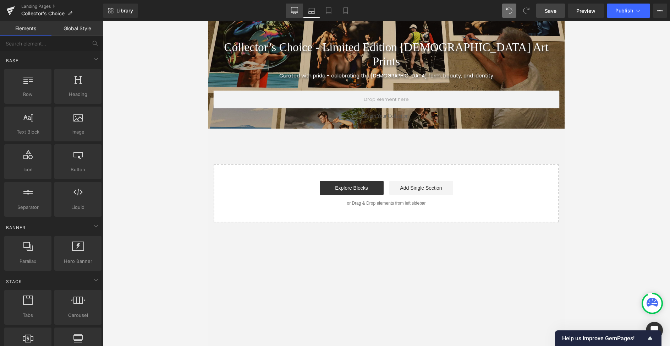
click at [297, 11] on icon at bounding box center [294, 10] width 7 height 7
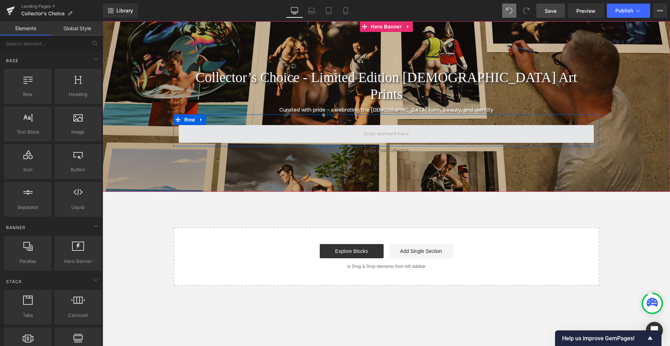
click at [385, 128] on span at bounding box center [386, 133] width 50 height 11
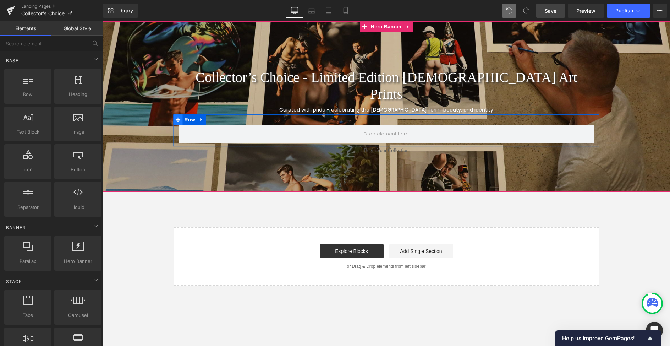
click at [177, 117] on icon at bounding box center [178, 119] width 5 height 5
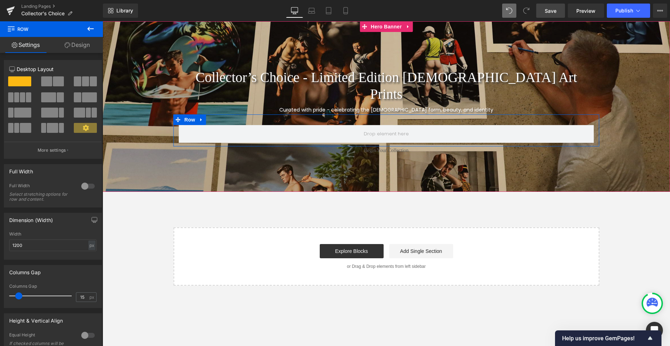
click at [202, 117] on icon at bounding box center [201, 119] width 5 height 5
click at [230, 118] on icon at bounding box center [229, 119] width 1 height 3
click at [179, 117] on icon at bounding box center [178, 119] width 5 height 5
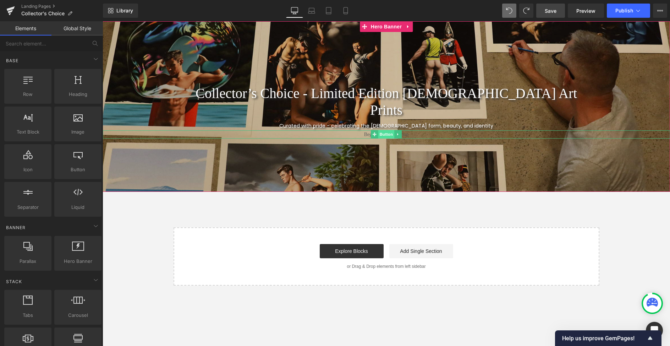
click at [386, 130] on span "Button" at bounding box center [386, 134] width 16 height 9
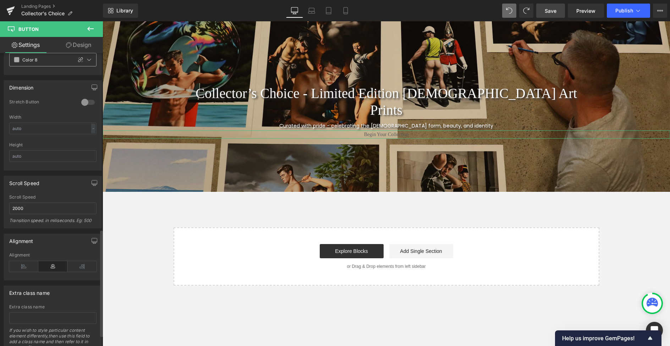
scroll to position [511, 0]
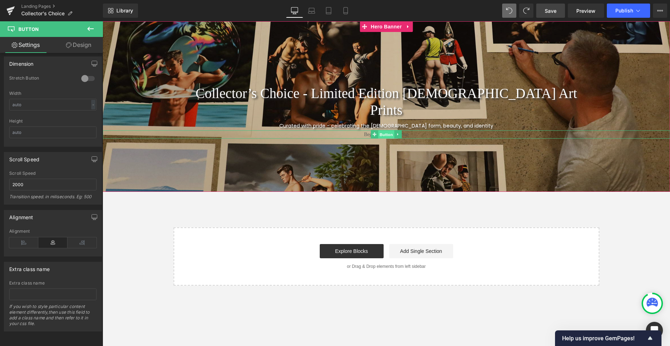
click at [384, 130] on span "Button" at bounding box center [386, 134] width 16 height 9
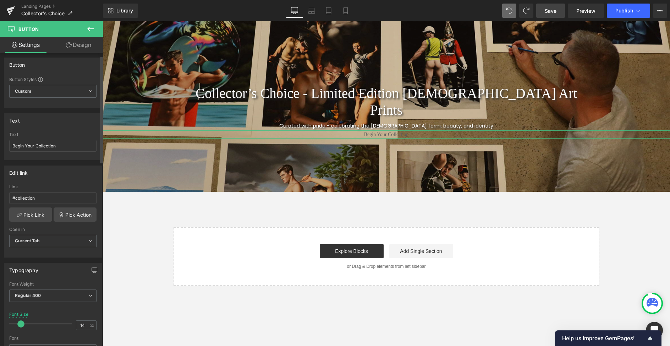
scroll to position [0, 0]
click at [83, 45] on link "Design" at bounding box center [78, 45] width 51 height 16
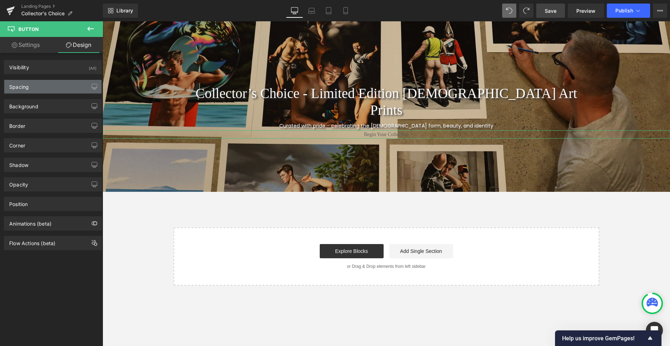
type input "0"
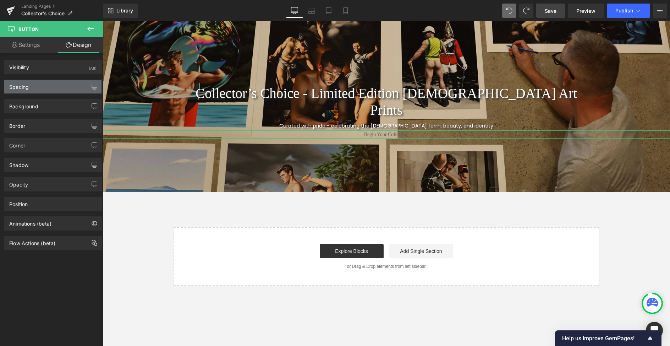
type input "0"
click at [15, 85] on div "Spacing" at bounding box center [19, 85] width 20 height 10
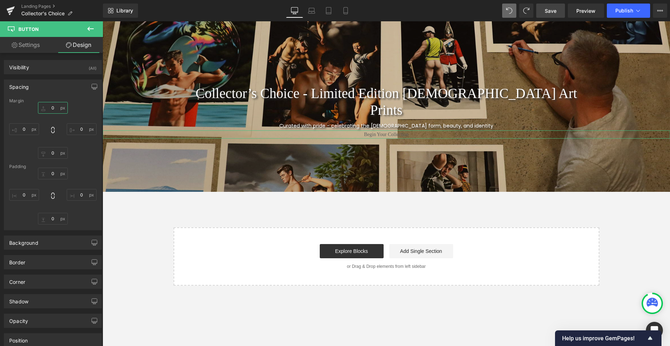
click at [48, 106] on input "0" at bounding box center [53, 108] width 30 height 12
click at [51, 108] on input "M" at bounding box center [53, 108] width 30 height 12
type input "S"
click at [40, 241] on div "Background" at bounding box center [52, 242] width 97 height 13
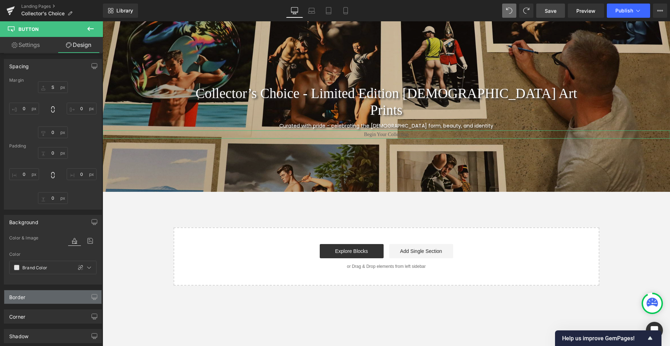
click at [32, 298] on div "Border" at bounding box center [52, 296] width 97 height 13
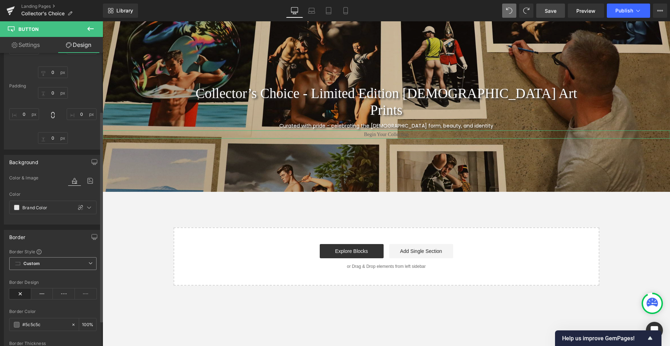
scroll to position [82, 0]
click at [32, 263] on b "Custom" at bounding box center [31, 262] width 16 height 6
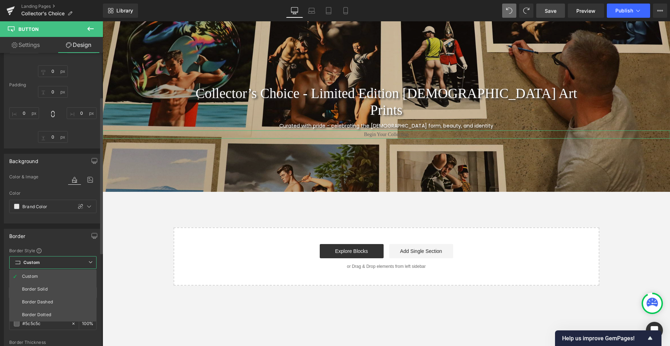
click at [64, 241] on div "Border" at bounding box center [52, 235] width 97 height 13
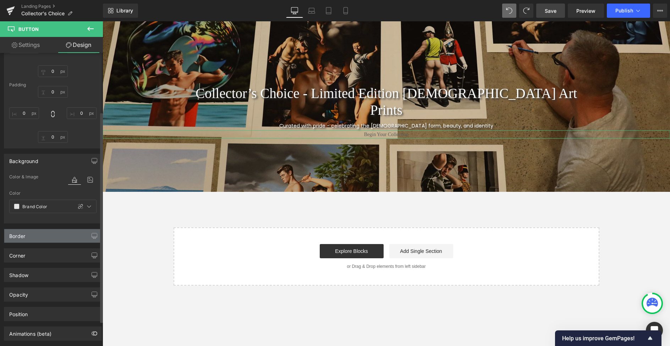
click at [27, 232] on div "Border" at bounding box center [52, 235] width 97 height 13
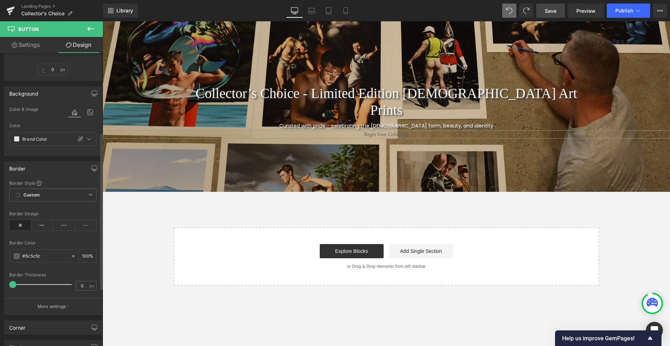
scroll to position [151, 0]
drag, startPoint x: 12, startPoint y: 282, endPoint x: 21, endPoint y: 282, distance: 8.5
click at [21, 282] on span at bounding box center [21, 282] width 7 height 7
click at [26, 283] on div at bounding box center [42, 282] width 59 height 14
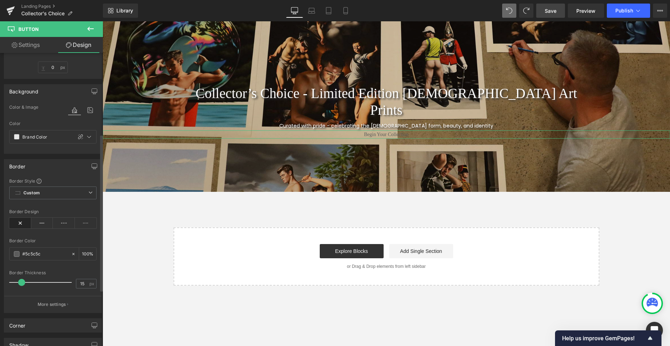
drag, startPoint x: 27, startPoint y: 282, endPoint x: 22, endPoint y: 282, distance: 5.0
click at [22, 282] on span at bounding box center [21, 282] width 7 height 7
type input "0"
type input "9"
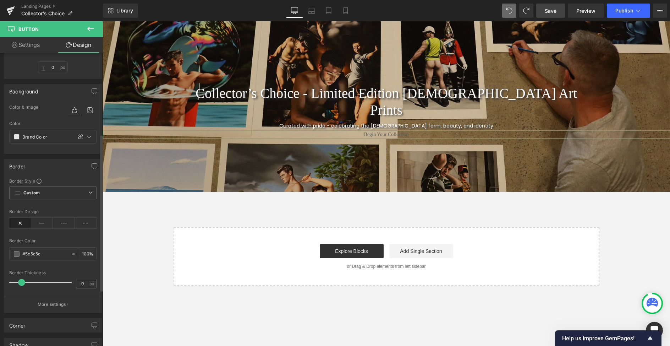
type input "9"
type input "0"
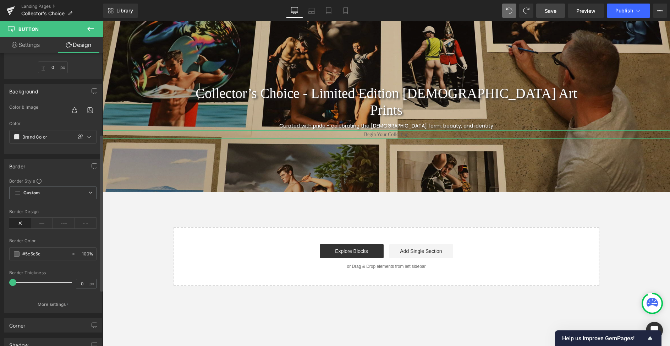
type input "0"
drag, startPoint x: 22, startPoint y: 282, endPoint x: 4, endPoint y: 282, distance: 17.4
click at [4, 283] on div "Border Style Custom Border Solid Border Dashed Border Dotted Custom Custom Bord…" at bounding box center [52, 245] width 97 height 135
click at [50, 302] on p "More settings" at bounding box center [52, 304] width 28 height 6
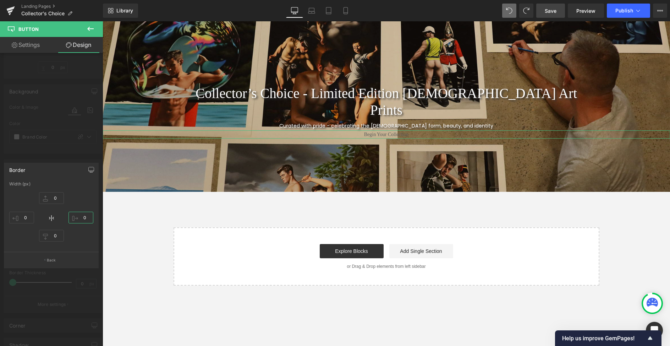
click at [75, 216] on input "0" at bounding box center [80, 218] width 25 height 12
click at [82, 218] on input "0" at bounding box center [80, 218] width 25 height 12
type input "10"
drag, startPoint x: 22, startPoint y: 216, endPoint x: 26, endPoint y: 216, distance: 3.6
click at [22, 216] on input "0" at bounding box center [21, 218] width 25 height 12
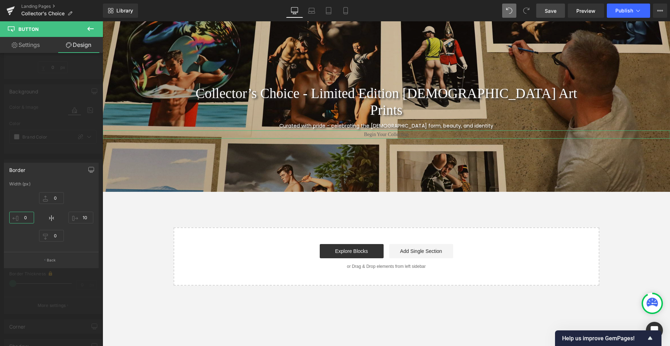
click at [24, 217] on input "0" at bounding box center [21, 218] width 25 height 12
type input "10"
click at [65, 154] on div at bounding box center [51, 185] width 103 height 328
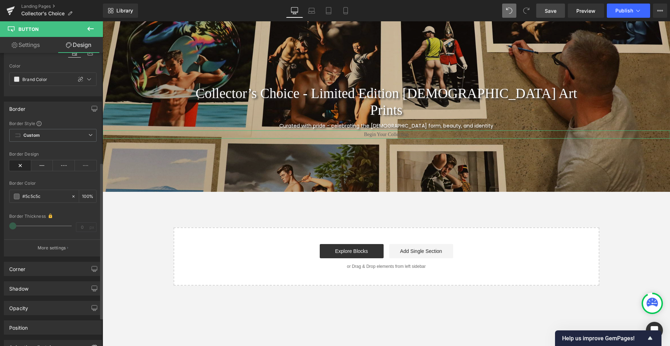
scroll to position [210, 0]
click at [50, 0] on div "Button You are previewing how the Live Preset 0 will restyle your page. You can…" at bounding box center [335, 0] width 670 height 0
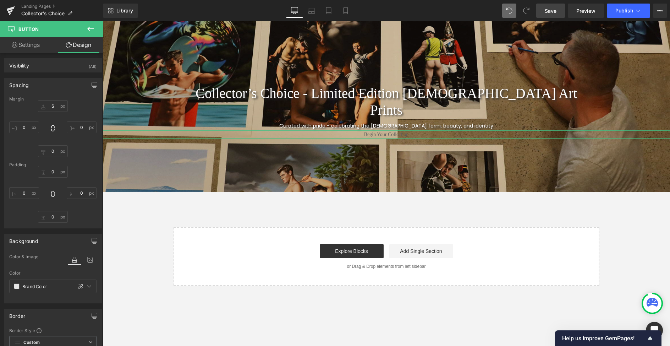
scroll to position [0, 0]
click at [552, 9] on span "Save" at bounding box center [551, 10] width 12 height 7
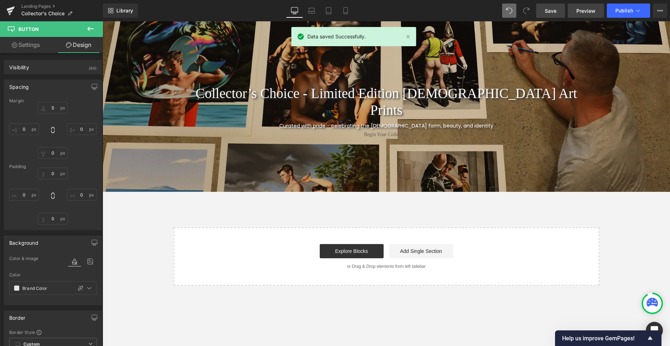
click at [580, 8] on span "Preview" at bounding box center [585, 10] width 19 height 7
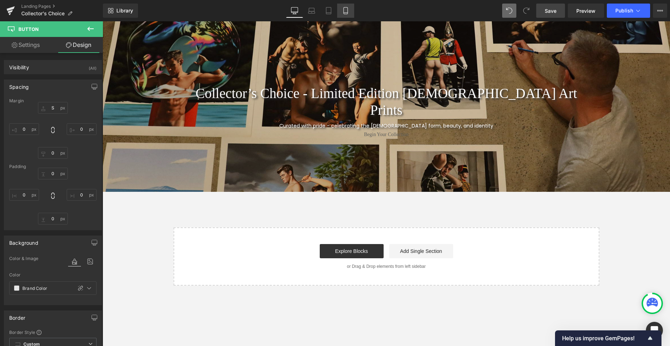
click at [345, 12] on icon at bounding box center [345, 10] width 7 height 7
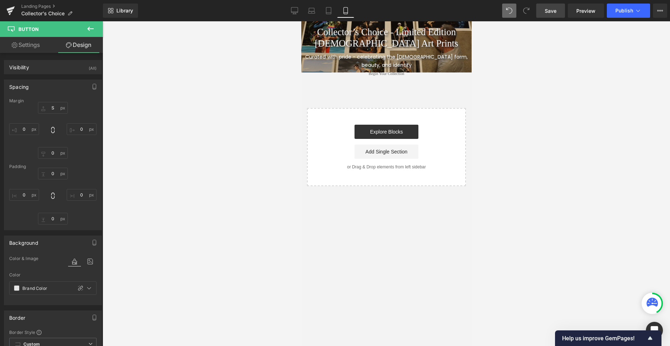
type input "S"
type input "0"
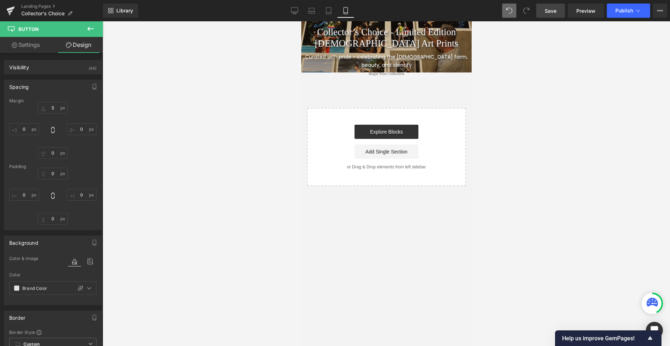
type input "0"
type input "100"
click at [331, 11] on icon at bounding box center [328, 10] width 5 height 7
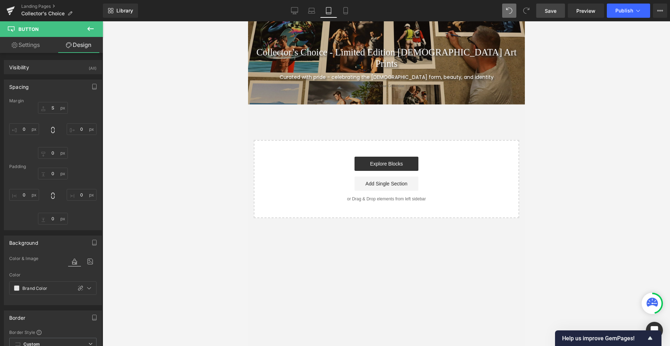
type input "S"
type input "0"
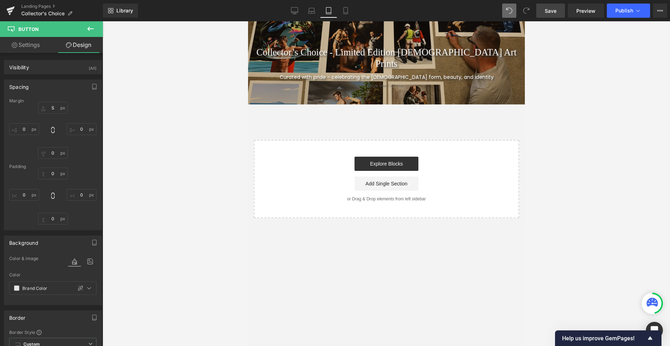
type input "0"
type input "100"
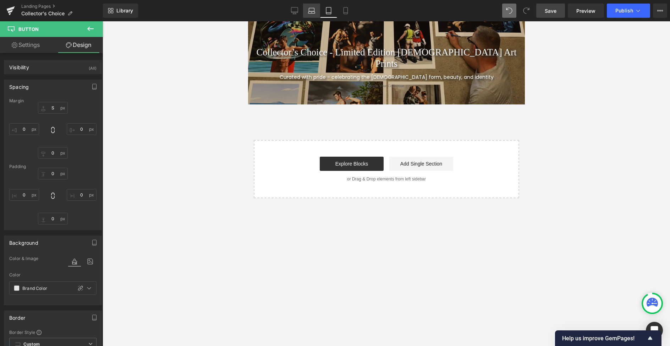
click at [312, 11] on icon at bounding box center [311, 10] width 7 height 7
type input "S"
type input "0"
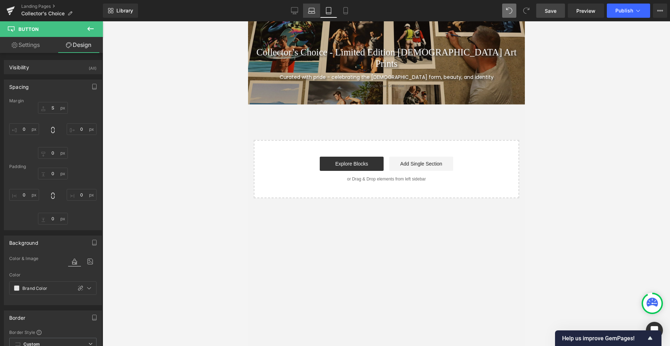
type input "0"
type input "100"
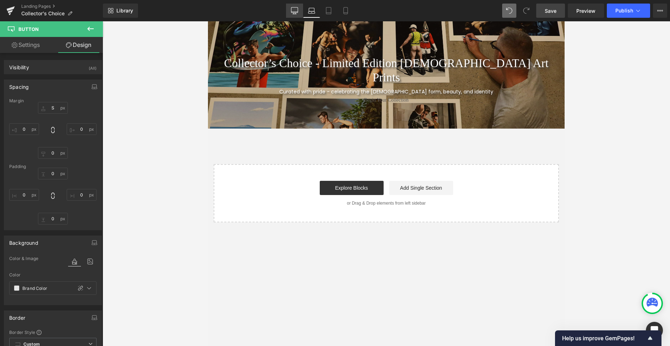
click at [294, 12] on icon at bounding box center [294, 9] width 7 height 5
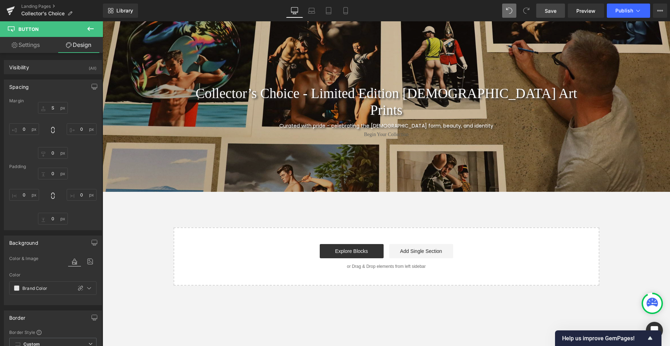
type input "S"
type input "0"
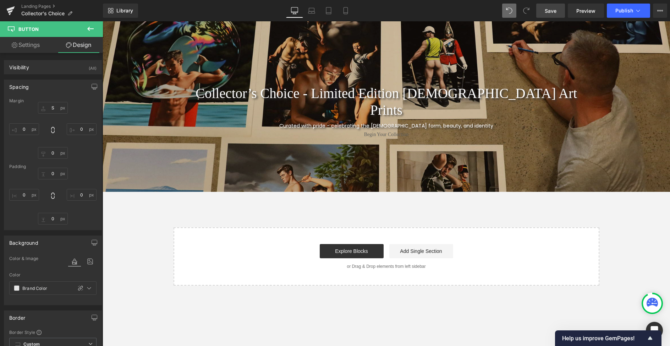
type input "0"
type input "100"
click at [345, 10] on icon at bounding box center [345, 10] width 7 height 7
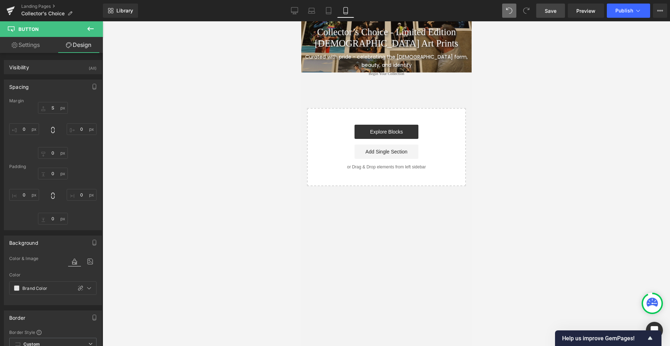
type input "S"
type input "0"
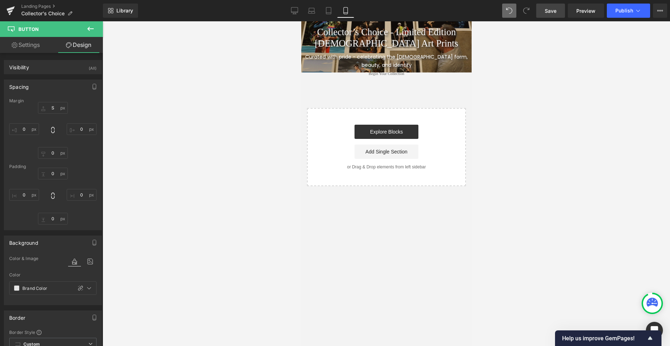
type input "0"
type input "100"
click at [306, 67] on span "Collector’s Choice - Limited Edition Gay Art Prints Heading Row Curated with pr…" at bounding box center [386, 46] width 170 height 61
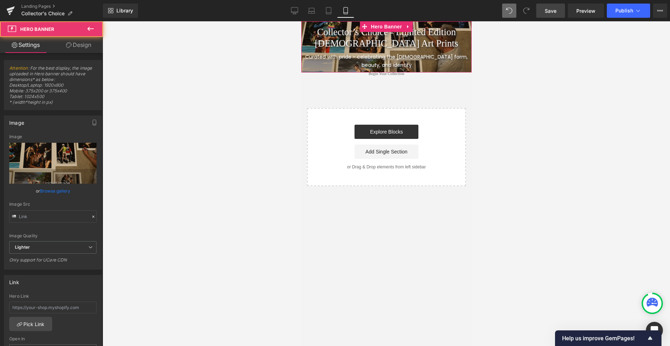
type input "https://ucarecdn.com/3ed0cb83-caa9-4ec0-9152-57c7138d44a0/-/format/auto/-/previ…"
click at [70, 45] on icon at bounding box center [69, 45] width 6 height 6
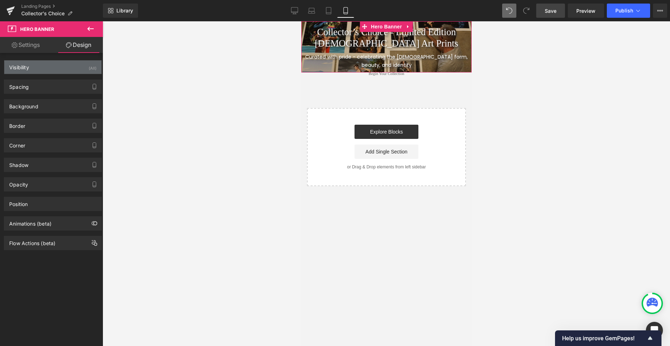
click at [20, 67] on div "Visibility" at bounding box center [19, 65] width 20 height 10
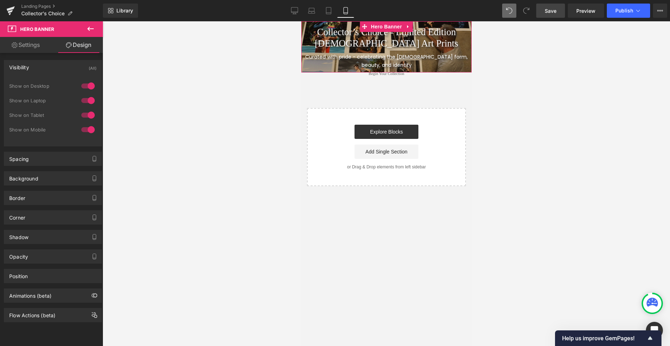
click at [20, 67] on div "Visibility" at bounding box center [19, 65] width 20 height 10
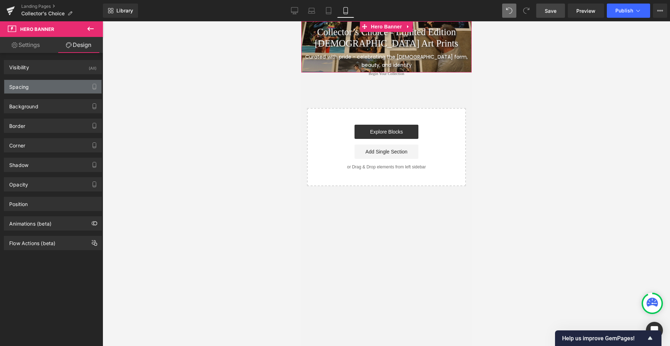
click at [21, 88] on div "Spacing" at bounding box center [19, 85] width 20 height 10
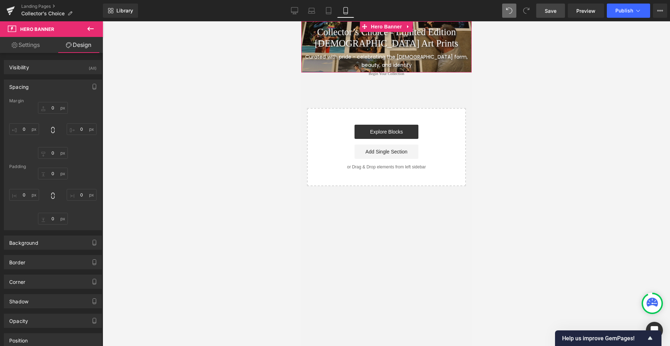
click at [21, 87] on div "Spacing" at bounding box center [19, 85] width 20 height 10
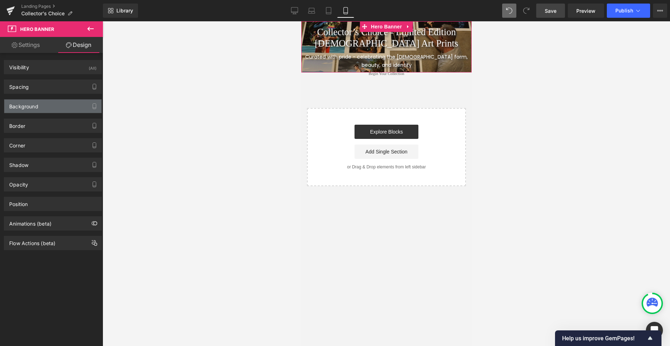
click at [21, 107] on div "Background" at bounding box center [23, 104] width 29 height 10
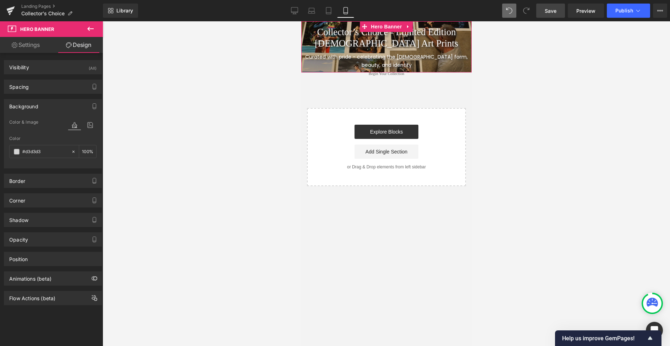
click at [21, 107] on div "Background" at bounding box center [23, 104] width 29 height 10
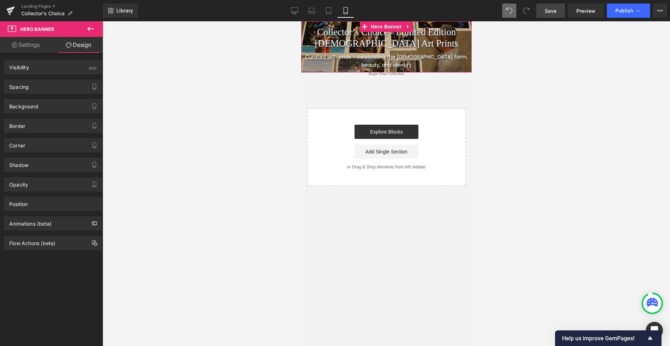
click at [303, 67] on span "Collector’s Choice - Limited Edition Gay Art Prints Heading Row Curated with pr…" at bounding box center [386, 46] width 170 height 61
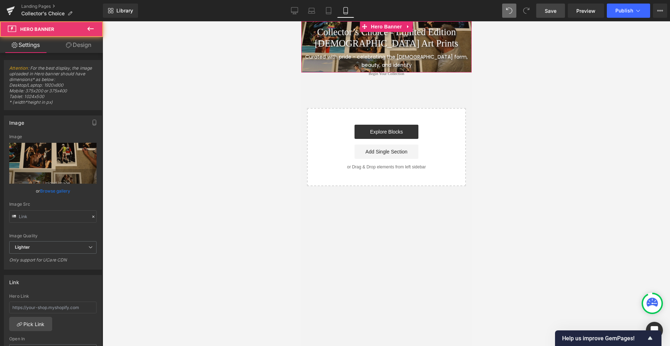
type input "https://ucarecdn.com/3ed0cb83-caa9-4ec0-9152-57c7138d44a0/-/format/auto/-/previ…"
click at [80, 42] on link "Design" at bounding box center [78, 45] width 51 height 16
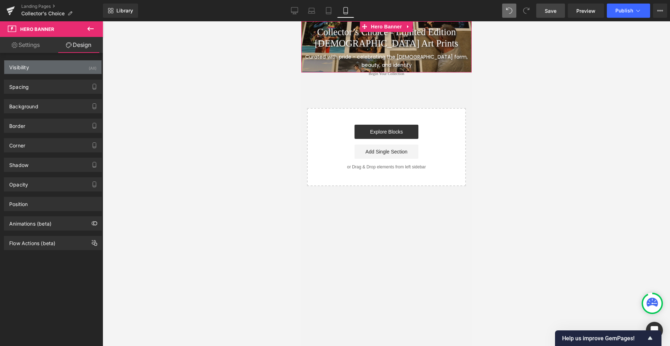
click at [23, 66] on div "Visibility" at bounding box center [19, 65] width 20 height 10
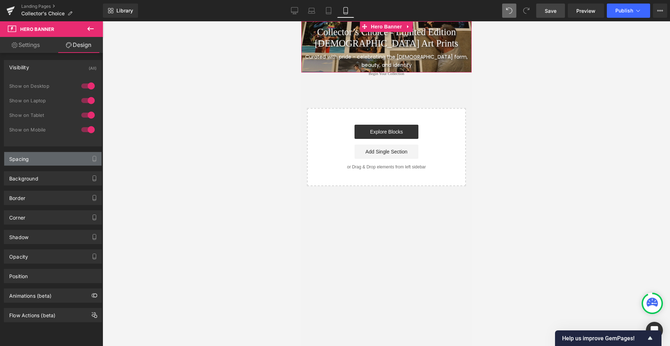
click at [22, 158] on div "Spacing" at bounding box center [19, 157] width 20 height 10
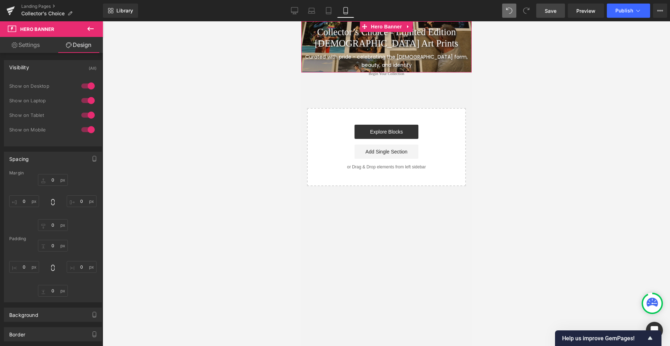
click at [22, 158] on div "Spacing" at bounding box center [19, 157] width 20 height 10
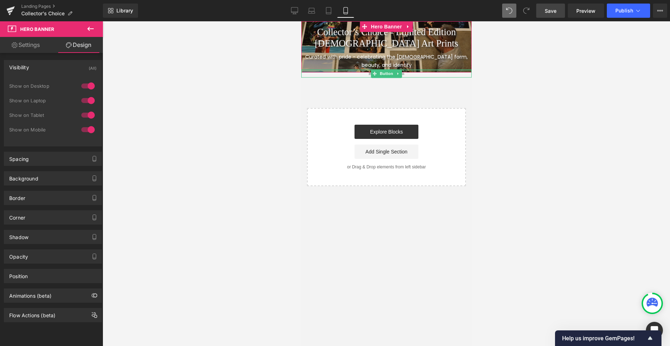
click at [306, 70] on div at bounding box center [386, 70] width 170 height 2
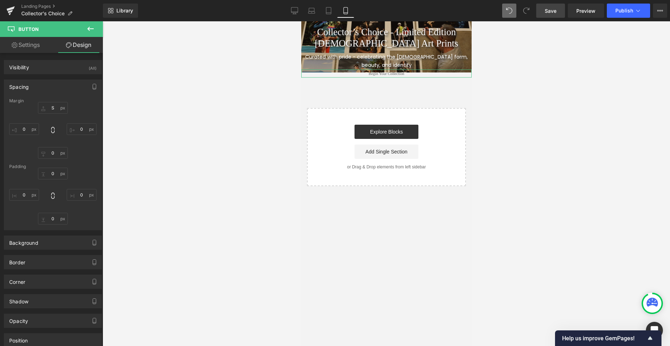
click at [28, 87] on div "Spacing" at bounding box center [19, 85] width 20 height 10
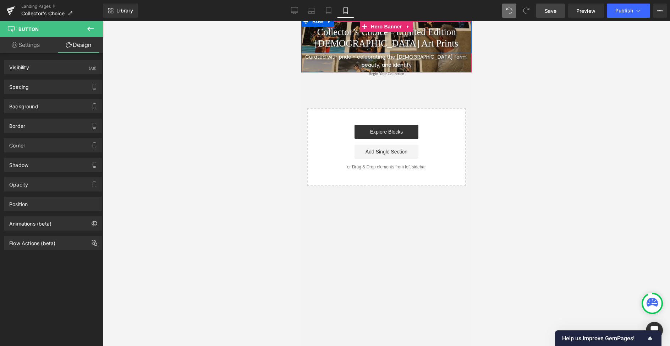
drag, startPoint x: 465, startPoint y: 25, endPoint x: 453, endPoint y: 25, distance: 12.1
click at [465, 25] on div "Collector’s Choice - Limited Edition Gay Art Prints Heading Row" at bounding box center [386, 34] width 170 height 37
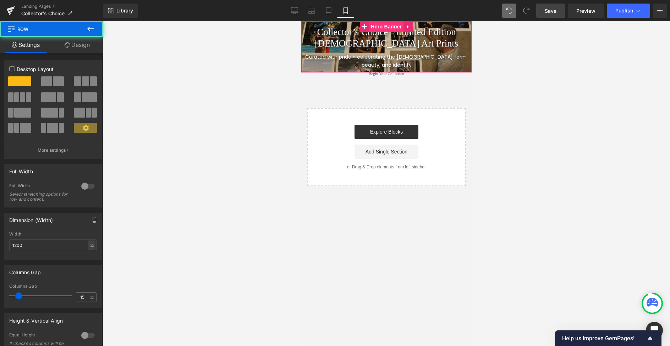
click at [382, 26] on span "Hero Banner" at bounding box center [386, 26] width 34 height 11
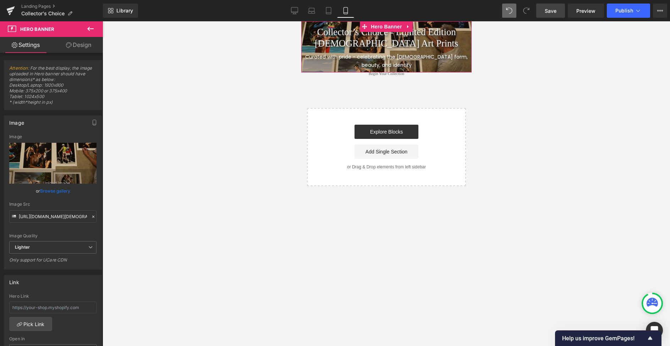
click at [84, 46] on link "Design" at bounding box center [78, 45] width 51 height 16
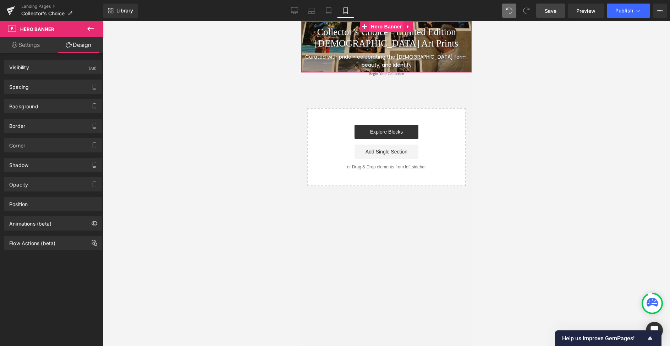
click at [391, 26] on span "Hero Banner" at bounding box center [386, 26] width 34 height 11
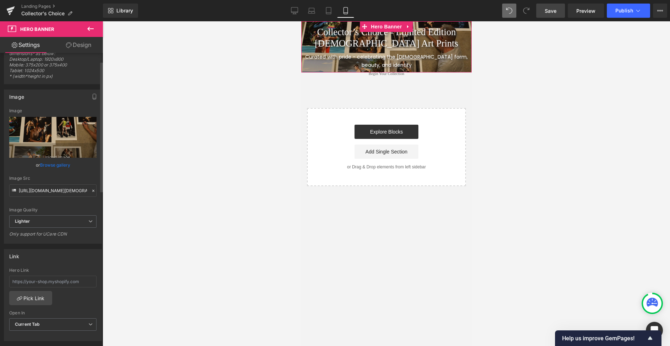
scroll to position [4, 0]
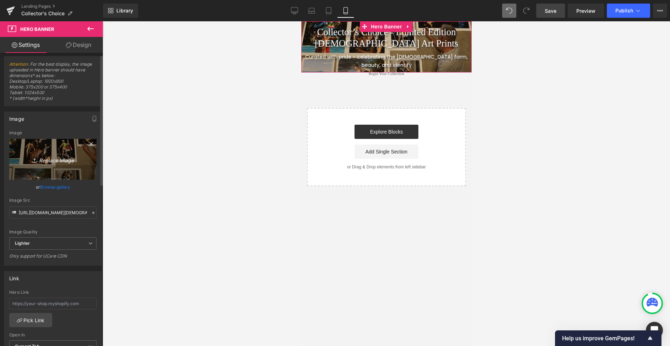
click at [53, 160] on icon "Replace Image" at bounding box center [52, 159] width 57 height 9
type input "C:\fakepath\Limited-eition-prints-male-art_banner_mobile.jpg"
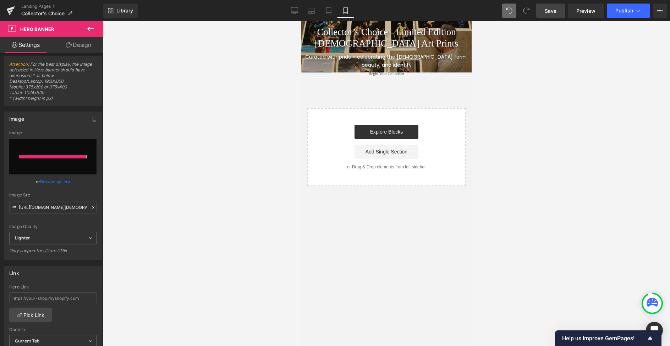
type input "https://ucarecdn.com/e3aa45d3-1c2e-4d6a-a1ae-385fdf6e0e26/-/format/auto/-/previ…"
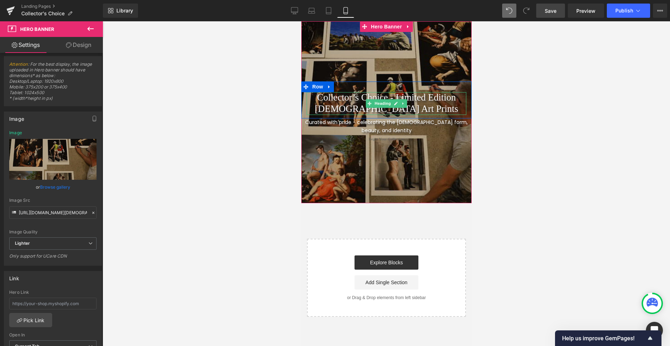
click at [346, 98] on h1 "Collector’s Choice - Limited Edition Gay Art Prints" at bounding box center [386, 103] width 160 height 23
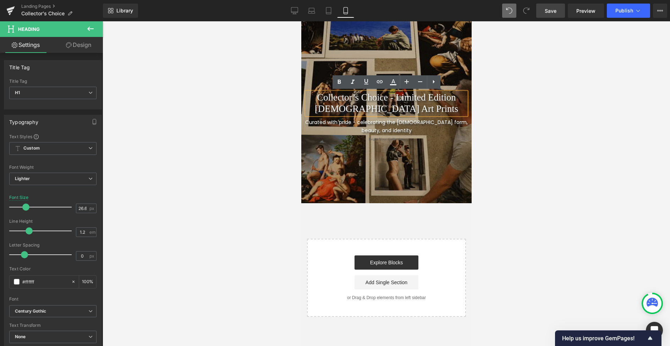
drag, startPoint x: 401, startPoint y: 97, endPoint x: 404, endPoint y: 101, distance: 4.4
click at [401, 97] on h1 "Collector’s Choice - Limited Edition Gay Art Prints" at bounding box center [386, 103] width 160 height 23
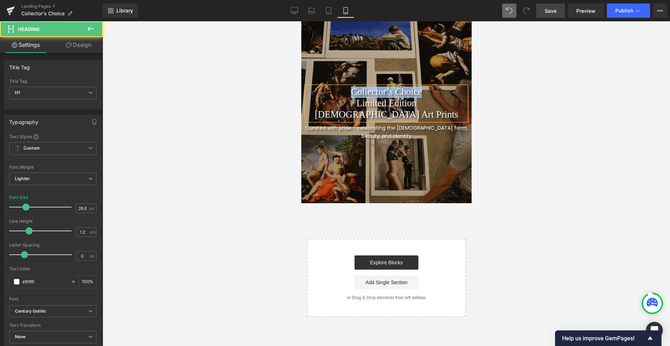
drag, startPoint x: 430, startPoint y: 97, endPoint x: 344, endPoint y: 98, distance: 86.6
click at [344, 98] on h1 "Collector’s Choice" at bounding box center [386, 91] width 160 height 11
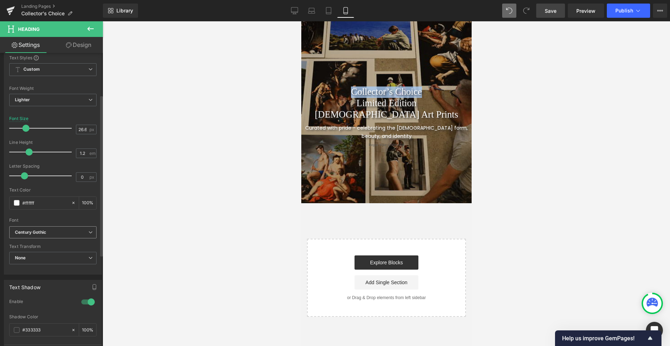
scroll to position [83, 0]
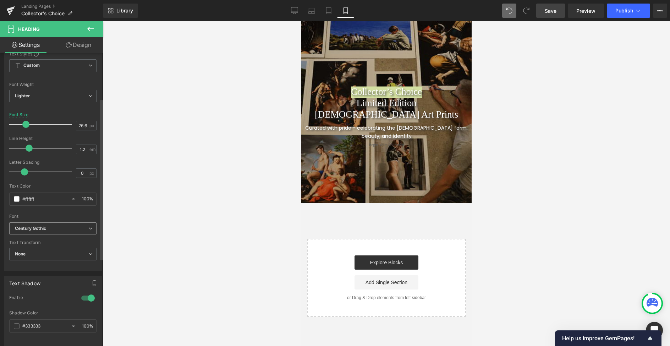
click at [88, 227] on icon at bounding box center [90, 228] width 4 height 4
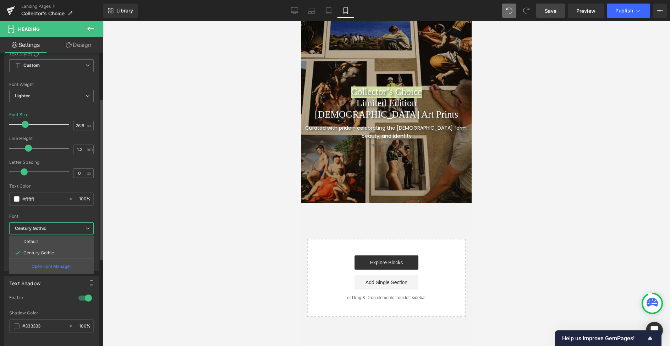
click at [84, 213] on div at bounding box center [51, 211] width 84 height 5
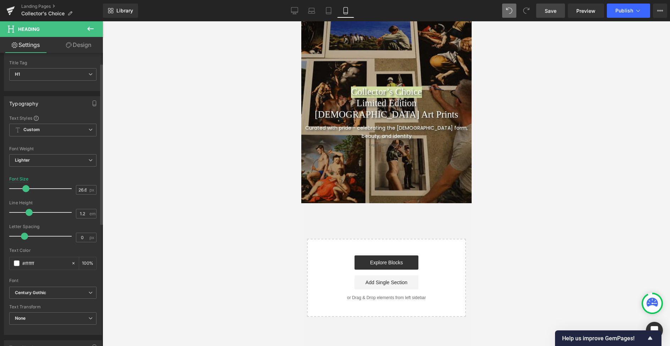
scroll to position [18, 0]
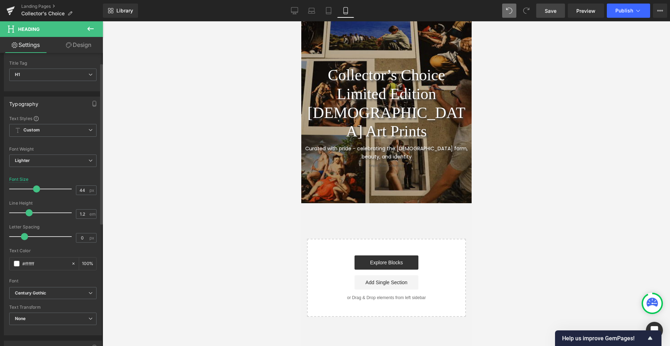
type input "43"
drag, startPoint x: 25, startPoint y: 188, endPoint x: 35, endPoint y: 188, distance: 9.6
click at [35, 188] on span at bounding box center [35, 188] width 7 height 7
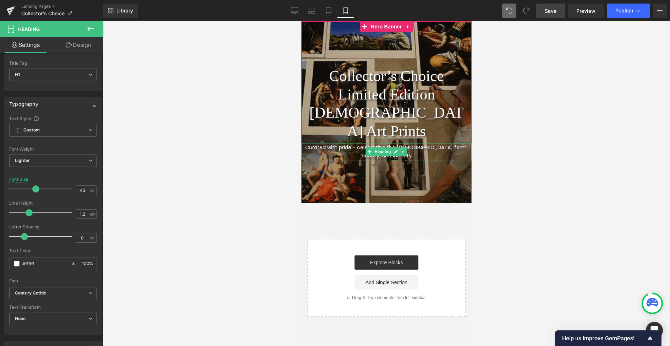
click at [346, 144] on span "Curated with pride - celebrating the male form, beauty, and identity" at bounding box center [386, 151] width 163 height 15
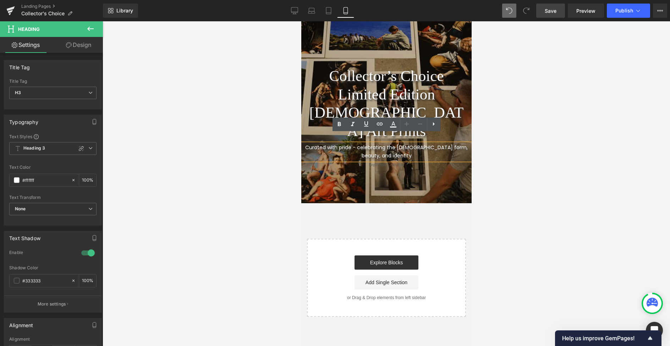
click at [420, 144] on span "Curated with pride - celebrating the male form, beauty, and identity" at bounding box center [386, 151] width 163 height 15
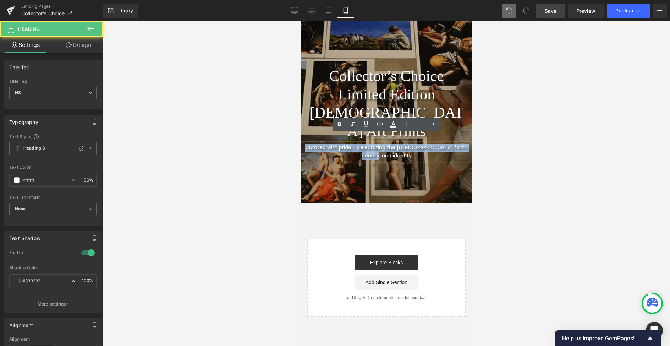
drag, startPoint x: 404, startPoint y: 144, endPoint x: 302, endPoint y: 139, distance: 101.6
click at [302, 144] on h3 "Curated with pride - celebrating the male form, beauty, and identity" at bounding box center [386, 152] width 170 height 16
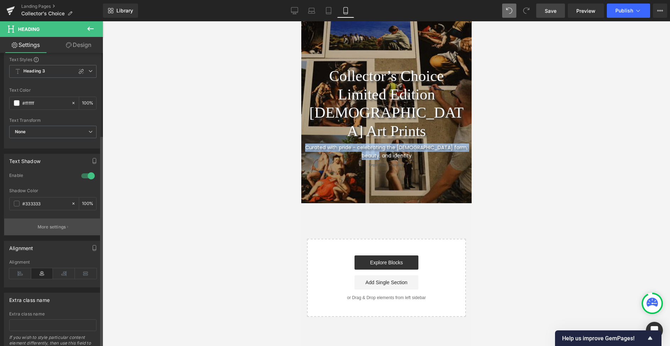
scroll to position [114, 0]
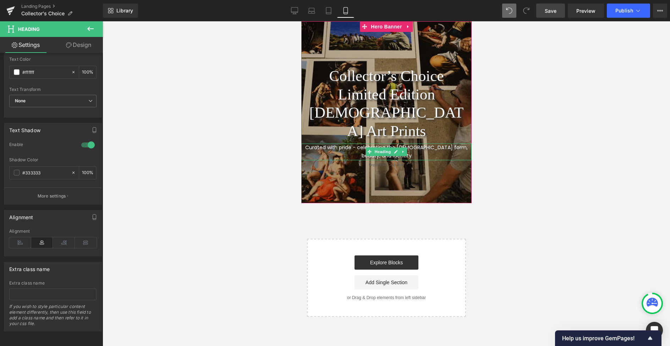
click at [345, 144] on span "Curated with pride - celebrating the male form, beauty, and identity" at bounding box center [386, 151] width 163 height 15
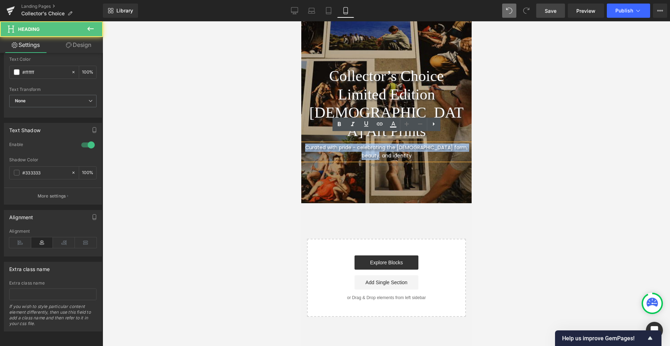
drag, startPoint x: 309, startPoint y: 137, endPoint x: 427, endPoint y: 141, distance: 117.2
click at [429, 144] on h3 "Curated with pride - celebrating the male form, beauty, and identity" at bounding box center [386, 152] width 170 height 16
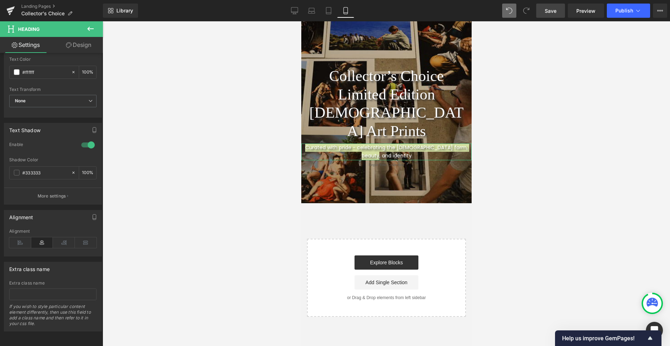
click at [74, 43] on link "Design" at bounding box center [78, 45] width 51 height 16
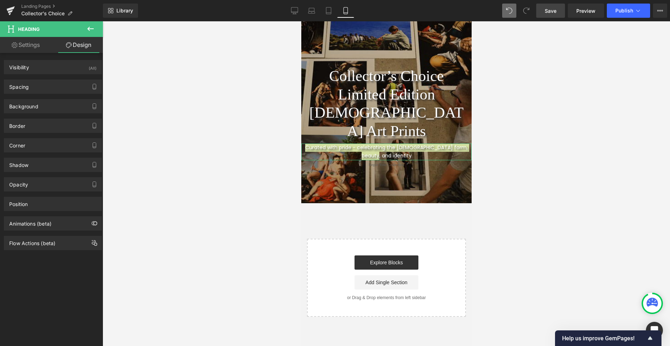
click at [35, 45] on link "Settings" at bounding box center [25, 45] width 51 height 16
type input "100"
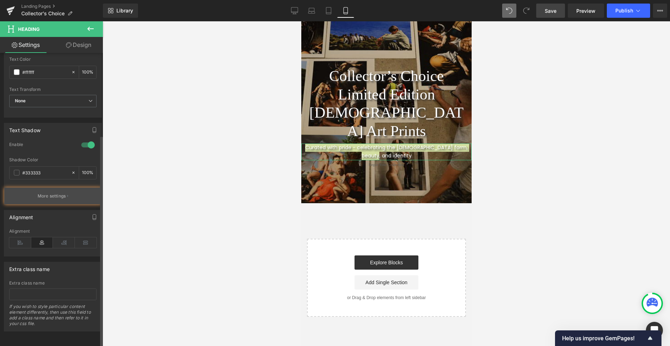
click at [56, 193] on p "More settings" at bounding box center [52, 196] width 28 height 6
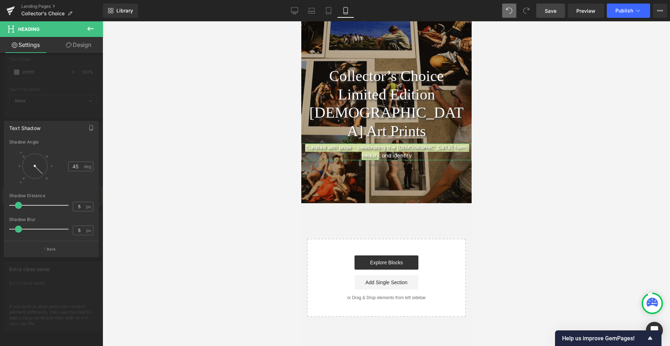
click at [84, 107] on div at bounding box center [51, 185] width 103 height 328
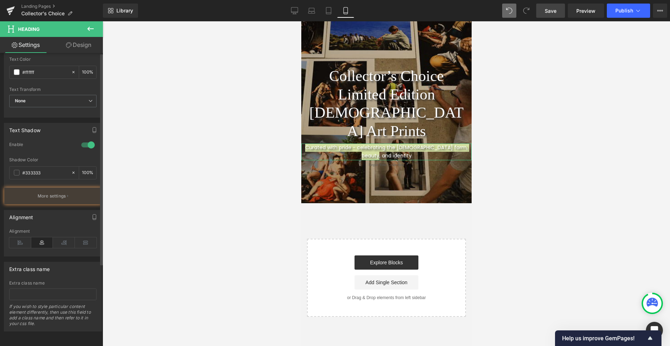
scroll to position [0, 0]
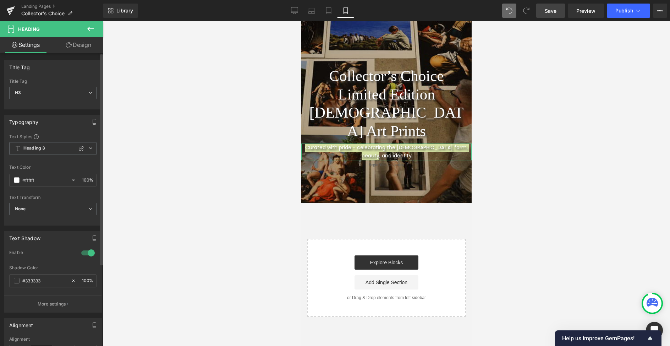
click at [70, 163] on div "Text Styles Custom Heading 1 Heading 2 Heading 3 Heading 4 Heading 5 Heading 6 …" at bounding box center [52, 179] width 97 height 92
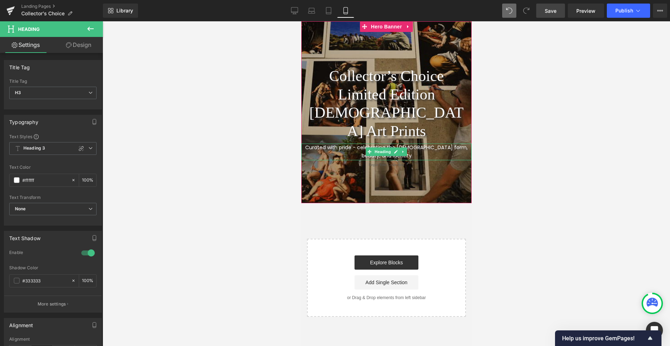
click at [332, 144] on span "Curated with pride - celebrating the male form, beauty, and identity" at bounding box center [386, 151] width 163 height 15
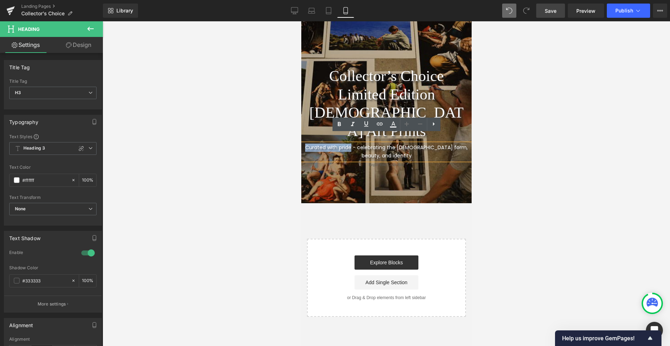
drag, startPoint x: 309, startPoint y: 137, endPoint x: 353, endPoint y: 133, distance: 44.5
click at [355, 144] on span "Curated with pride - celebrating the male form, beauty, and identity" at bounding box center [386, 151] width 163 height 15
click at [341, 123] on icon at bounding box center [339, 124] width 9 height 9
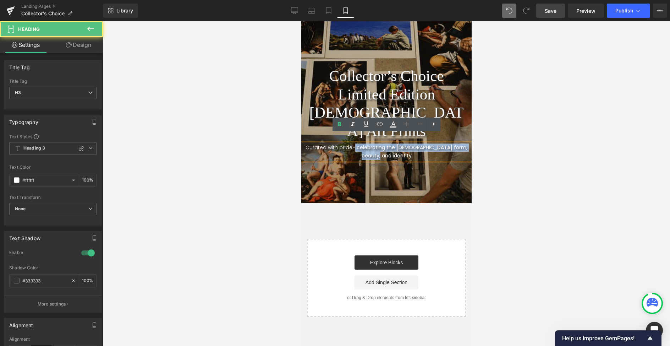
drag, startPoint x: 358, startPoint y: 137, endPoint x: 388, endPoint y: 141, distance: 30.7
click at [397, 144] on h3 "Curated with pride - celebrating the male form, beauty, and identity" at bounding box center [386, 152] width 170 height 16
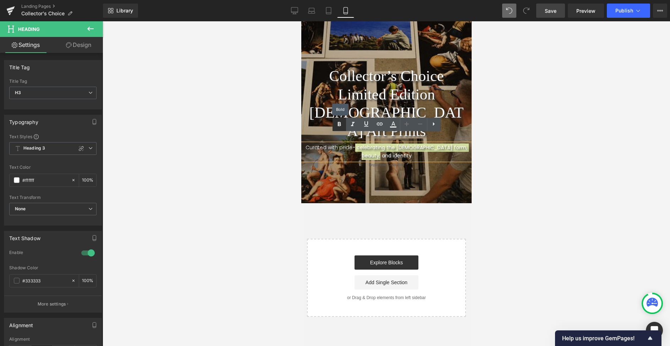
click at [339, 124] on icon at bounding box center [339, 124] width 3 height 4
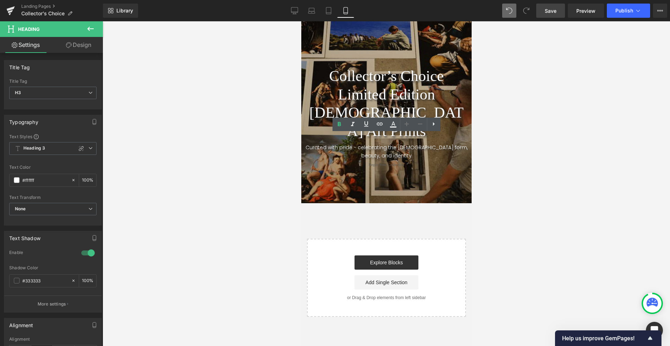
click at [492, 131] on div at bounding box center [386, 183] width 567 height 324
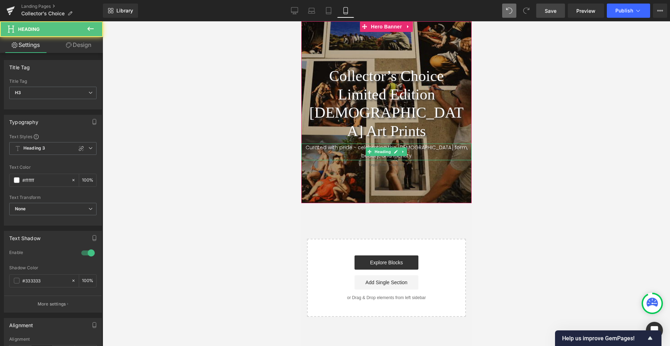
click at [428, 144] on h3 "Curated with pride - celebrating the male form, beauty, and identity" at bounding box center [386, 152] width 170 height 16
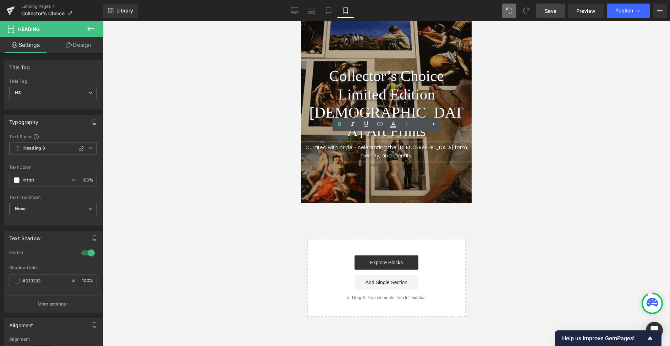
click at [363, 144] on h3 "Curated with pride - celebrating the male form, beauty, and identity" at bounding box center [386, 152] width 170 height 16
click at [364, 144] on h3 "Curated with pride - celebrating the male form, beauty, and identity" at bounding box center [386, 152] width 170 height 16
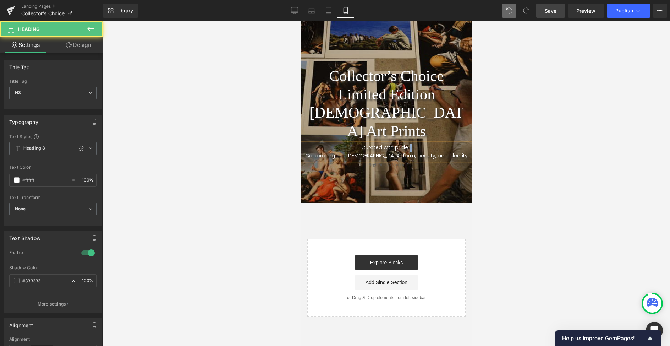
click at [412, 144] on h3 "Curated with pride -" at bounding box center [386, 148] width 170 height 8
click at [399, 152] on h3 "Celebrating the male form, beauty, and identity" at bounding box center [386, 156] width 170 height 8
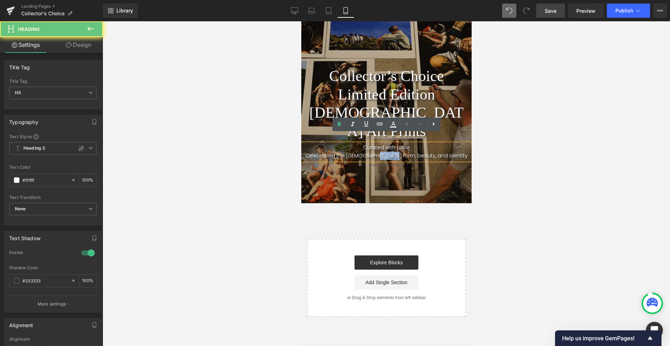
click at [399, 152] on h3 "Celebrating the male form, beauty, and identity" at bounding box center [386, 156] width 170 height 8
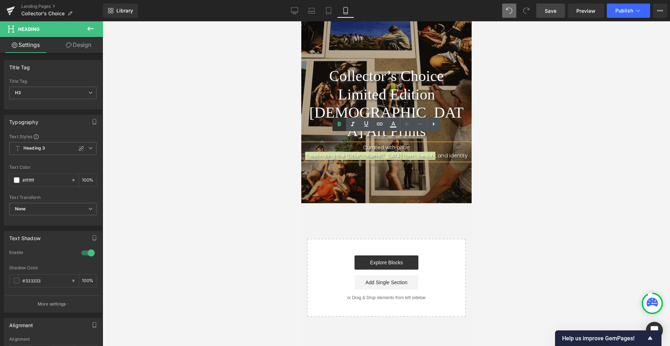
click at [338, 125] on icon at bounding box center [339, 124] width 3 height 4
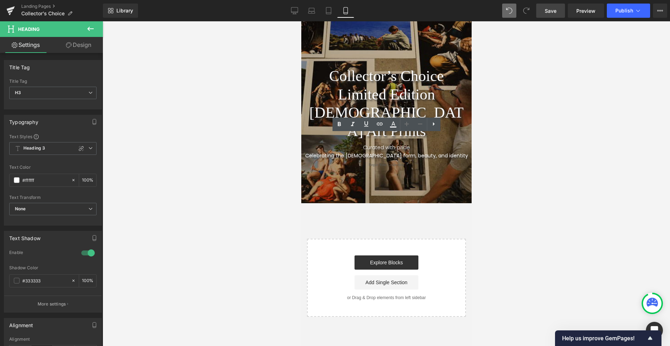
click at [519, 158] on div at bounding box center [386, 183] width 567 height 324
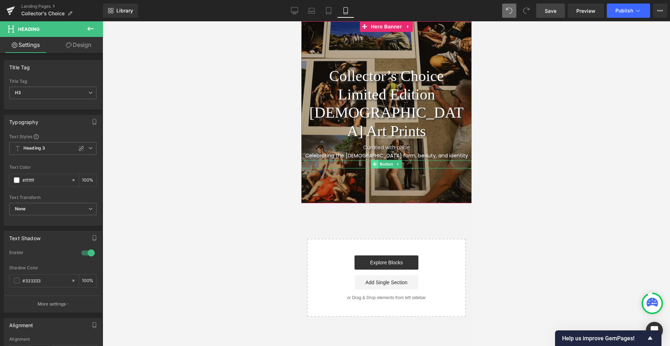
drag, startPoint x: 369, startPoint y: 156, endPoint x: 375, endPoint y: 156, distance: 6.4
click at [369, 161] on span "Begin Your Collection" at bounding box center [385, 164] width 35 height 6
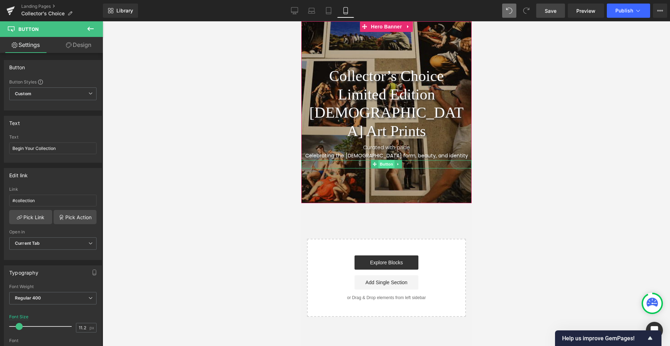
click at [388, 160] on span "Button" at bounding box center [386, 164] width 16 height 9
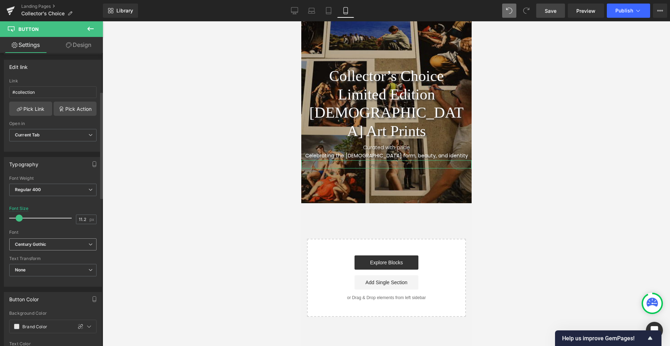
scroll to position [109, 0]
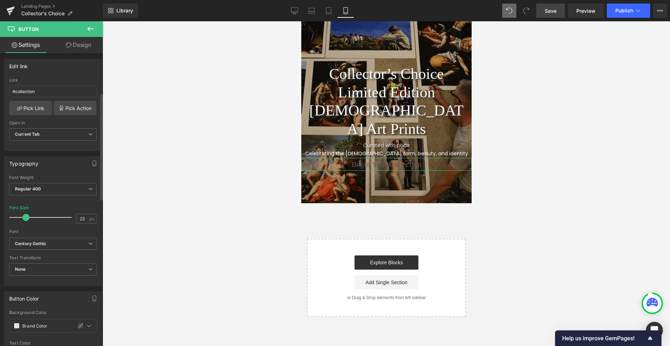
drag, startPoint x: 18, startPoint y: 217, endPoint x: 24, endPoint y: 217, distance: 6.4
click at [24, 217] on span at bounding box center [25, 217] width 7 height 7
type input "15"
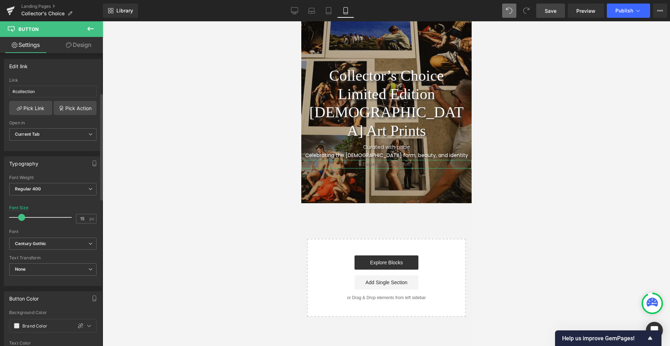
drag, startPoint x: 25, startPoint y: 217, endPoint x: 20, endPoint y: 218, distance: 5.0
click at [21, 218] on span at bounding box center [21, 217] width 7 height 7
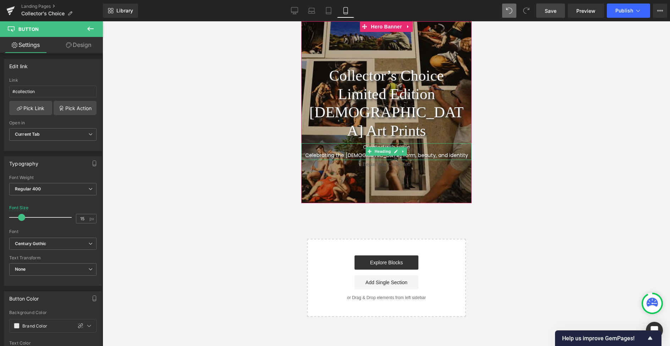
click at [328, 152] on span "Celebrating the male form, beauty, and identity" at bounding box center [386, 155] width 163 height 7
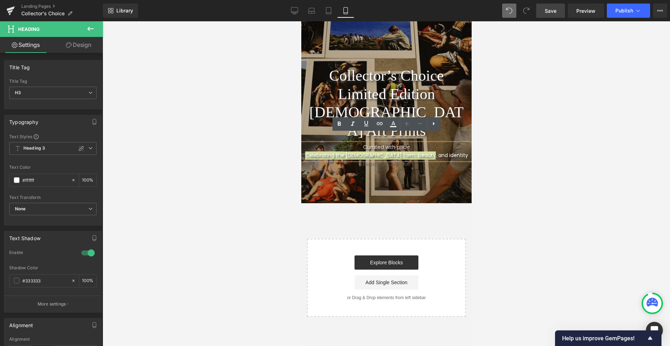
click at [407, 123] on icon at bounding box center [407, 123] width 4 height 4
click at [434, 122] on icon at bounding box center [434, 124] width 2 height 4
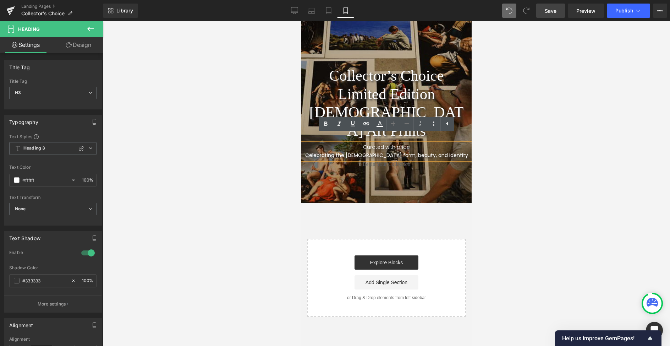
click at [380, 143] on h3 "Curated with pride" at bounding box center [386, 147] width 170 height 8
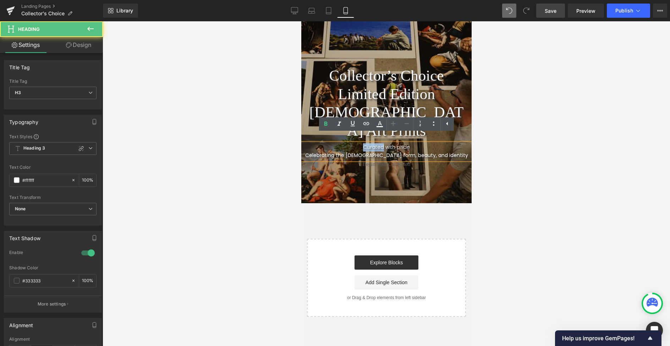
click at [380, 143] on h3 "Curated with pride" at bounding box center [386, 147] width 170 height 8
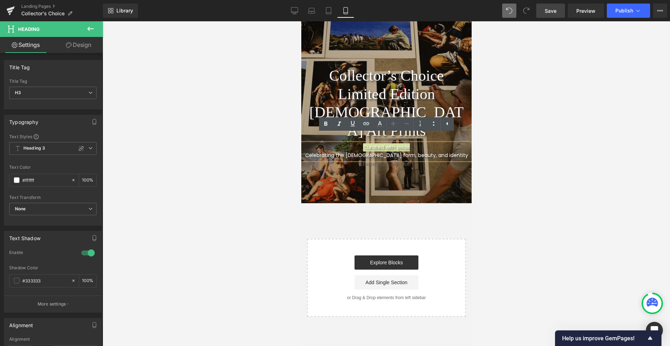
click at [391, 124] on icon at bounding box center [393, 123] width 9 height 9
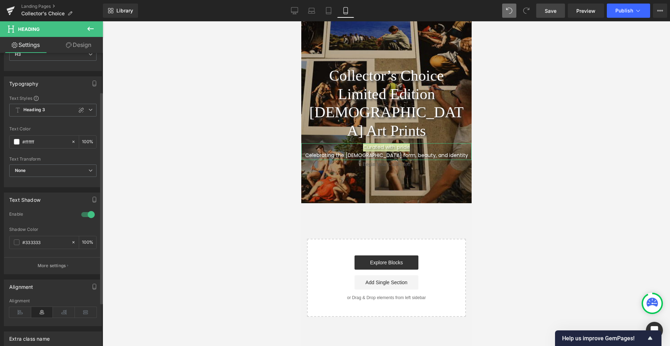
scroll to position [0, 0]
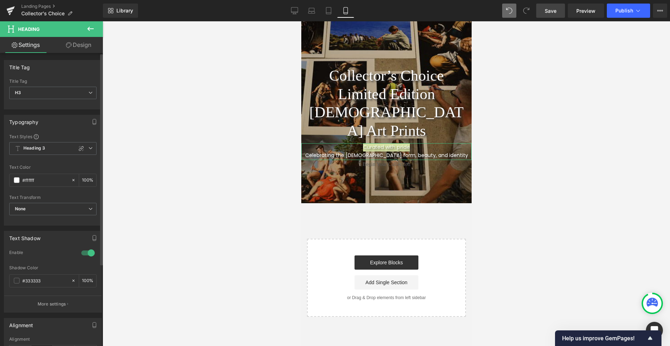
click at [48, 195] on div "Text Transform" at bounding box center [52, 197] width 87 height 5
click at [177, 207] on div at bounding box center [386, 183] width 567 height 324
click at [205, 191] on div at bounding box center [386, 183] width 567 height 324
click at [519, 137] on div at bounding box center [386, 183] width 567 height 324
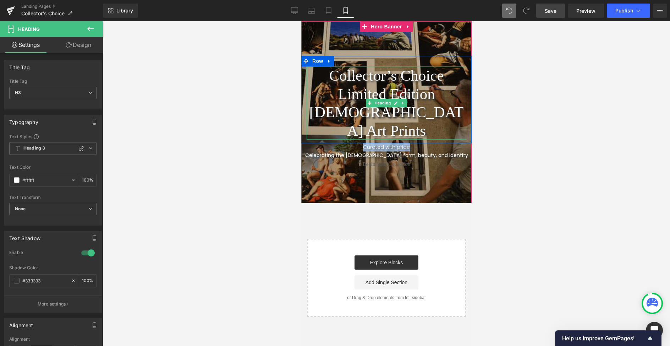
drag, startPoint x: 388, startPoint y: 107, endPoint x: 385, endPoint y: 120, distance: 13.4
click at [388, 107] on h1 "Limited Edition Gay Art Prints" at bounding box center [386, 112] width 160 height 55
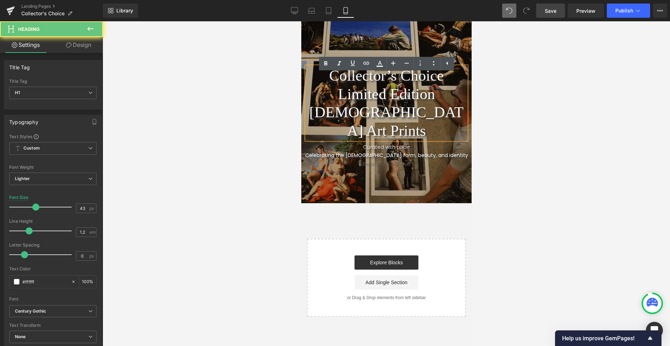
click at [385, 120] on h1 "Limited Edition Gay Art Prints" at bounding box center [386, 112] width 160 height 55
click at [507, 110] on div at bounding box center [386, 183] width 567 height 324
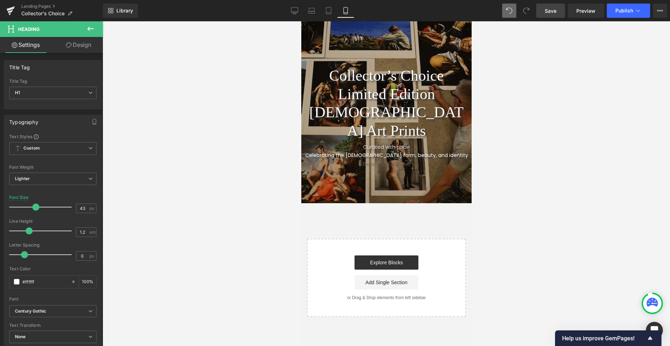
click at [545, 101] on div at bounding box center [386, 183] width 567 height 324
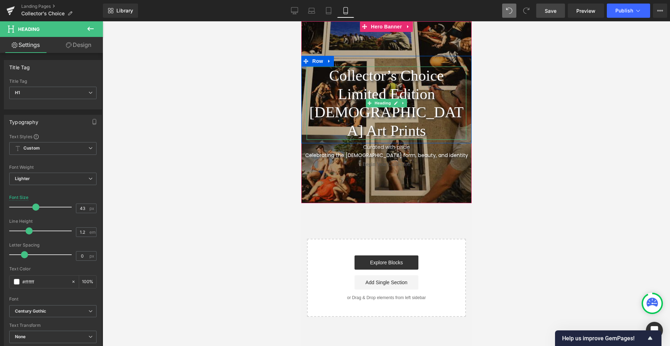
click at [386, 85] on h1 "Collector’s Choice" at bounding box center [386, 75] width 160 height 18
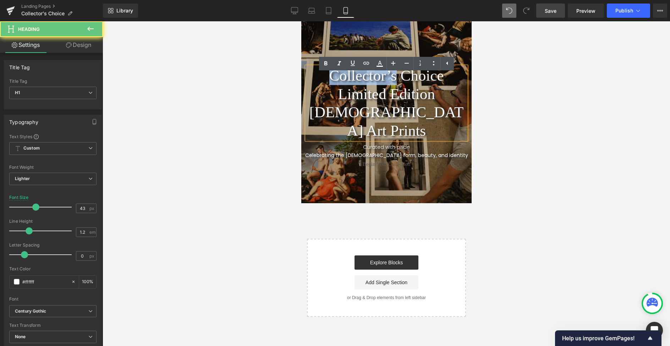
click at [386, 85] on h1 "Collector’s Choice" at bounding box center [386, 75] width 160 height 18
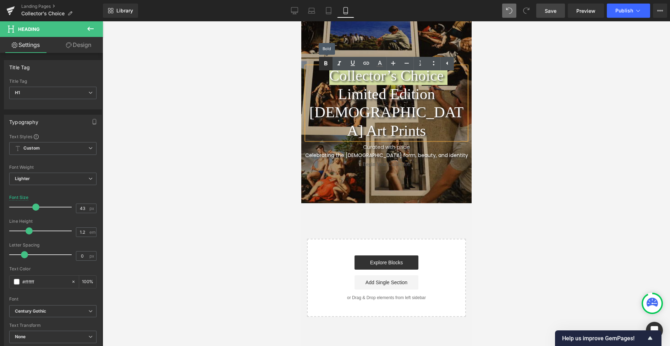
click at [328, 59] on icon at bounding box center [326, 63] width 9 height 9
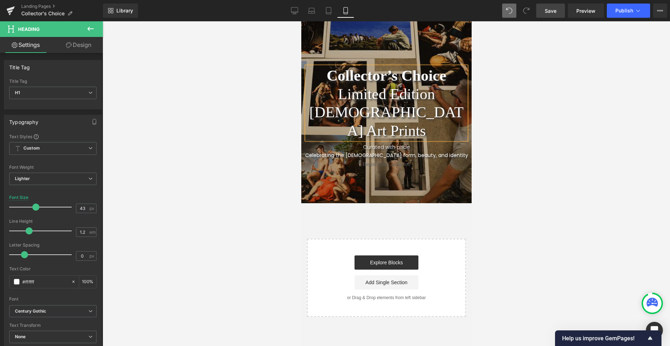
click at [526, 89] on div at bounding box center [386, 183] width 567 height 324
click at [538, 137] on div at bounding box center [386, 183] width 567 height 324
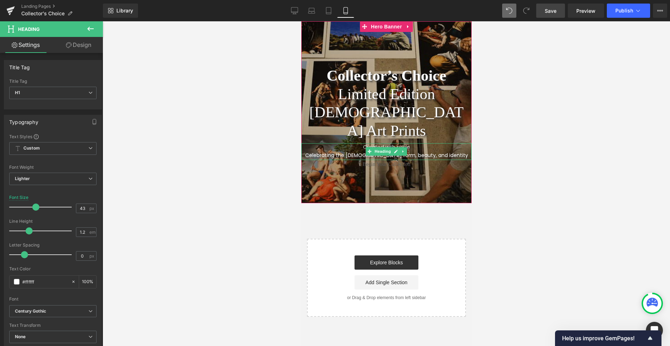
click at [408, 143] on h3 "Curated with pride" at bounding box center [386, 147] width 170 height 8
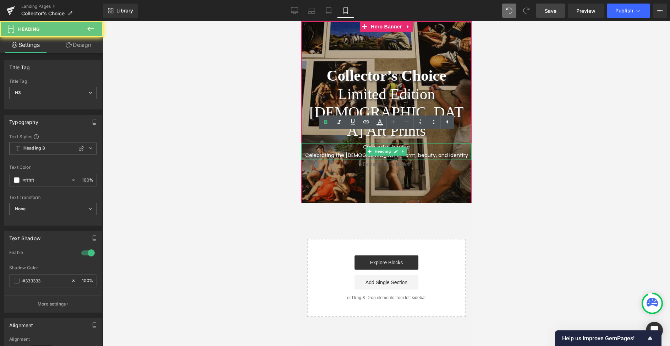
click at [408, 143] on h3 "Curated with pride" at bounding box center [386, 147] width 170 height 8
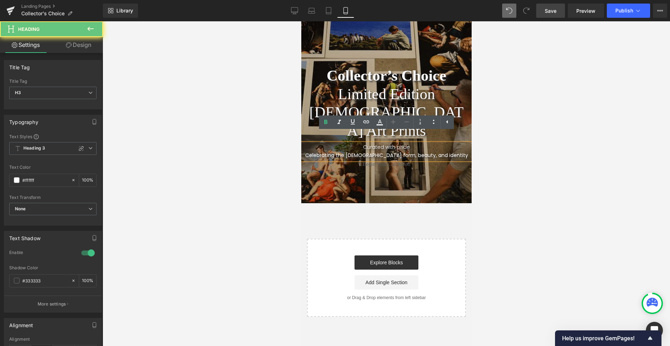
click at [408, 143] on h3 "Curated with pride" at bounding box center [386, 147] width 170 height 8
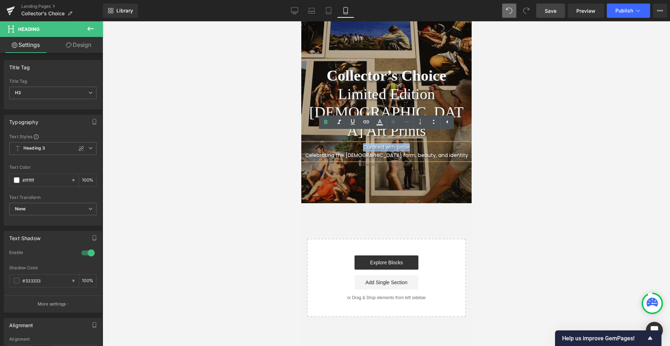
drag, startPoint x: 408, startPoint y: 136, endPoint x: 350, endPoint y: 131, distance: 58.7
click at [357, 143] on h3 "Curated with pride" at bounding box center [386, 147] width 170 height 8
click at [325, 121] on icon at bounding box center [325, 122] width 3 height 4
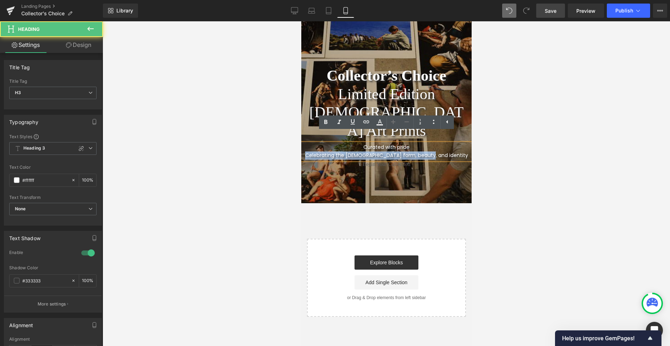
drag, startPoint x: 324, startPoint y: 144, endPoint x: 431, endPoint y: 139, distance: 106.9
click at [450, 152] on h3 "Celebrating the male form, beauty, and identity" at bounding box center [386, 156] width 170 height 8
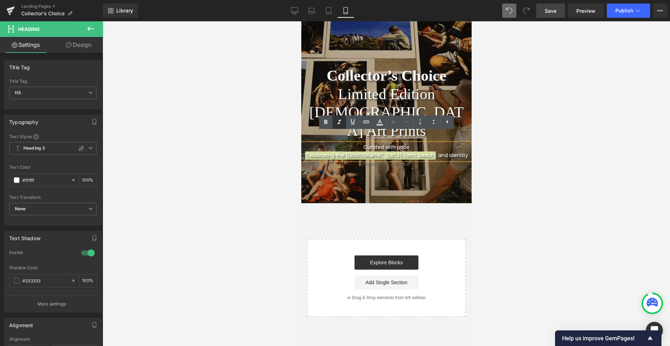
click at [340, 121] on icon at bounding box center [339, 122] width 9 height 9
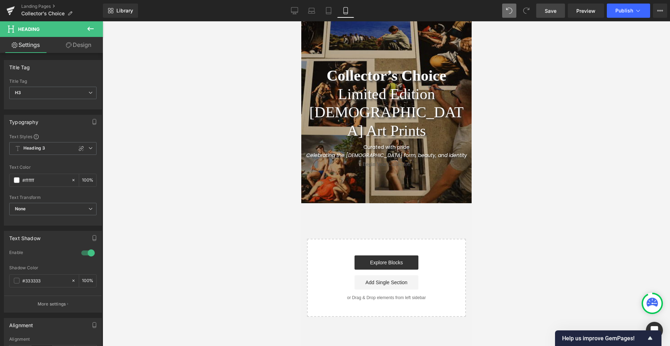
click at [566, 134] on div at bounding box center [386, 183] width 567 height 324
drag, startPoint x: 513, startPoint y: 148, endPoint x: 481, endPoint y: 144, distance: 32.5
click at [513, 148] on div at bounding box center [386, 183] width 567 height 324
click at [500, 111] on div at bounding box center [386, 183] width 567 height 324
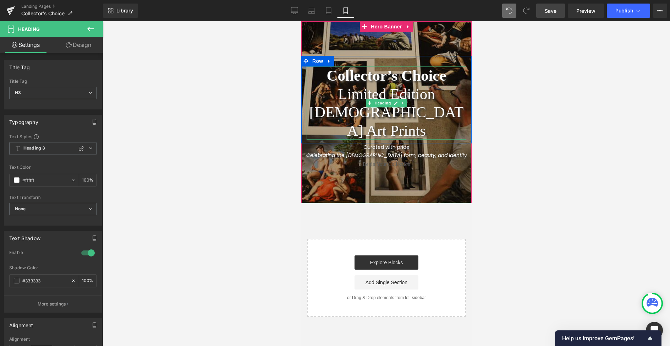
click at [424, 105] on h1 "Limited Edition Gay Art Prints" at bounding box center [386, 112] width 160 height 55
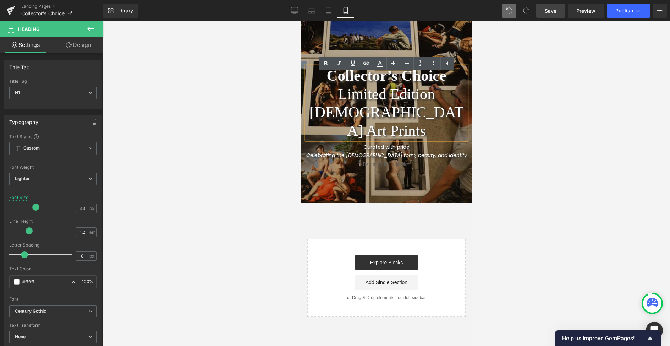
click at [445, 104] on h1 "Limited Edition Gay Art Prints" at bounding box center [386, 112] width 160 height 55
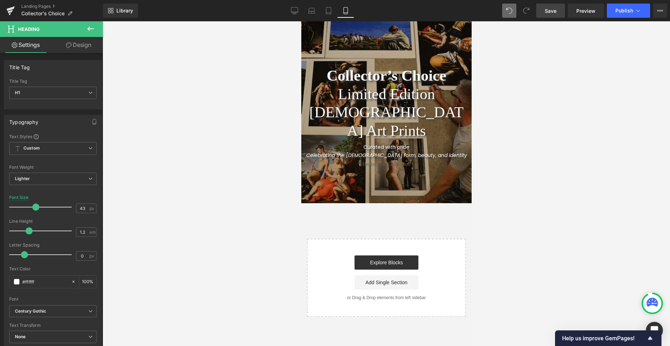
click at [514, 102] on div at bounding box center [386, 183] width 567 height 324
click at [408, 144] on span "Curated with pride" at bounding box center [386, 147] width 46 height 7
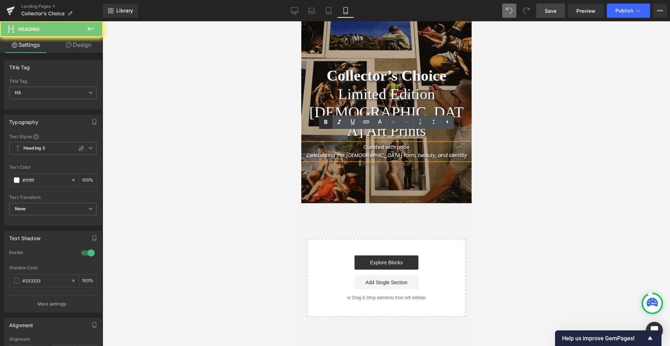
click at [324, 122] on icon at bounding box center [325, 122] width 3 height 4
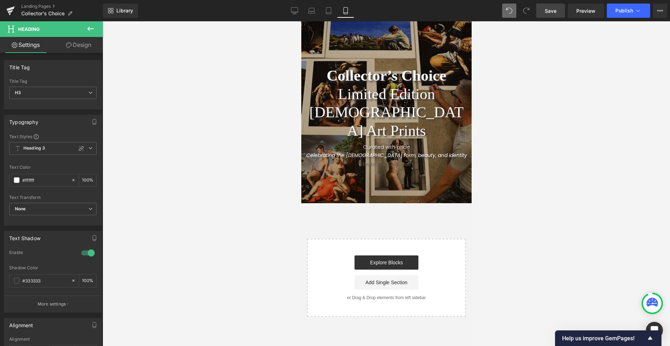
click at [88, 45] on link "Design" at bounding box center [78, 45] width 51 height 16
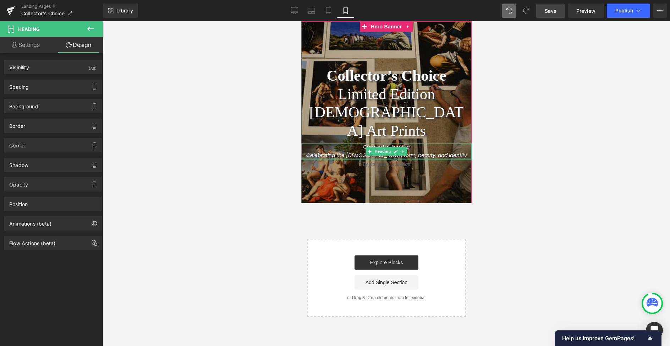
click at [366, 158] on div at bounding box center [386, 159] width 170 height 2
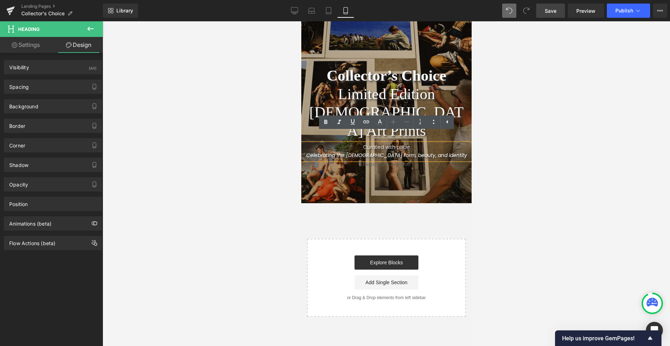
click at [366, 152] on icon "Celebrating the male form, beauty, and identity" at bounding box center [386, 155] width 161 height 7
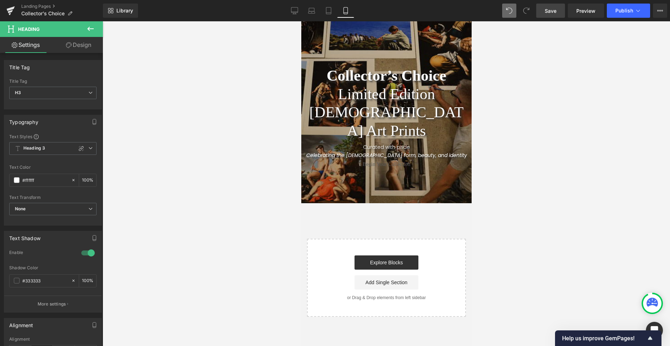
click at [165, 133] on div at bounding box center [386, 183] width 567 height 324
click at [434, 152] on icon "Celebrating the male form, beauty, and identity" at bounding box center [386, 155] width 161 height 7
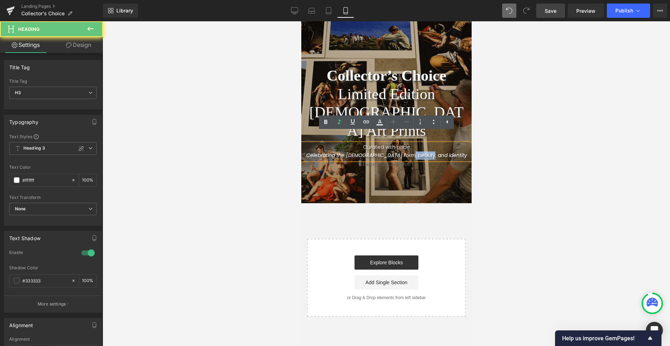
click at [434, 152] on icon "Celebrating the male form, beauty, and identity" at bounding box center [386, 155] width 161 height 7
click at [361, 143] on h3 "Curated with pride" at bounding box center [386, 147] width 170 height 8
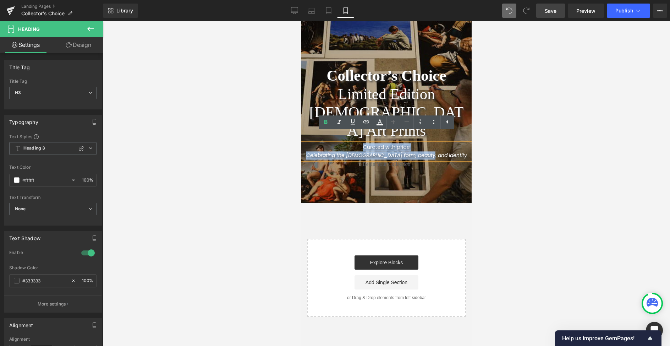
drag, startPoint x: 373, startPoint y: 137, endPoint x: 469, endPoint y: 143, distance: 96.4
click at [469, 143] on div "Curated with pride Celebrating the male form, beauty, and identity" at bounding box center [386, 151] width 170 height 16
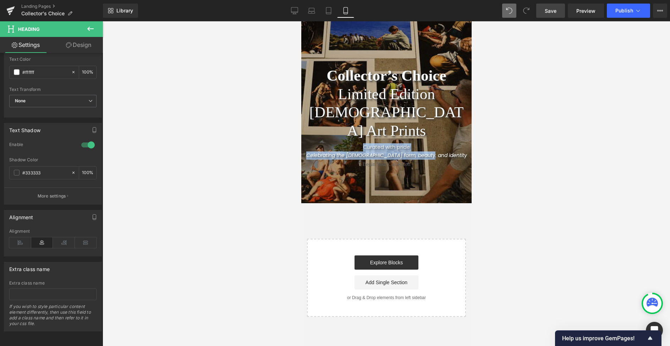
scroll to position [114, 0]
click at [383, 148] on span "Heading" at bounding box center [382, 152] width 19 height 9
click at [396, 150] on icon at bounding box center [396, 152] width 4 height 4
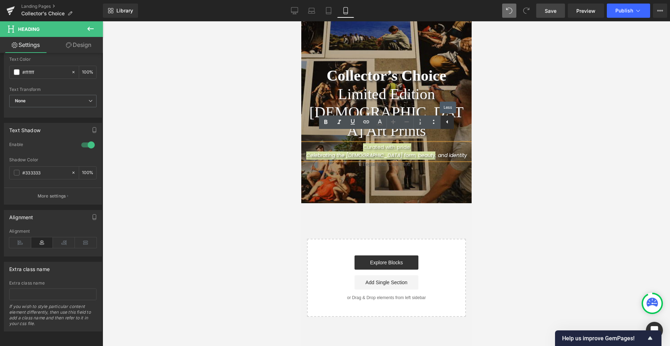
drag, startPoint x: 444, startPoint y: 123, endPoint x: 143, endPoint y: 102, distance: 301.7
click at [444, 123] on icon at bounding box center [447, 121] width 9 height 9
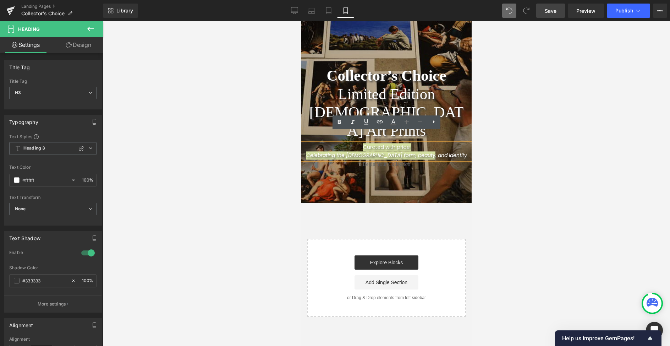
click at [133, 184] on div at bounding box center [386, 183] width 567 height 324
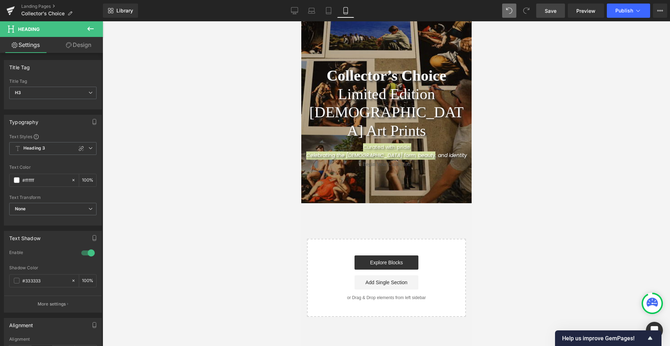
click at [226, 182] on div at bounding box center [386, 183] width 567 height 324
click at [485, 155] on div at bounding box center [386, 183] width 567 height 324
click at [226, 84] on div at bounding box center [386, 183] width 567 height 324
click at [311, 12] on icon at bounding box center [311, 10] width 7 height 7
type input "100"
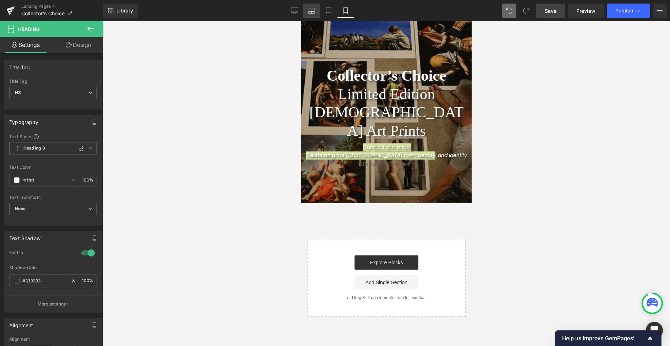
type input "100"
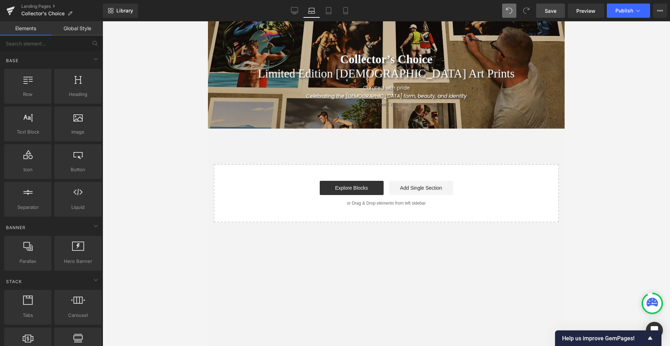
click at [306, 139] on div "Collector’s Choice Limited Edition Gay Art Prints Heading Row Curated with prid…" at bounding box center [386, 121] width 357 height 201
click at [293, 10] on icon at bounding box center [294, 10] width 7 height 7
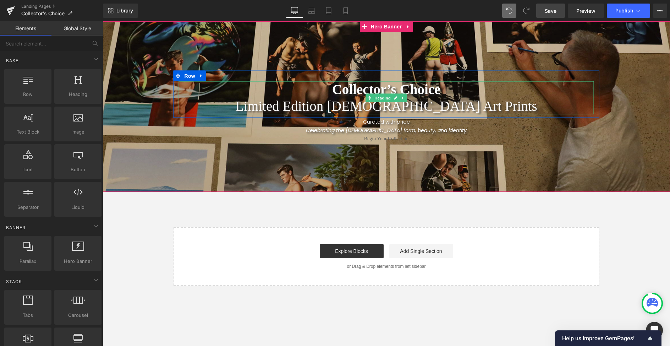
click at [358, 87] on strong "Collector’s Choice" at bounding box center [386, 88] width 109 height 15
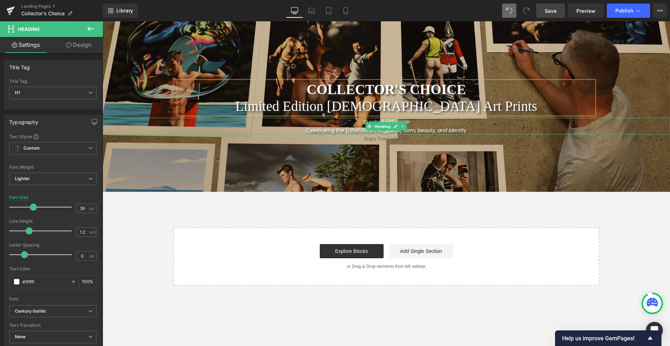
drag, startPoint x: 417, startPoint y: 121, endPoint x: 237, endPoint y: 223, distance: 206.5
click at [417, 121] on h3 "Curated with pride" at bounding box center [386, 122] width 567 height 8
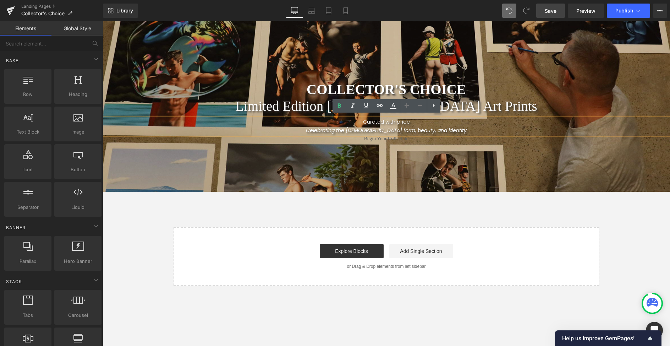
click at [238, 209] on div "COLLECTOR'S CHOICE Limited Edition Gay Art Prints Heading Row Curated with prid…" at bounding box center [386, 153] width 567 height 264
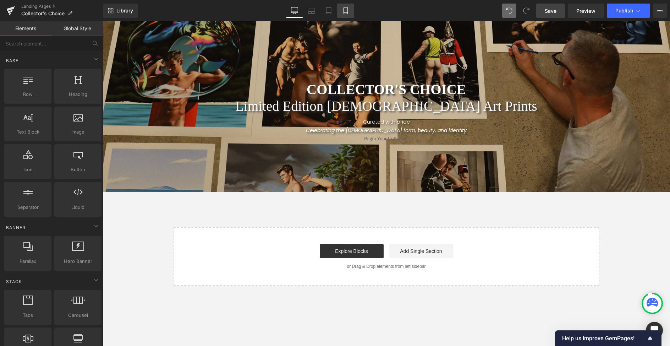
click at [346, 9] on icon at bounding box center [345, 10] width 7 height 7
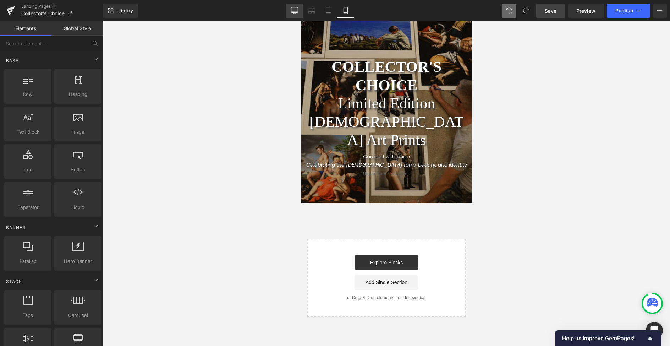
click at [296, 13] on icon at bounding box center [294, 9] width 7 height 5
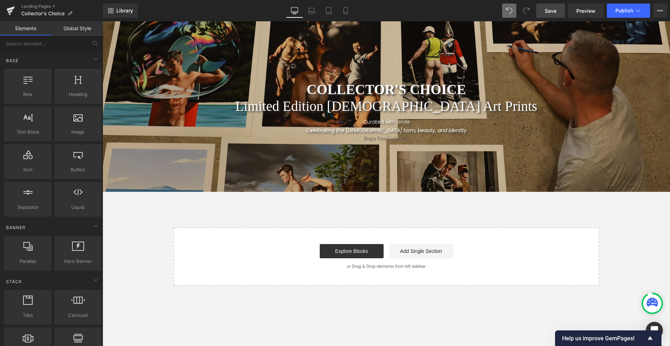
click at [554, 11] on span "Save" at bounding box center [551, 10] width 12 height 7
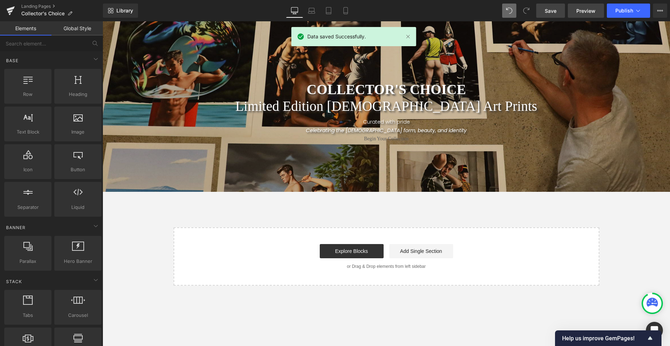
click at [589, 9] on span "Preview" at bounding box center [585, 10] width 19 height 7
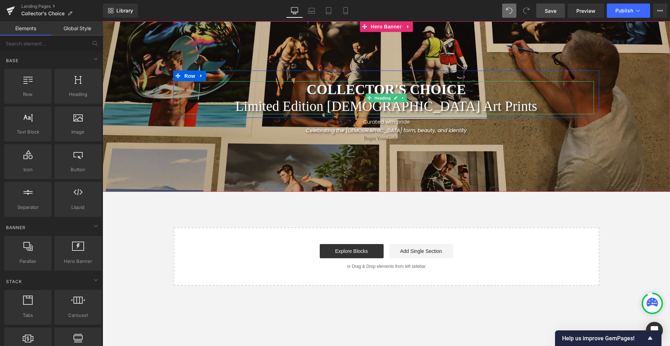
click at [373, 88] on b "COLLECTOR'S CHOICE" at bounding box center [386, 88] width 159 height 15
click at [373, 89] on b "COLLECTOR'S CHOICE" at bounding box center [386, 88] width 159 height 15
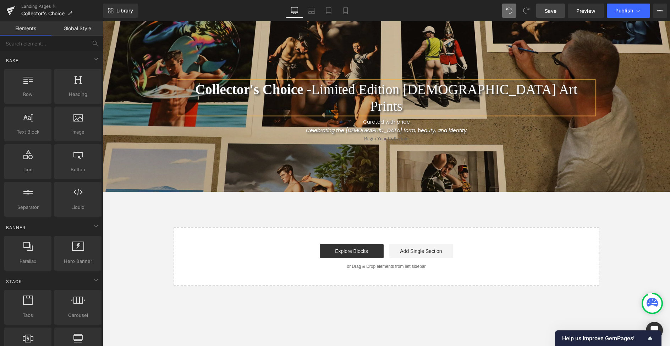
click at [270, 198] on div "Collector's Choice - Limited Edition Gay Art Prints Heading Row Curated with pr…" at bounding box center [386, 153] width 567 height 264
click at [346, 11] on icon at bounding box center [345, 10] width 7 height 7
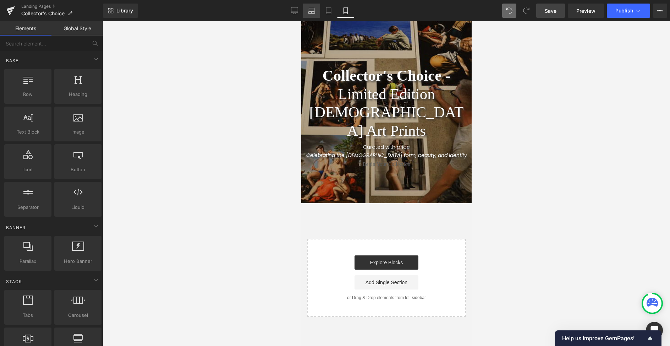
click at [315, 7] on icon at bounding box center [311, 10] width 7 height 7
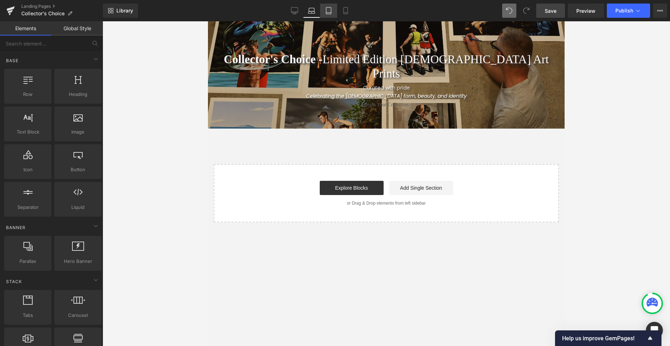
click at [328, 9] on icon at bounding box center [328, 10] width 7 height 7
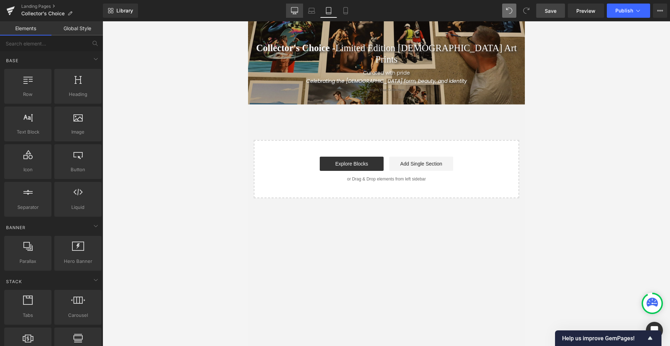
click at [299, 10] on link "Desktop" at bounding box center [294, 11] width 17 height 14
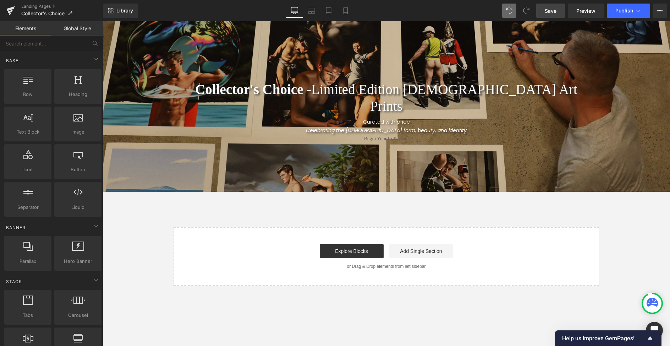
click at [548, 9] on span "Save" at bounding box center [551, 10] width 12 height 7
click at [400, 134] on link at bounding box center [397, 138] width 7 height 9
click at [378, 134] on span "Button" at bounding box center [375, 138] width 16 height 9
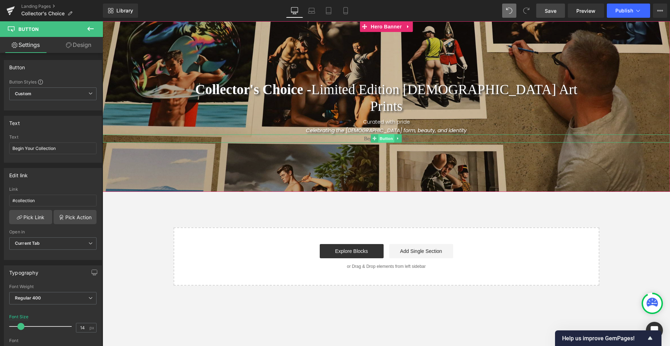
click at [388, 134] on span "Button" at bounding box center [386, 138] width 16 height 9
click at [366, 122] on span at bounding box center [369, 126] width 7 height 9
click at [361, 118] on h3 "Curated with pride" at bounding box center [386, 122] width 567 height 8
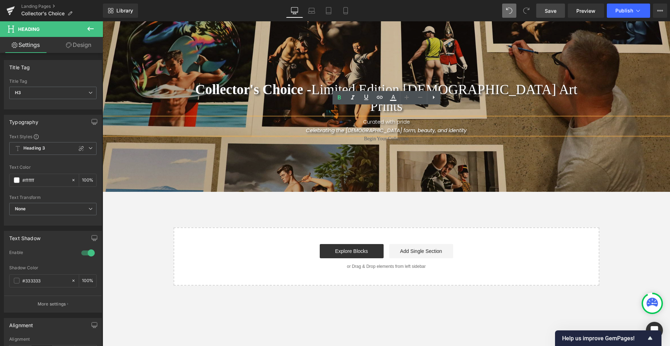
click at [361, 118] on h3 "Curated with pride" at bounding box center [386, 122] width 567 height 8
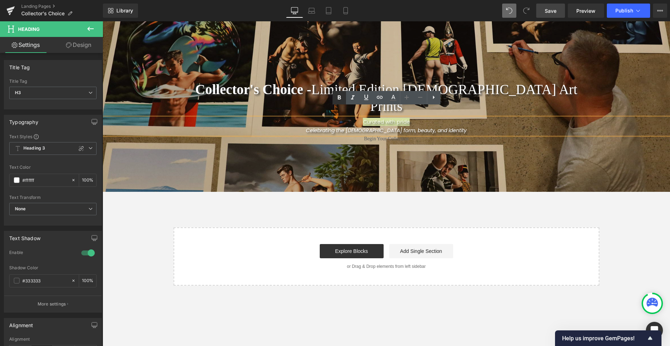
click at [340, 98] on icon at bounding box center [339, 97] width 3 height 4
click at [318, 209] on div "Collector's Choice - Limited Edition Gay Art Prints Heading Row Curated with pr…" at bounding box center [386, 153] width 567 height 264
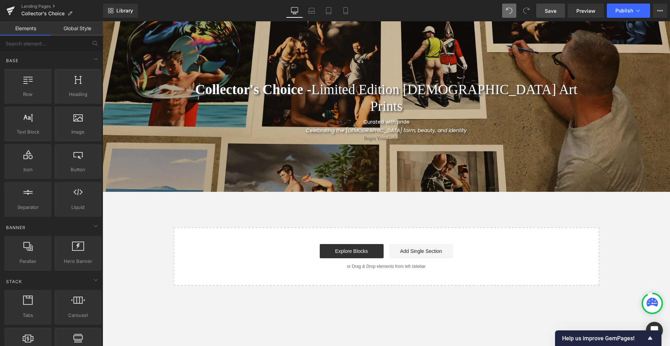
click at [546, 9] on span "Save" at bounding box center [551, 10] width 12 height 7
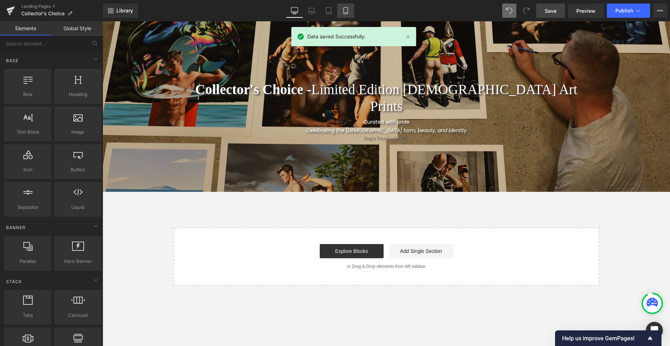
click at [350, 11] on link "Mobile" at bounding box center [345, 11] width 17 height 14
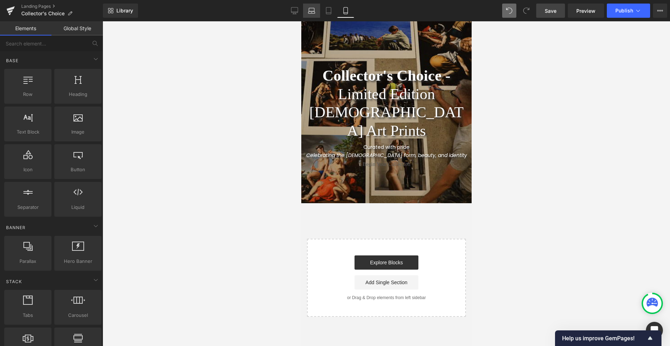
click at [311, 10] on icon at bounding box center [311, 10] width 7 height 7
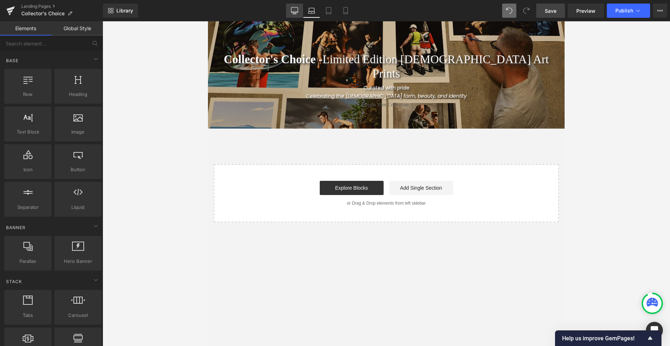
click at [295, 9] on icon at bounding box center [294, 10] width 7 height 7
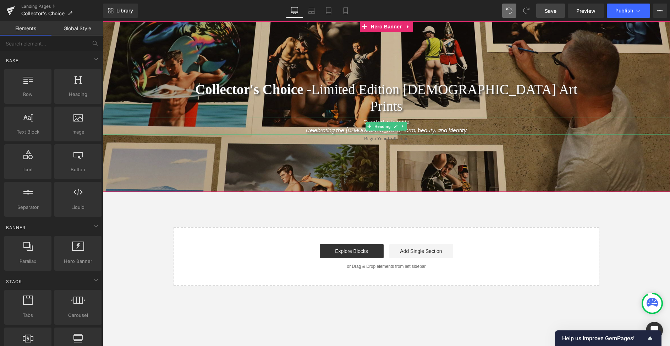
drag, startPoint x: 414, startPoint y: 111, endPoint x: 419, endPoint y: 108, distance: 6.3
click at [410, 118] on span "Curated with pride" at bounding box center [386, 121] width 46 height 7
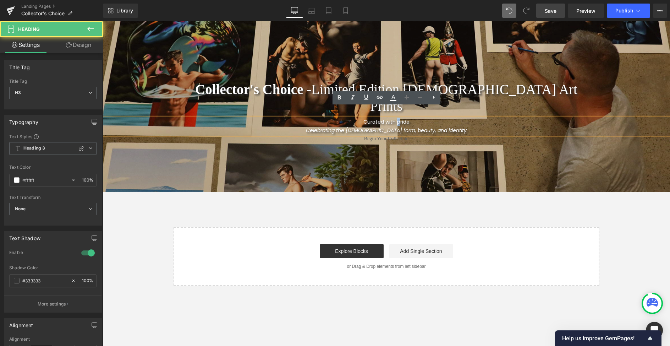
drag, startPoint x: 399, startPoint y: 111, endPoint x: 404, endPoint y: 111, distance: 4.3
click at [404, 118] on span "Curated with pride" at bounding box center [386, 121] width 46 height 7
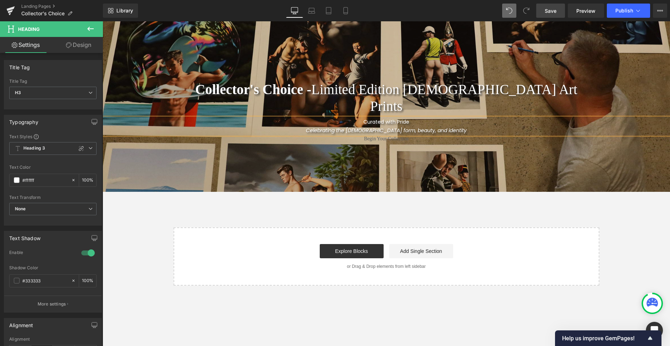
click at [393, 198] on div "Collector's Choice - Limited Edition Gay Art Prints Heading Row Curated with Pr…" at bounding box center [386, 153] width 567 height 264
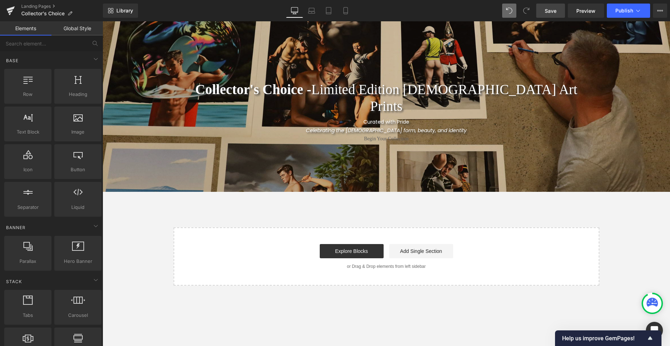
click at [553, 9] on span "Save" at bounding box center [551, 10] width 12 height 7
click at [385, 135] on span "Button" at bounding box center [386, 139] width 16 height 9
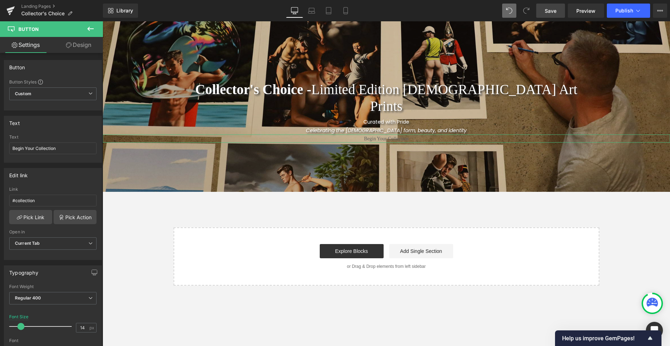
click at [81, 44] on link "Design" at bounding box center [78, 45] width 51 height 16
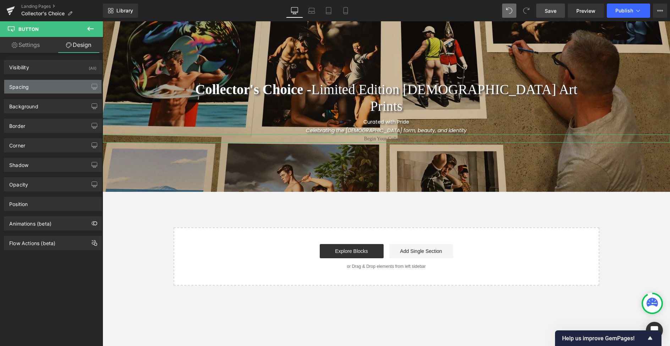
click at [13, 83] on div "Spacing" at bounding box center [19, 85] width 20 height 10
type input "S"
type input "0"
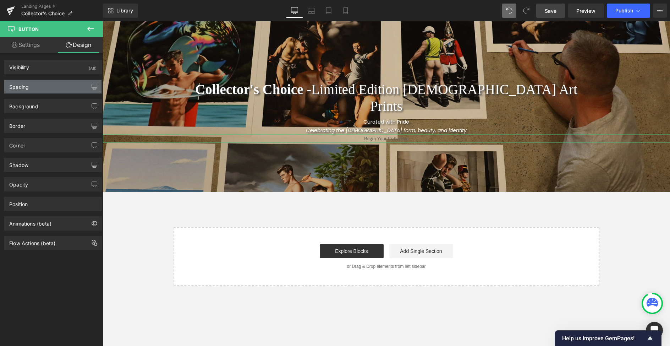
type input "0"
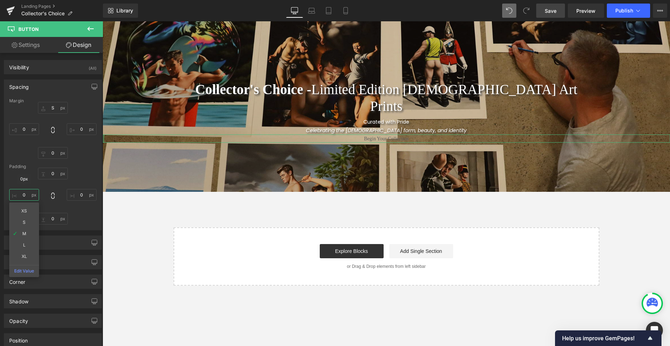
click at [25, 194] on input "0" at bounding box center [24, 195] width 30 height 12
click at [26, 194] on input "XL" at bounding box center [24, 195] width 30 height 12
click at [24, 196] on input "M" at bounding box center [24, 195] width 30 height 12
type input "S"
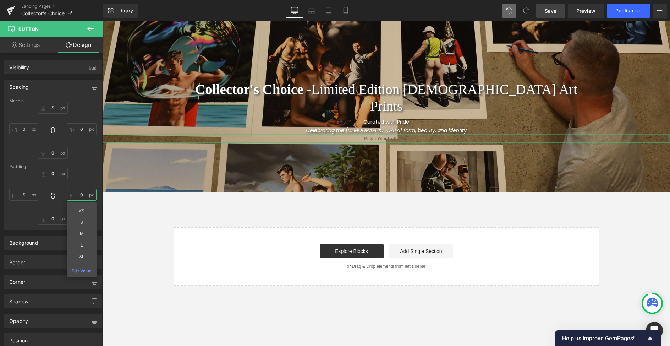
click at [81, 196] on input "0" at bounding box center [82, 195] width 30 height 12
type input "S"
click at [52, 174] on input "0" at bounding box center [53, 174] width 30 height 12
click at [51, 172] on input "S" at bounding box center [53, 174] width 30 height 12
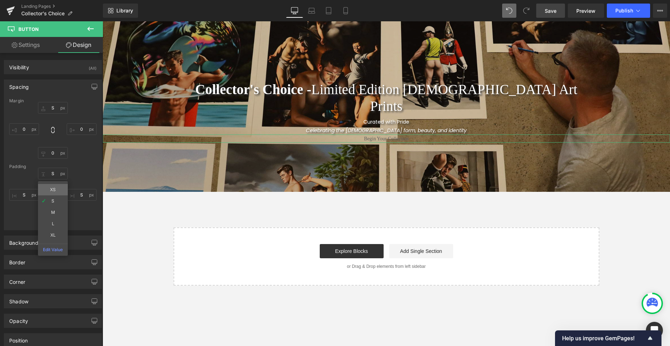
type input "XS"
click at [52, 215] on input "0" at bounding box center [53, 219] width 30 height 12
type input "XS"
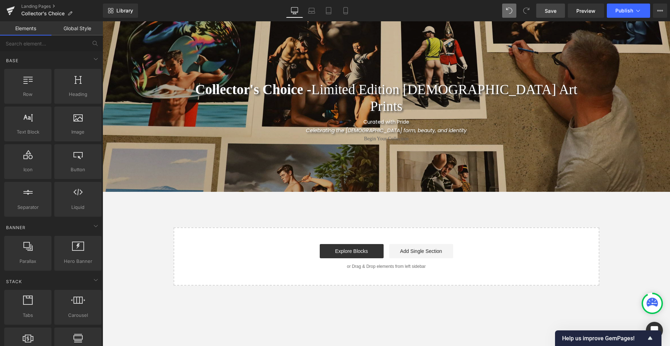
click at [129, 212] on div "Collector's Choice - Limited Edition Gay Art Prints Heading Row Curated with Pr…" at bounding box center [386, 153] width 567 height 264
click at [364, 134] on span "Begin Your Collection" at bounding box center [386, 138] width 45 height 8
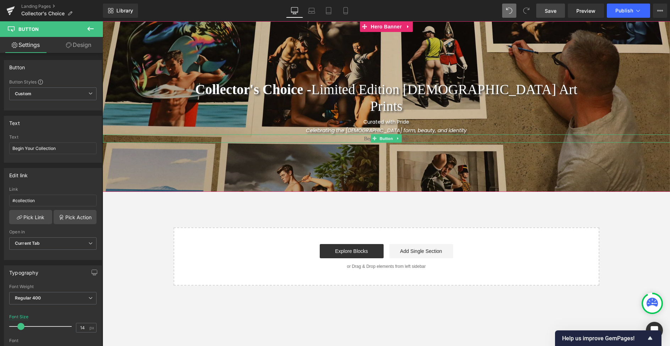
click at [364, 134] on span "Begin Your Collection" at bounding box center [386, 138] width 45 height 8
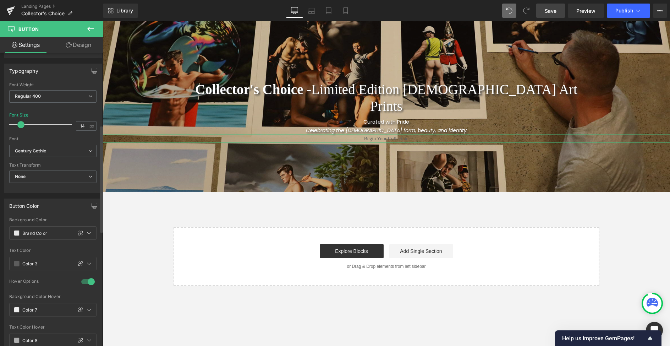
scroll to position [203, 0]
click at [88, 94] on icon at bounding box center [90, 95] width 4 height 4
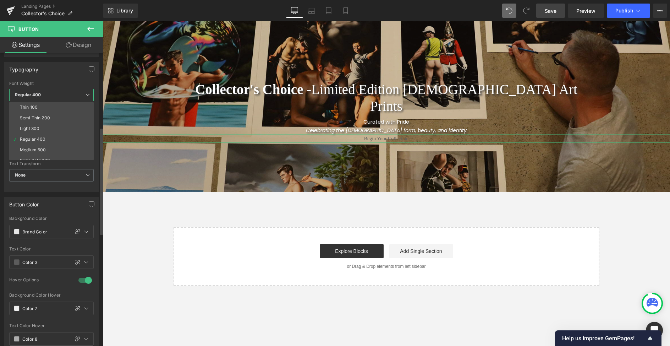
click at [62, 146] on li "Medium 500" at bounding box center [53, 149] width 88 height 11
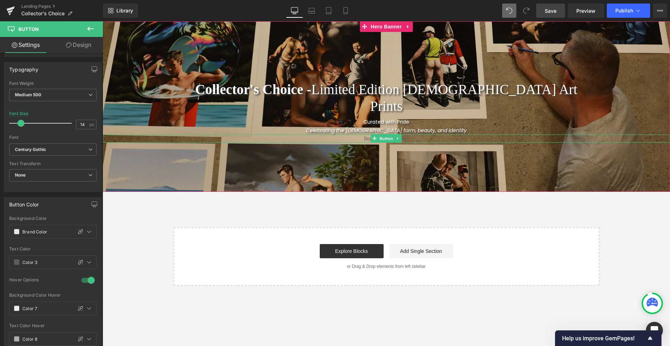
click at [364, 134] on span "Begin Your Collection" at bounding box center [386, 138] width 45 height 8
click at [88, 95] on icon at bounding box center [90, 95] width 4 height 4
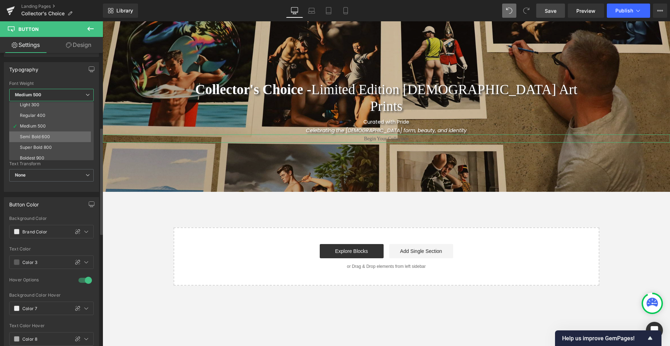
scroll to position [29, 0]
click at [54, 131] on li "Semi Bold 600" at bounding box center [53, 131] width 88 height 11
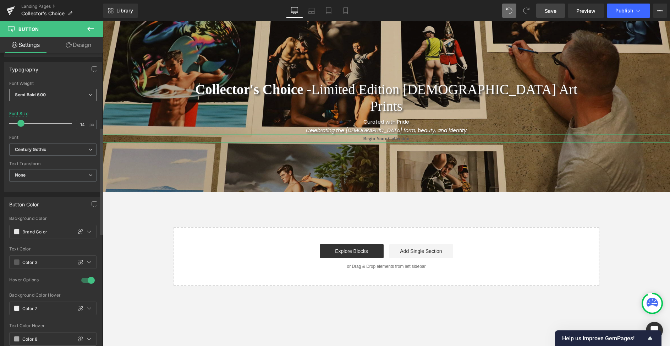
click at [62, 97] on span "Semi Bold 600" at bounding box center [52, 95] width 87 height 12
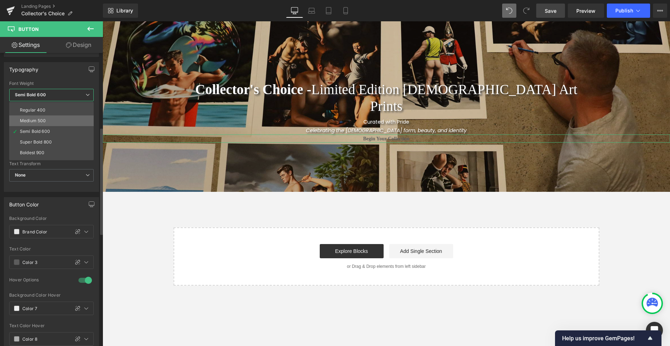
click at [55, 117] on li "Medium 500" at bounding box center [53, 120] width 88 height 11
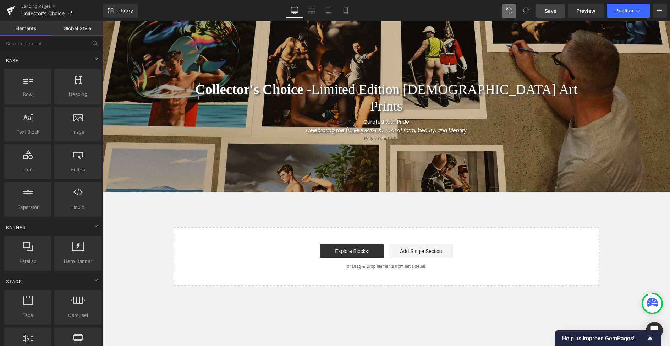
click at [149, 226] on div "Collector's Choice - Limited Edition Gay Art Prints Heading Row Curated with Pr…" at bounding box center [386, 153] width 567 height 264
click at [548, 12] on span "Save" at bounding box center [551, 10] width 12 height 7
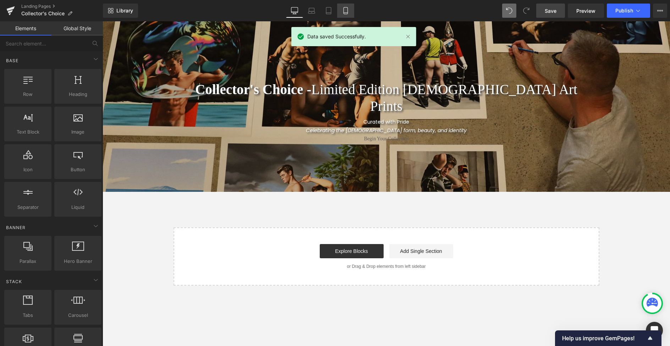
click at [346, 11] on icon at bounding box center [345, 10] width 7 height 7
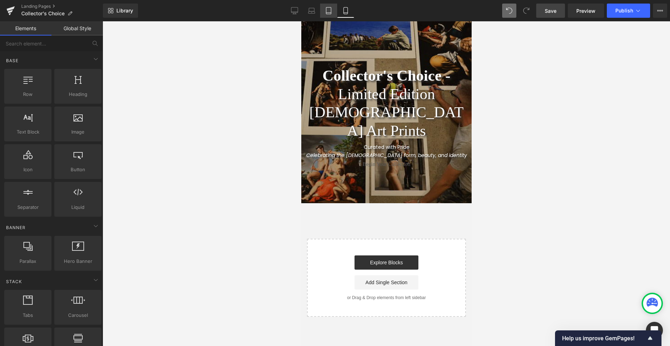
click at [326, 11] on icon at bounding box center [328, 10] width 5 height 7
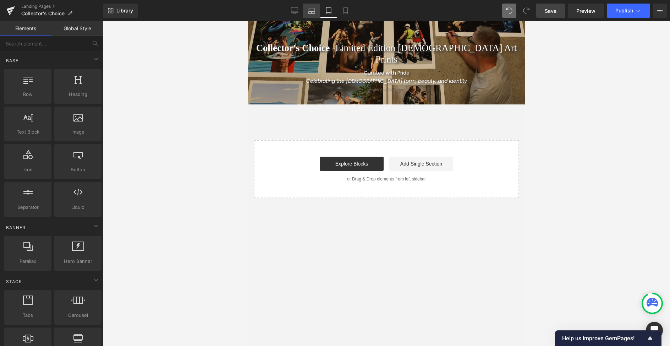
click at [309, 11] on icon at bounding box center [311, 12] width 7 height 2
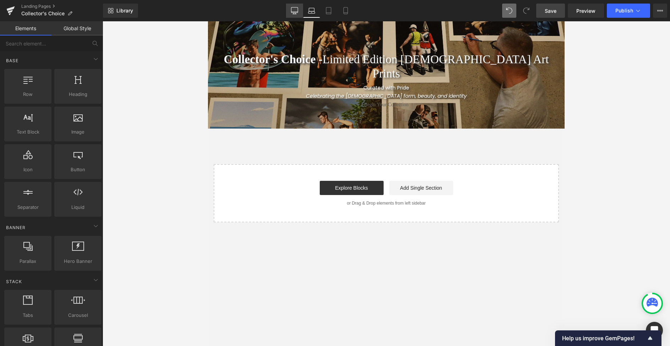
click at [292, 11] on icon at bounding box center [294, 10] width 7 height 7
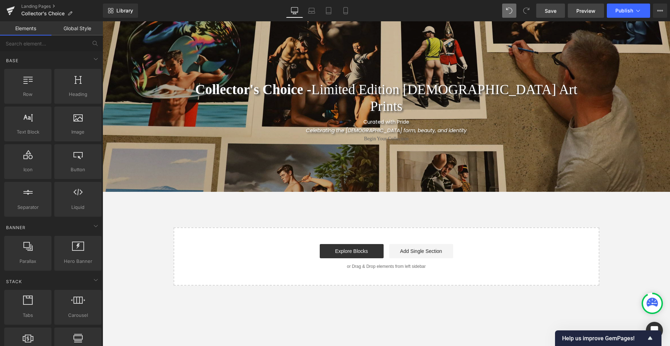
click at [578, 10] on span "Preview" at bounding box center [585, 10] width 19 height 7
click at [553, 10] on span "Save" at bounding box center [551, 10] width 12 height 7
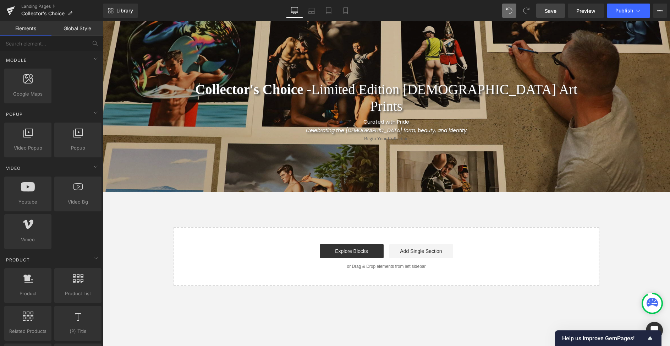
scroll to position [369, 0]
click at [435, 248] on link "Add Single Section" at bounding box center [421, 251] width 64 height 14
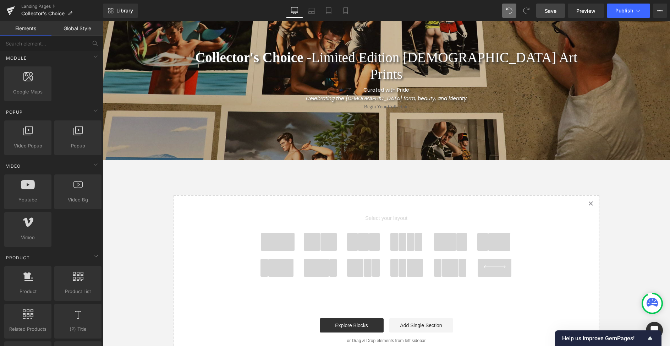
scroll to position [33, 0]
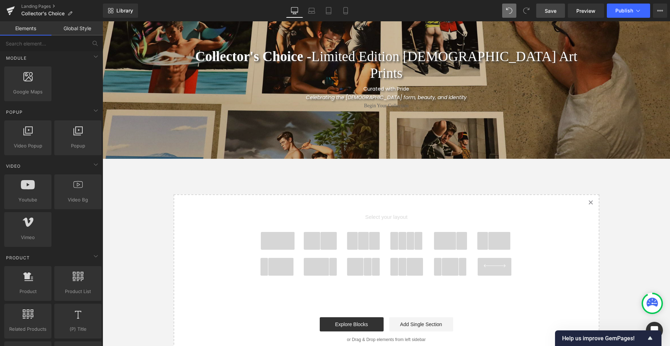
click at [401, 243] on span at bounding box center [403, 241] width 8 height 18
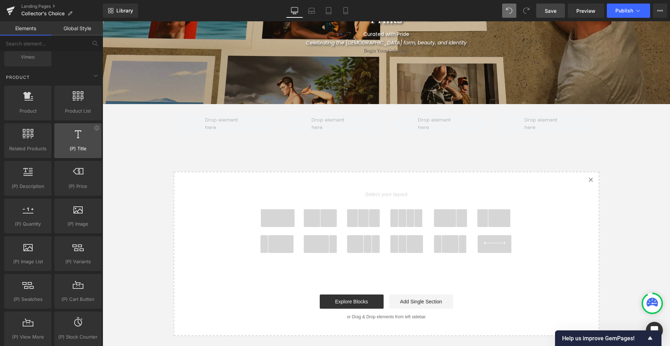
scroll to position [554, 0]
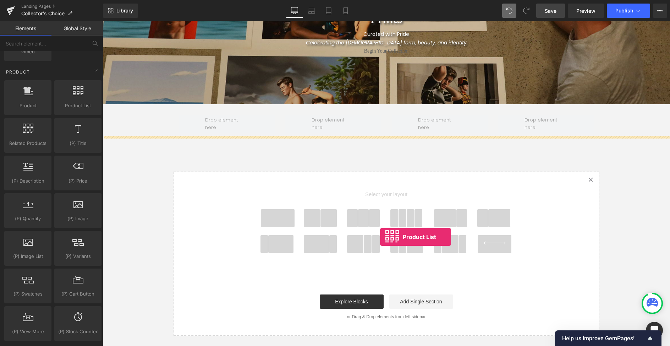
drag, startPoint x: 177, startPoint y: 118, endPoint x: 380, endPoint y: 237, distance: 235.3
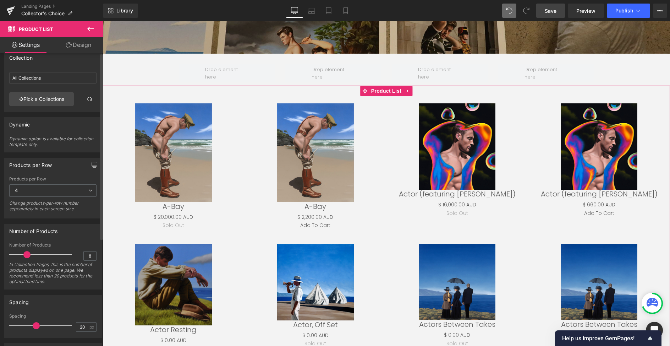
scroll to position [0, 0]
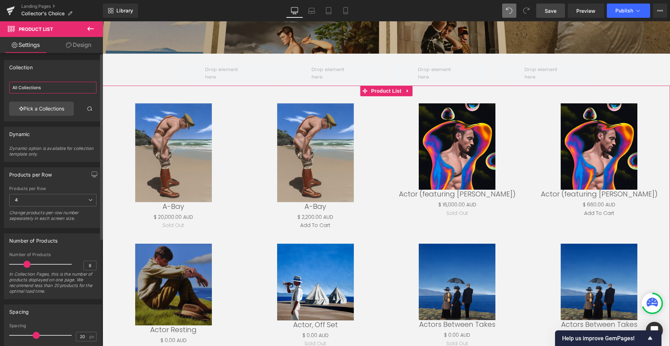
click at [29, 86] on input "All Collections" at bounding box center [52, 88] width 87 height 12
click at [39, 73] on div "Collection" at bounding box center [52, 66] width 97 height 13
click at [379, 90] on span "Product List" at bounding box center [386, 91] width 34 height 11
click at [43, 107] on link "Pick a Collections" at bounding box center [41, 109] width 65 height 14
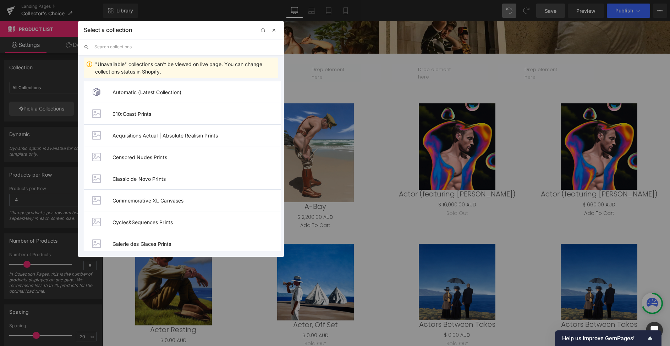
click at [273, 30] on span "button" at bounding box center [274, 30] width 6 height 6
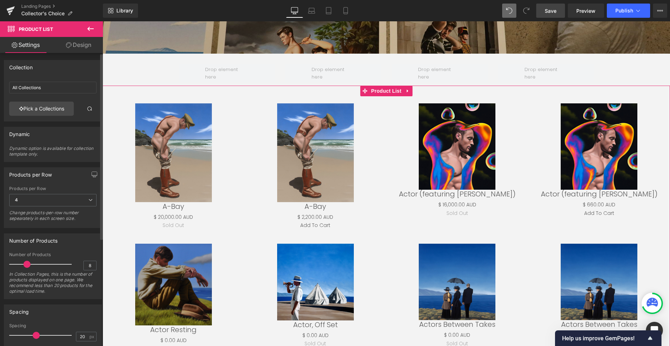
click at [45, 153] on div "Dynamic option is available for collection template only." at bounding box center [52, 154] width 87 height 16
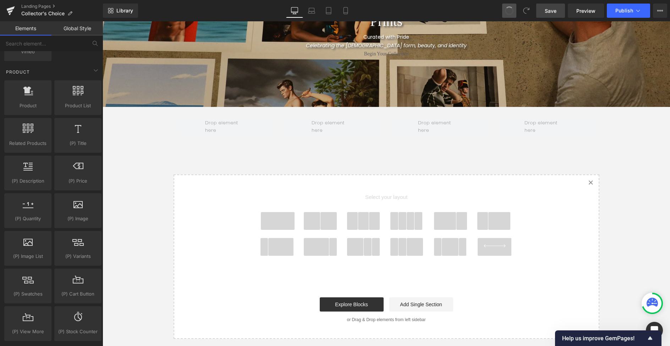
scroll to position [84, 0]
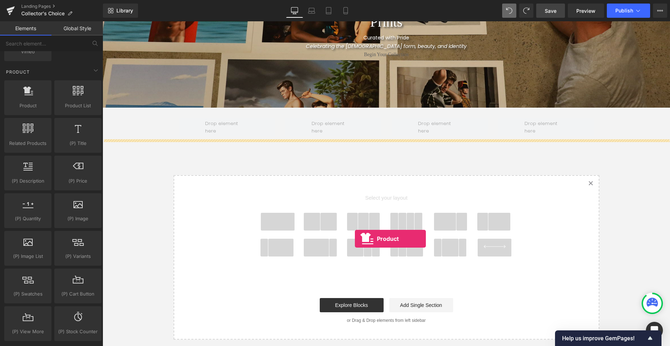
drag, startPoint x: 149, startPoint y: 125, endPoint x: 355, endPoint y: 238, distance: 234.6
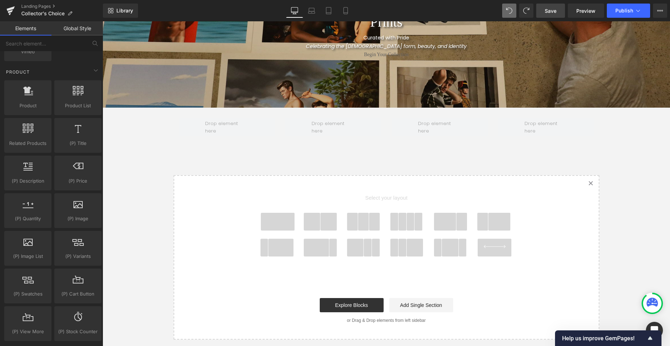
click at [411, 223] on span at bounding box center [411, 222] width 8 height 18
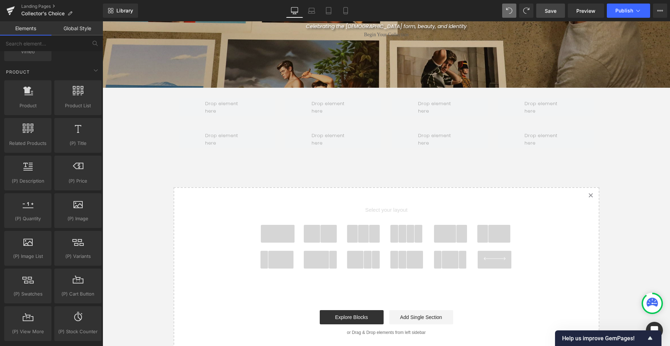
scroll to position [120, 0]
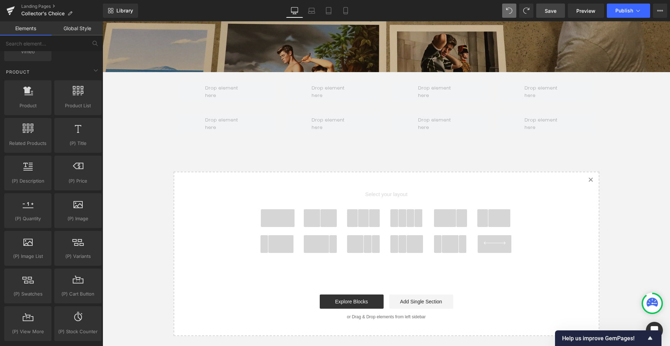
click at [407, 220] on span at bounding box center [411, 218] width 8 height 18
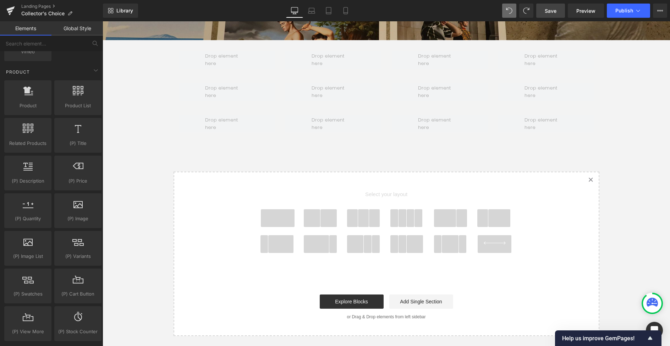
scroll to position [116, 0]
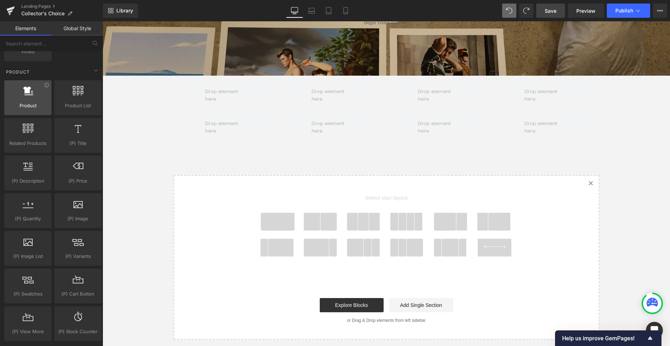
click at [26, 94] on icon at bounding box center [28, 90] width 10 height 9
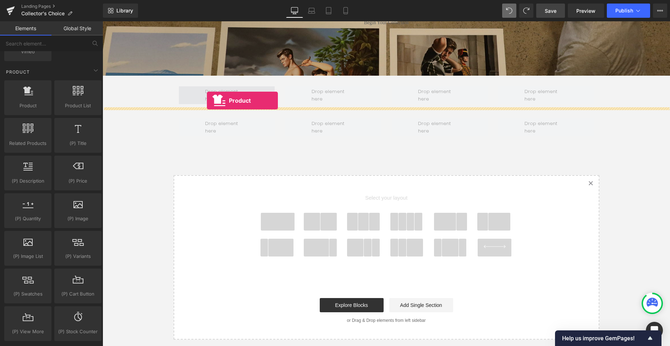
drag, startPoint x: 136, startPoint y: 118, endPoint x: 207, endPoint y: 100, distance: 73.5
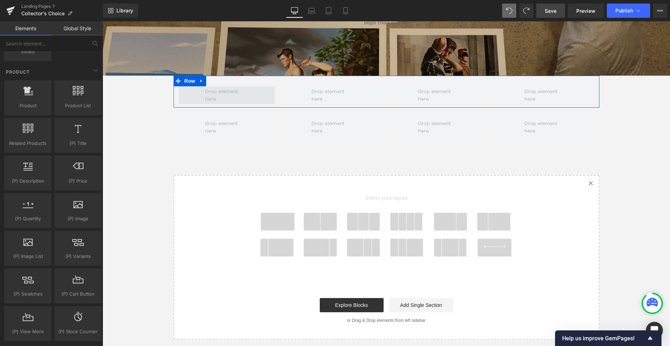
click at [224, 98] on span at bounding box center [227, 95] width 48 height 19
drag, startPoint x: 135, startPoint y: 118, endPoint x: 201, endPoint y: 95, distance: 69.9
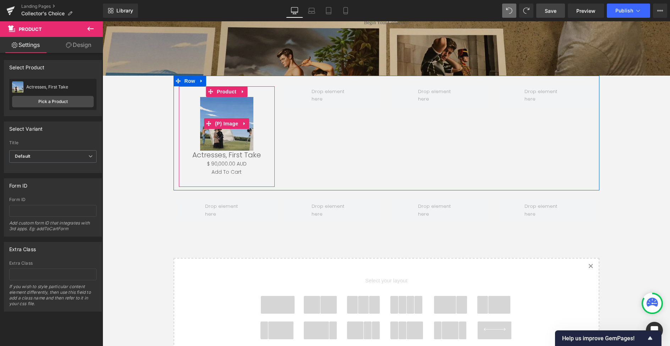
click at [225, 112] on img at bounding box center [226, 124] width 53 height 54
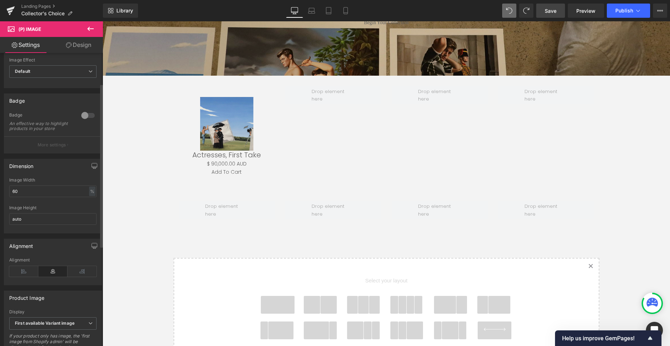
scroll to position [0, 0]
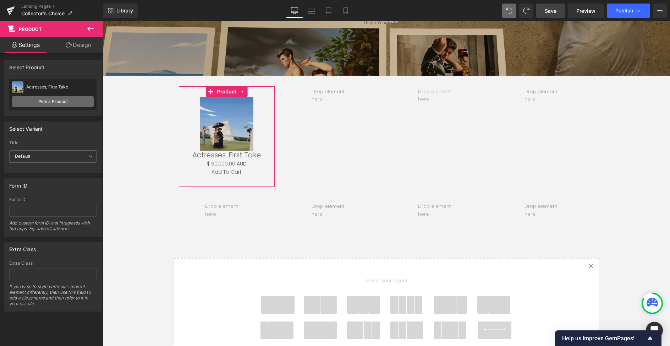
click at [44, 102] on link "Pick a Product" at bounding box center [53, 101] width 82 height 11
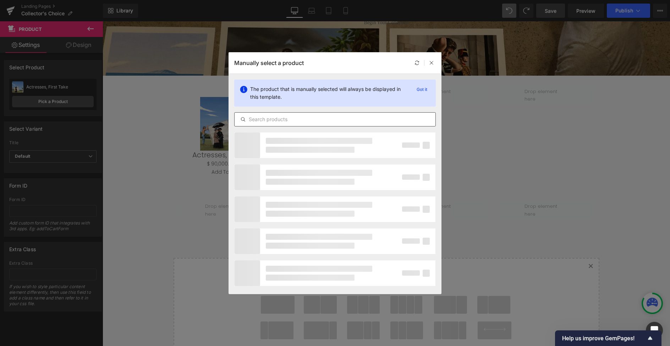
click at [284, 121] on input "text" at bounding box center [335, 119] width 201 height 9
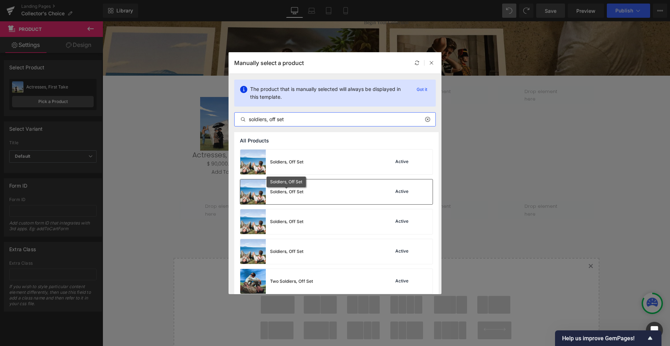
type input "soldiers, off set"
click at [287, 191] on div "Soldiers, Off Set" at bounding box center [286, 191] width 33 height 6
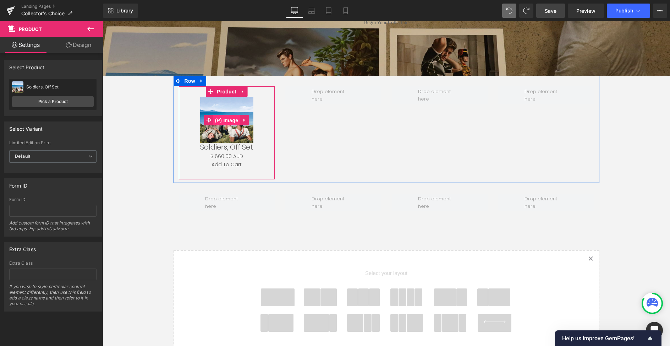
click at [224, 120] on span "(P) Image" at bounding box center [226, 120] width 27 height 11
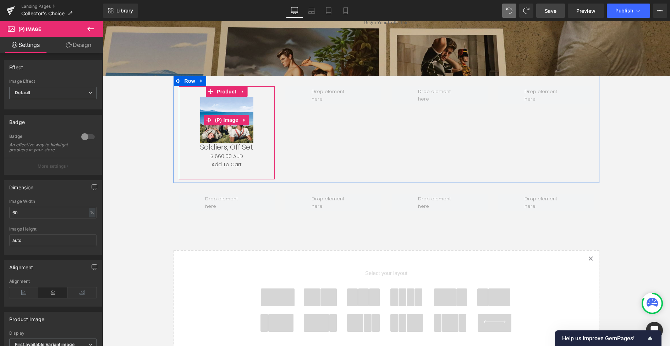
click at [225, 133] on img at bounding box center [226, 120] width 53 height 46
click at [243, 90] on icon at bounding box center [242, 91] width 5 height 5
click at [246, 91] on icon at bounding box center [247, 91] width 5 height 5
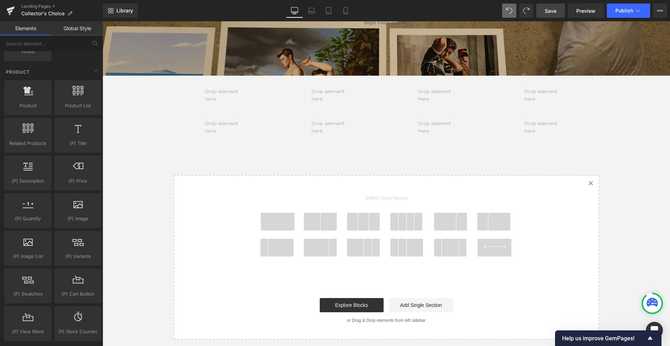
click at [552, 9] on span "Save" at bounding box center [551, 10] width 12 height 7
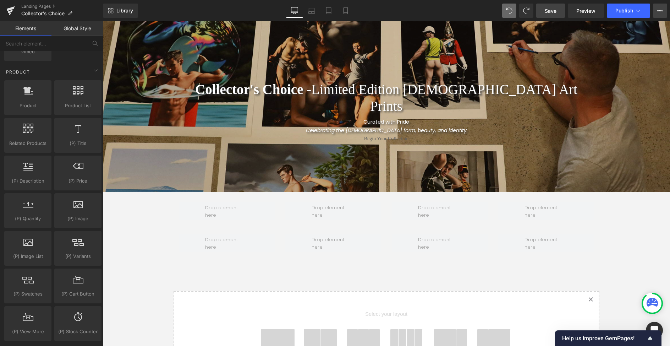
click at [663, 9] on button "View Live Page View with current Template Save Template to Library Schedule Pub…" at bounding box center [660, 11] width 14 height 14
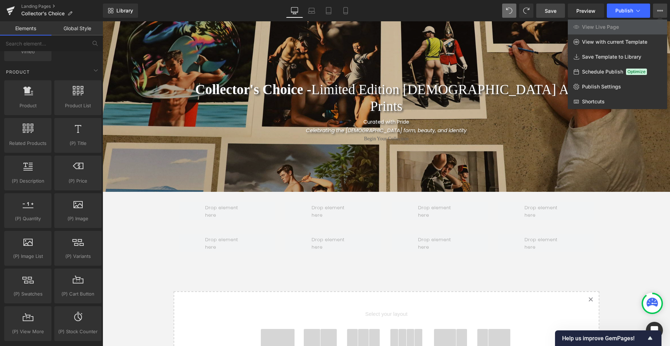
click at [638, 210] on div at bounding box center [386, 183] width 567 height 324
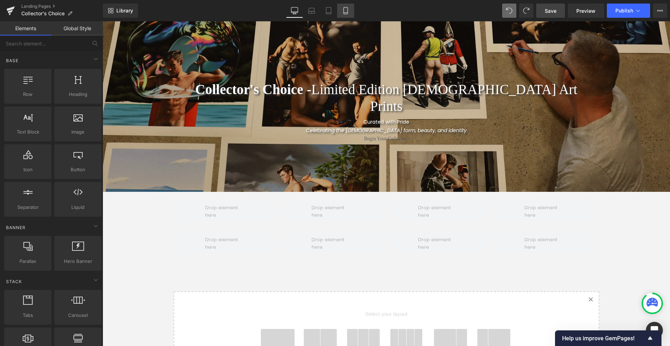
click at [345, 10] on icon at bounding box center [345, 10] width 7 height 7
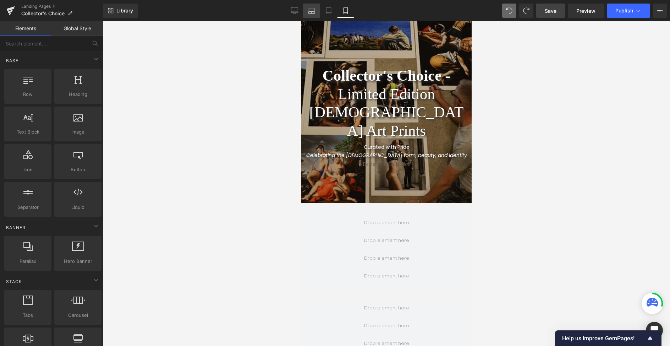
click at [316, 11] on link "Laptop" at bounding box center [311, 11] width 17 height 14
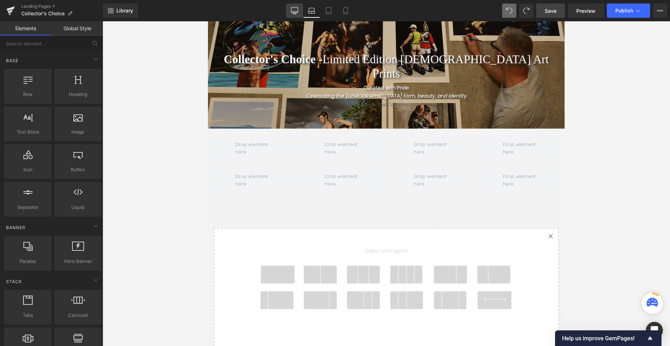
click at [297, 13] on icon at bounding box center [294, 9] width 7 height 5
